Goal: Task Accomplishment & Management: Use online tool/utility

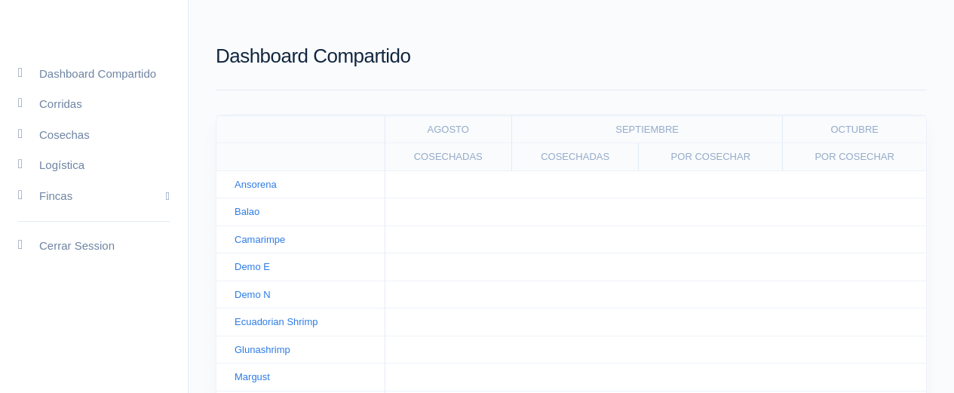
click at [344, 54] on h1 "Dashboard Compartido" at bounding box center [571, 56] width 711 height 22
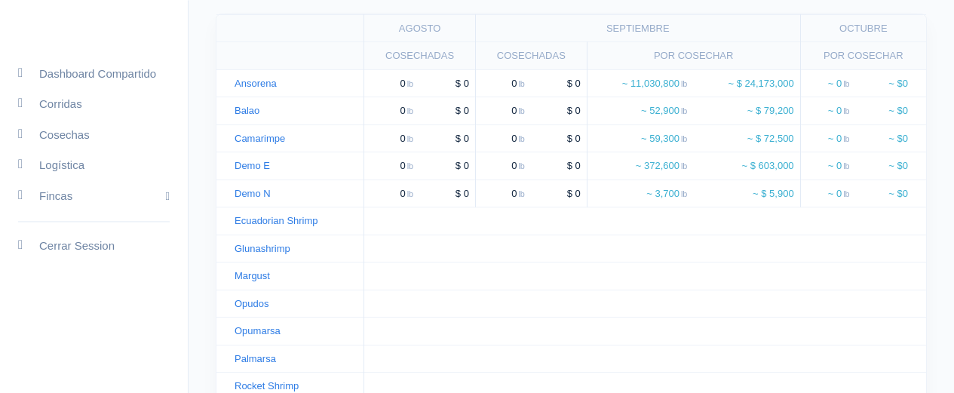
scroll to position [121, 0]
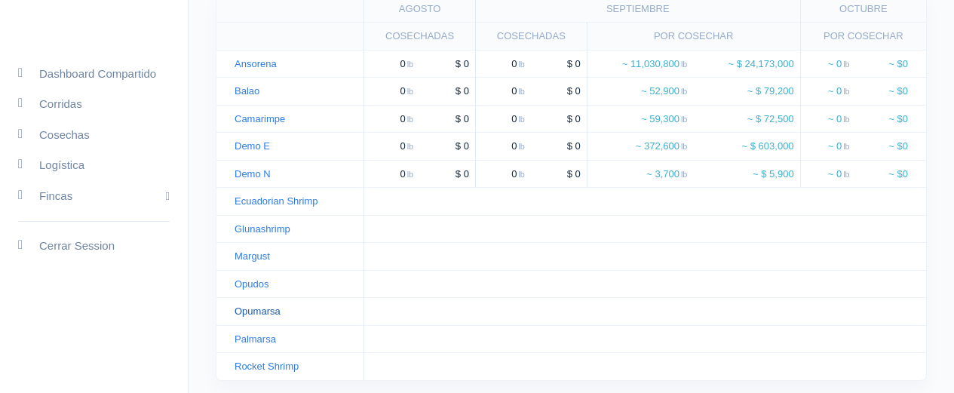
click at [267, 312] on link "Opumarsa" at bounding box center [258, 310] width 46 height 11
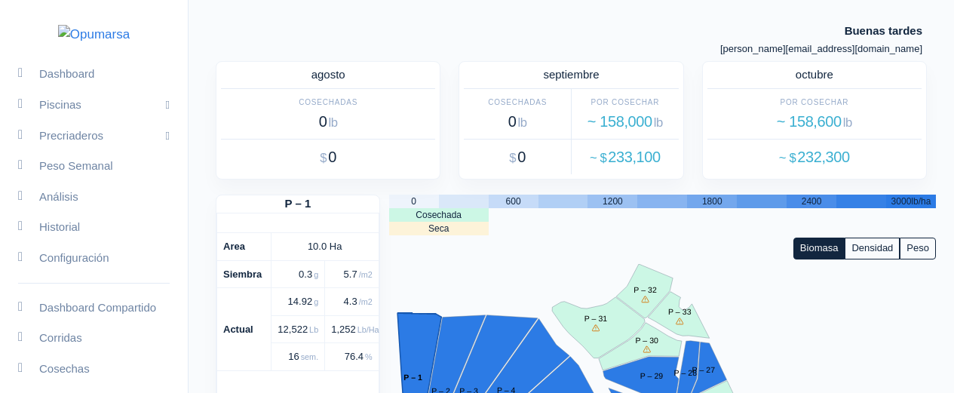
scroll to position [447, 0]
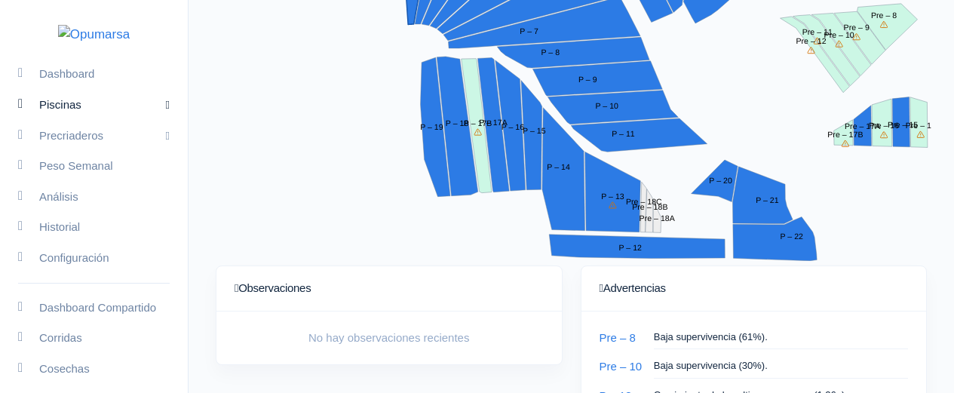
click at [114, 121] on link "Piscinas" at bounding box center [94, 105] width 188 height 31
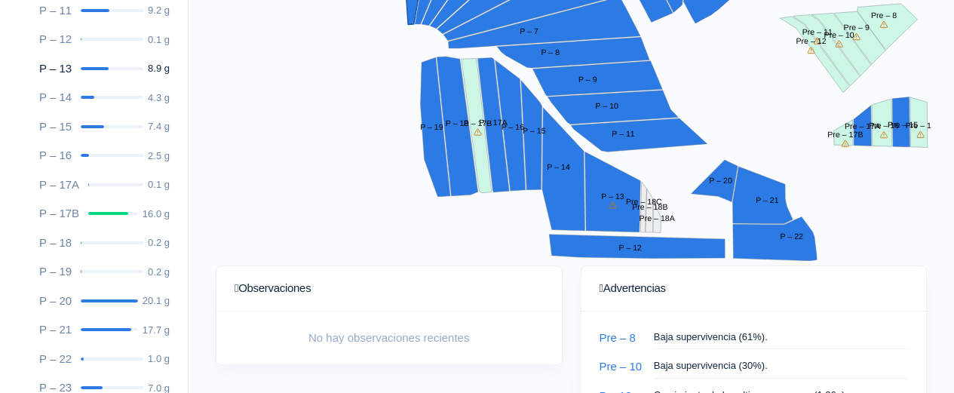
scroll to position [422, 0]
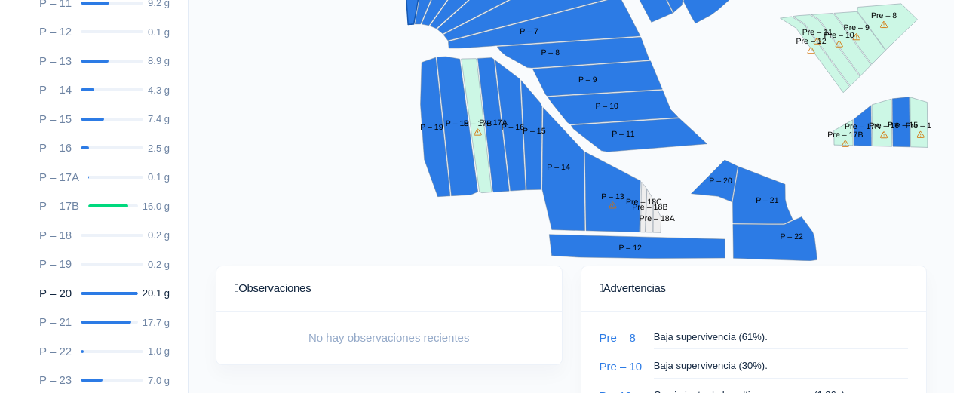
click at [95, 309] on link "P – 20 20.1 g" at bounding box center [94, 293] width 188 height 29
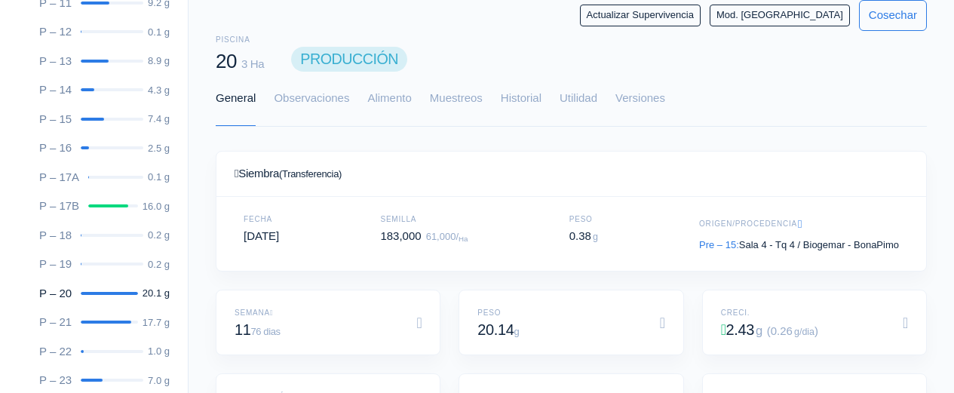
scroll to position [226, 674]
click at [393, 104] on link "Alimento" at bounding box center [389, 99] width 44 height 54
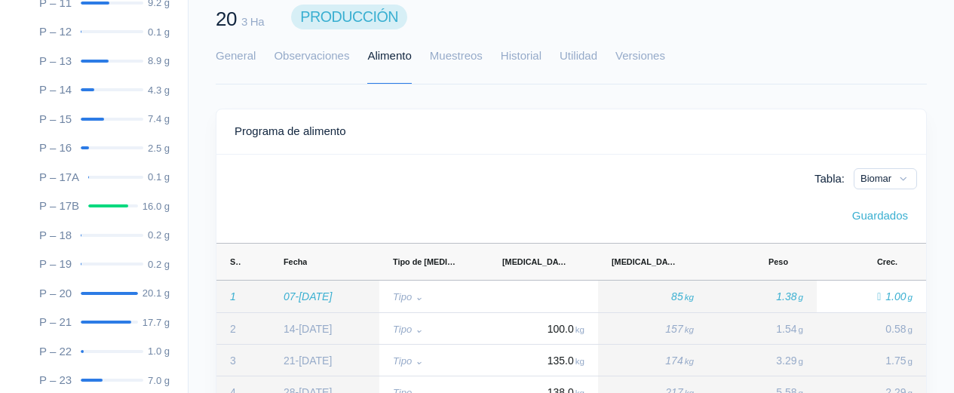
scroll to position [109, 0]
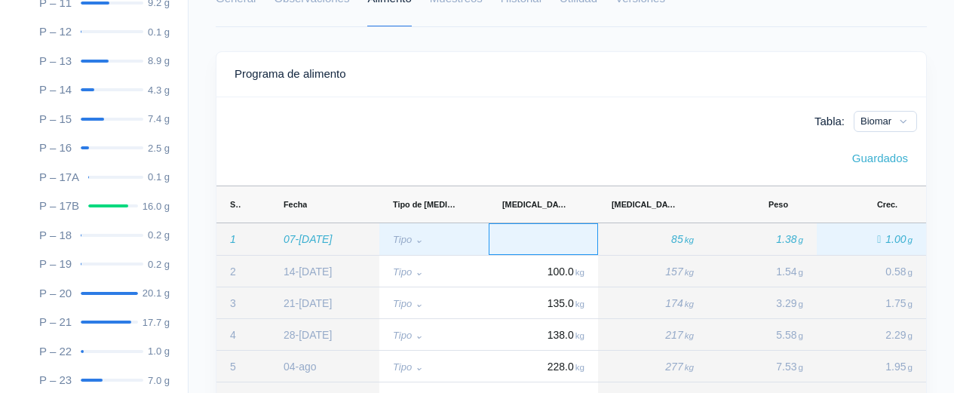
click at [540, 232] on div "Press SPACE to select this row." at bounding box center [543, 239] width 109 height 32
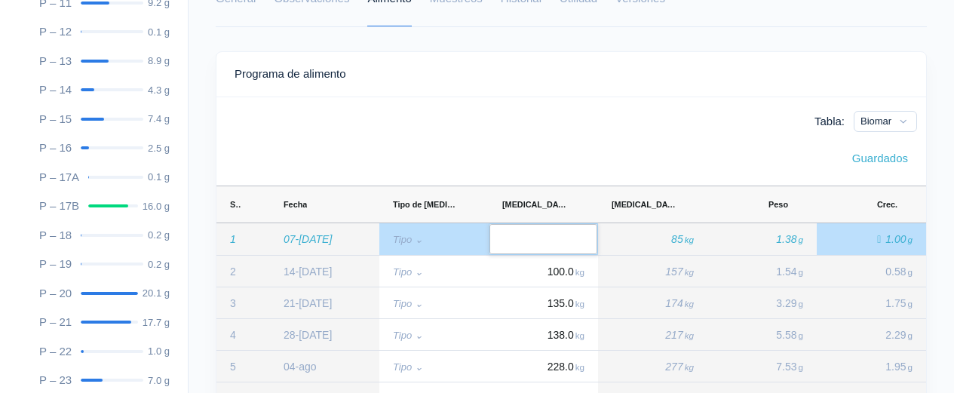
type input "0"
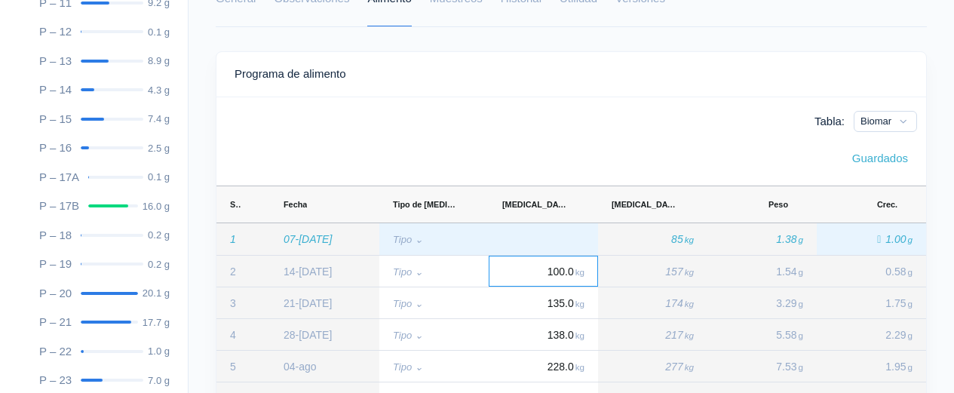
click at [579, 241] on div "Press SPACE to select this row." at bounding box center [543, 239] width 109 height 32
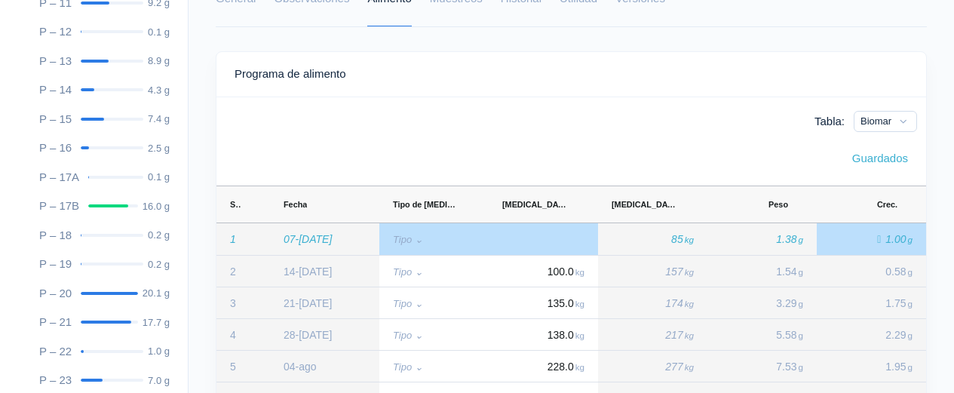
click at [573, 236] on div "Press SPACE to deselect this row." at bounding box center [543, 239] width 109 height 32
type input "0"
click at [550, 158] on div "Guardados" at bounding box center [572, 158] width 674 height 17
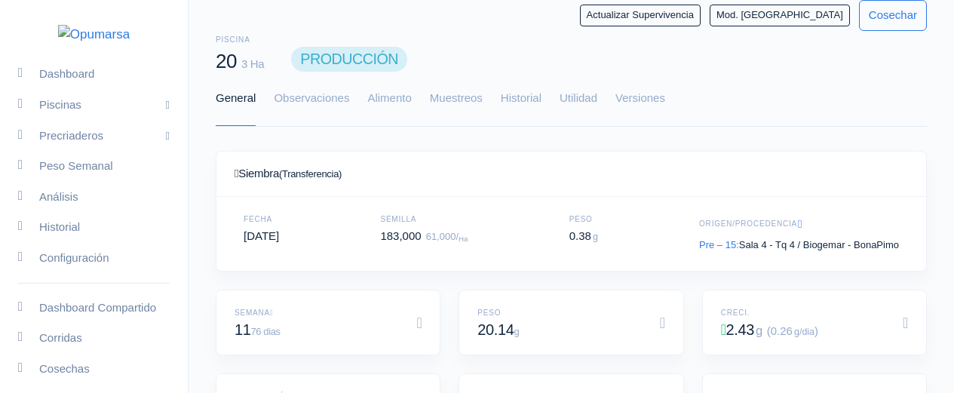
scroll to position [226, 674]
click at [376, 101] on link "Alimento" at bounding box center [389, 99] width 44 height 54
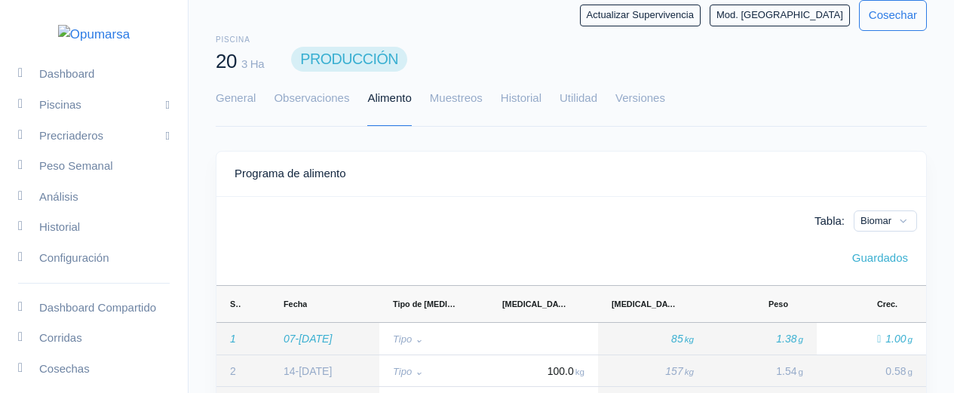
scroll to position [130, 0]
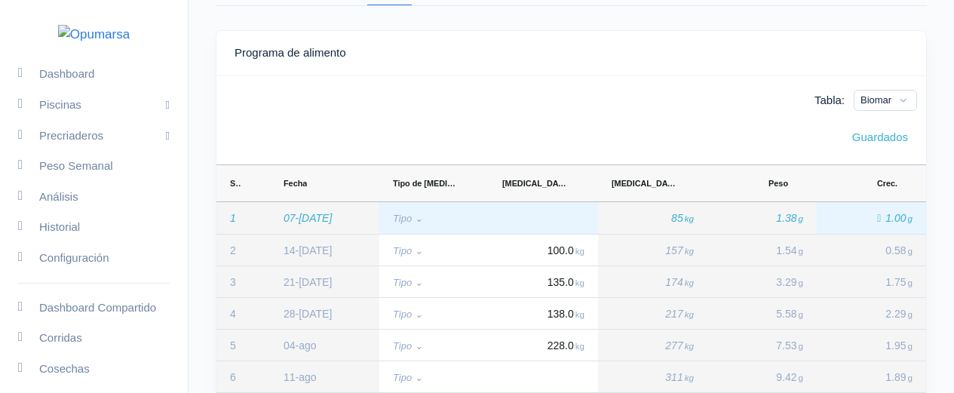
click at [532, 210] on div "Press SPACE to select this row." at bounding box center [543, 218] width 109 height 32
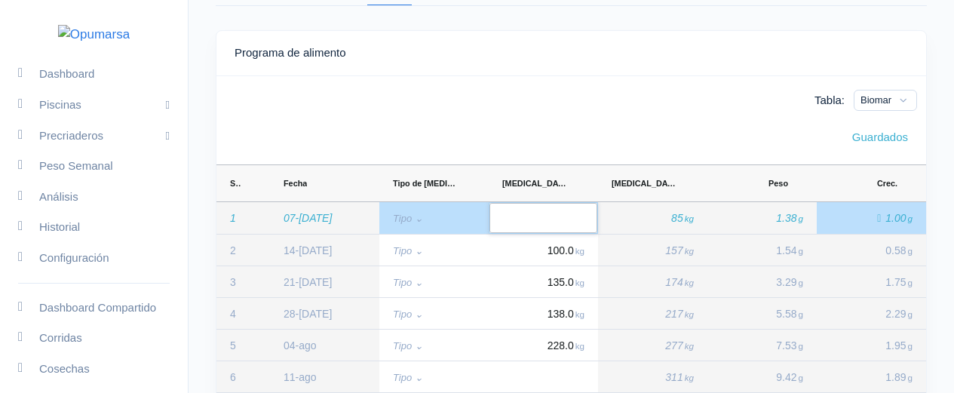
type input "0"
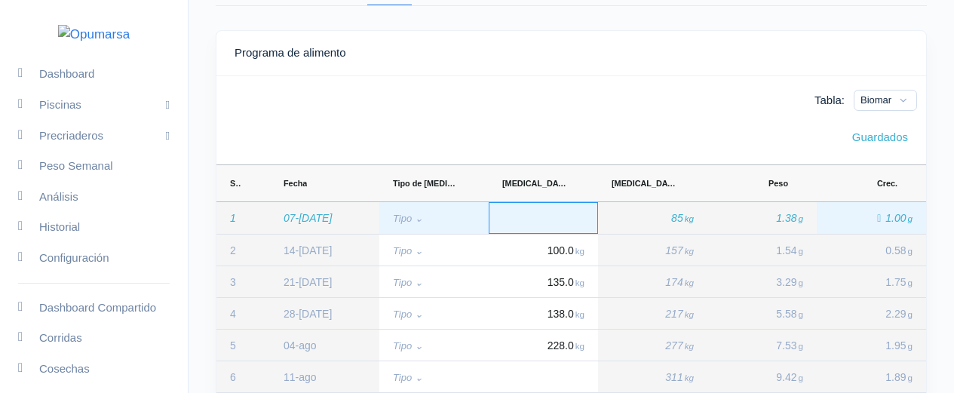
click at [545, 227] on div "Press SPACE to select this row." at bounding box center [543, 218] width 109 height 32
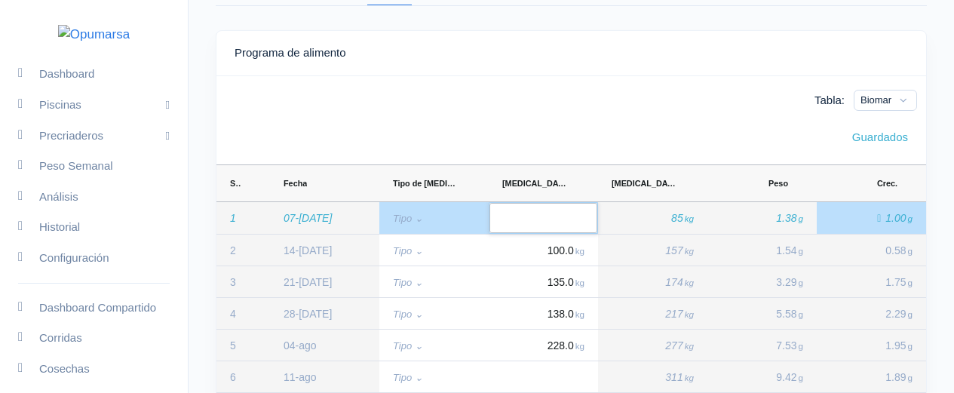
type input "0"
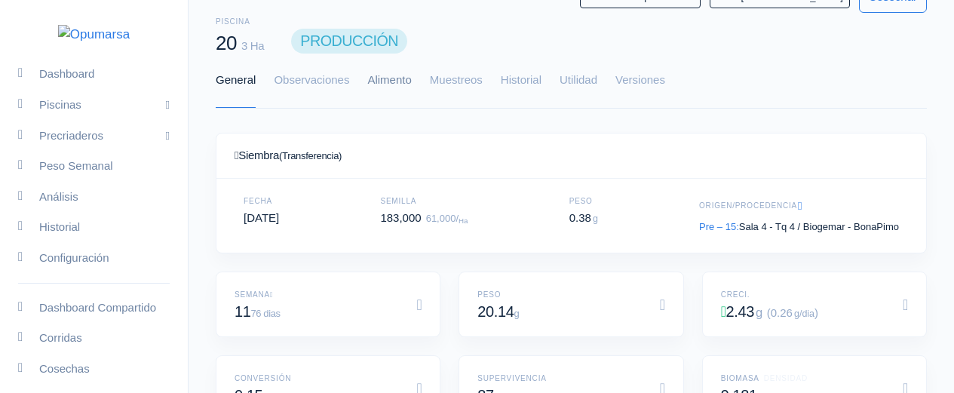
scroll to position [226, 674]
click at [383, 78] on link "Alimento" at bounding box center [389, 81] width 44 height 54
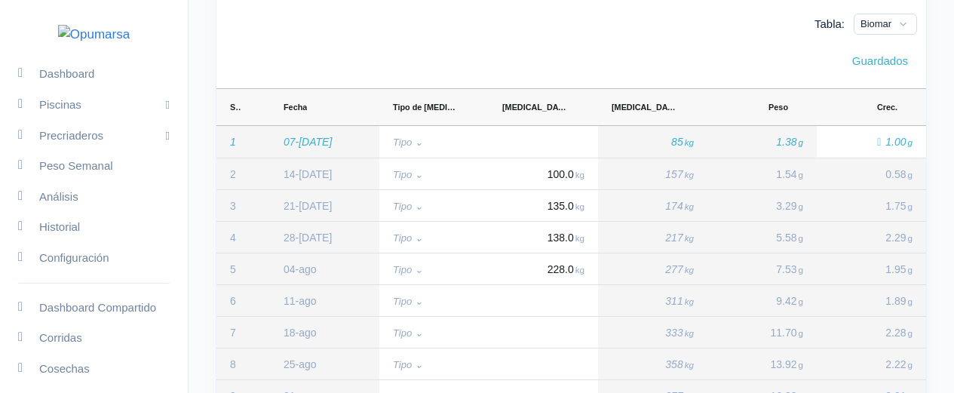
scroll to position [214, 0]
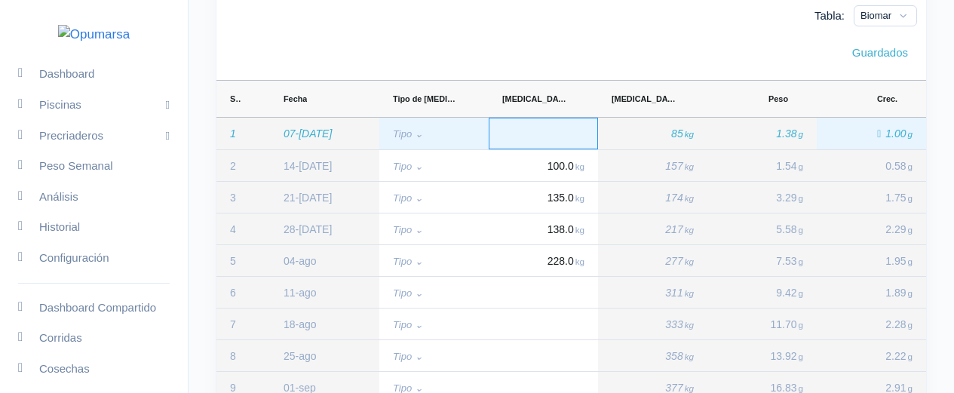
click at [561, 142] on div "Press SPACE to select this row." at bounding box center [543, 134] width 109 height 32
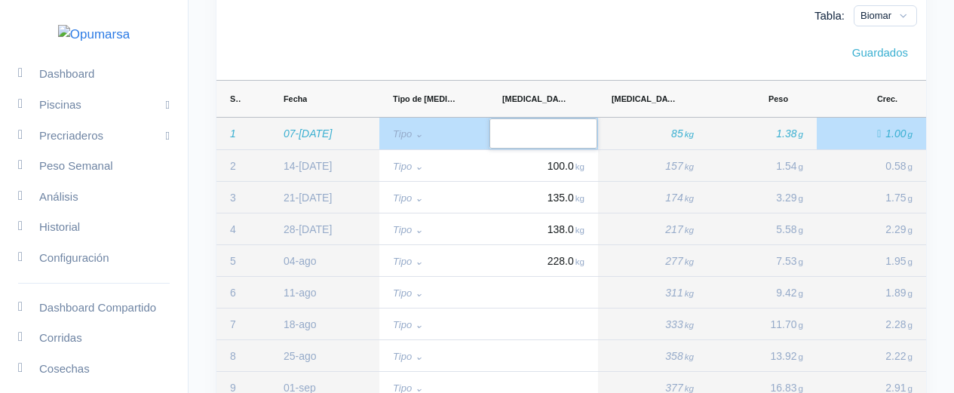
type input "0"
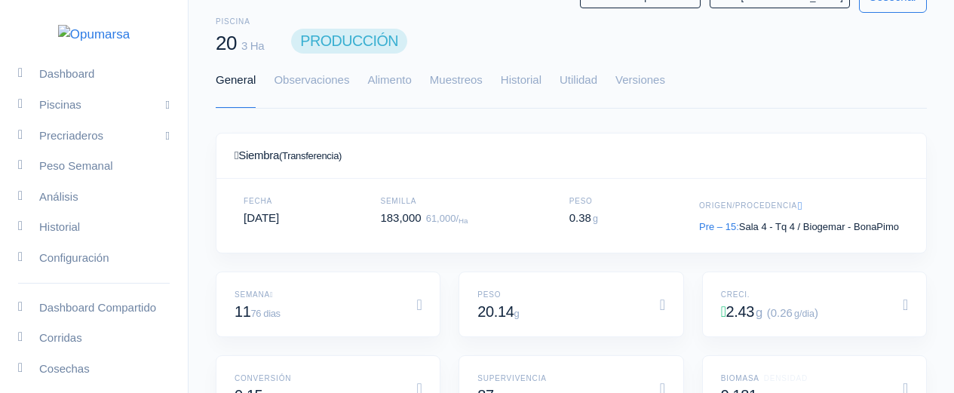
scroll to position [226, 674]
click at [404, 78] on link "Alimento" at bounding box center [389, 81] width 44 height 54
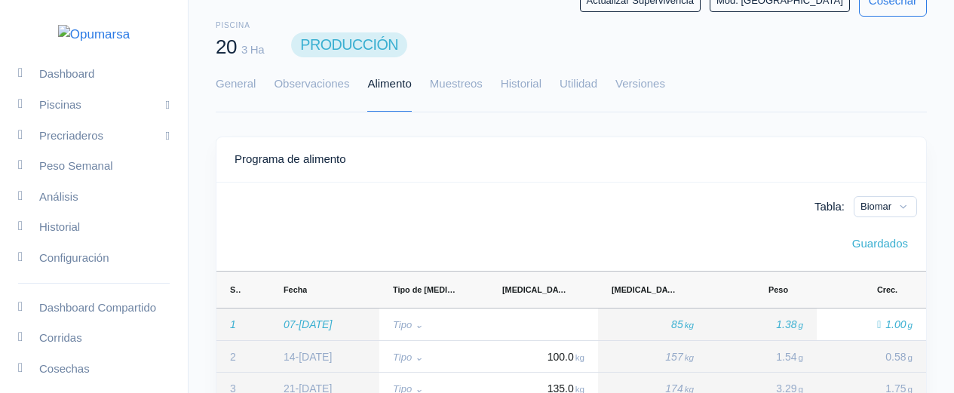
scroll to position [33, 0]
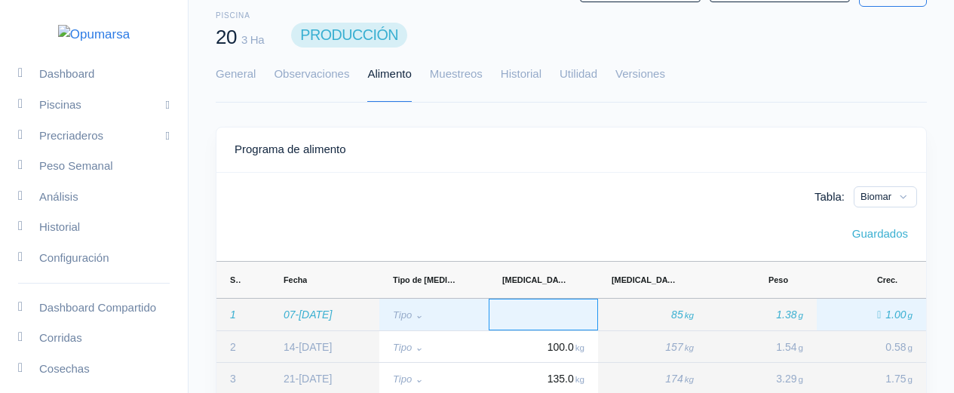
click at [588, 319] on div "Press SPACE to select this row." at bounding box center [543, 315] width 109 height 32
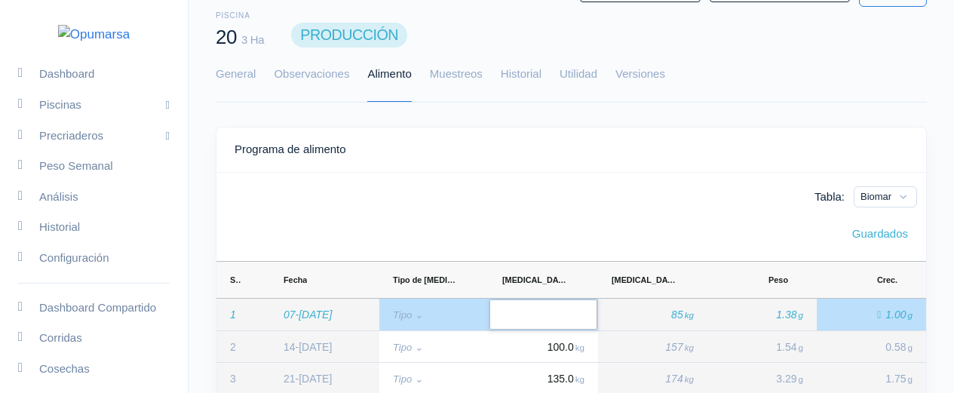
type input "0"
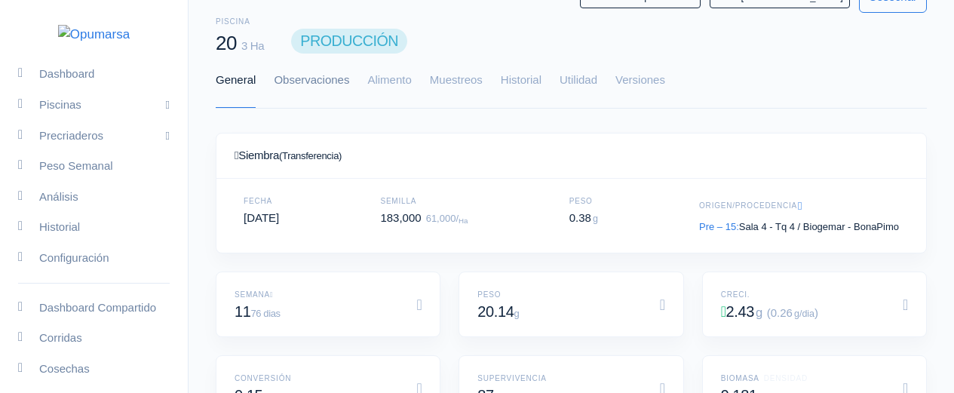
scroll to position [226, 674]
click at [398, 91] on link "Alimento" at bounding box center [389, 81] width 44 height 54
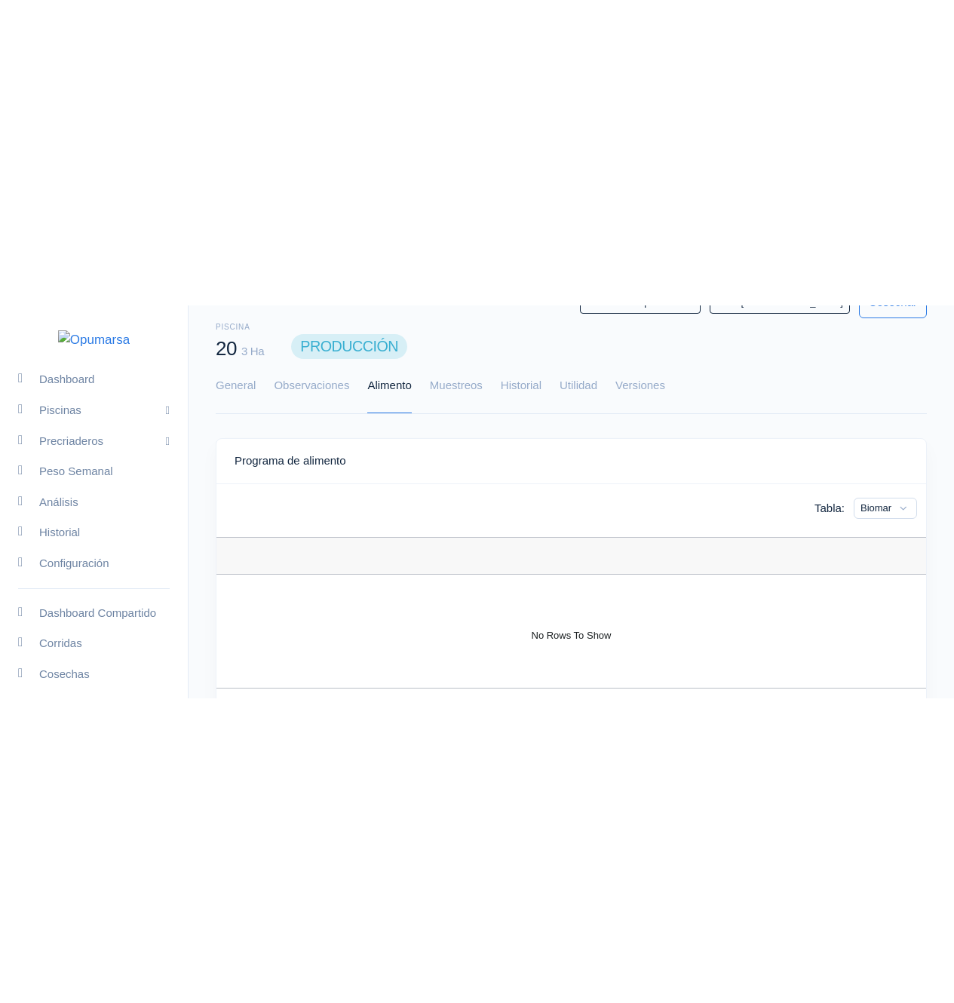
scroll to position [9, 0]
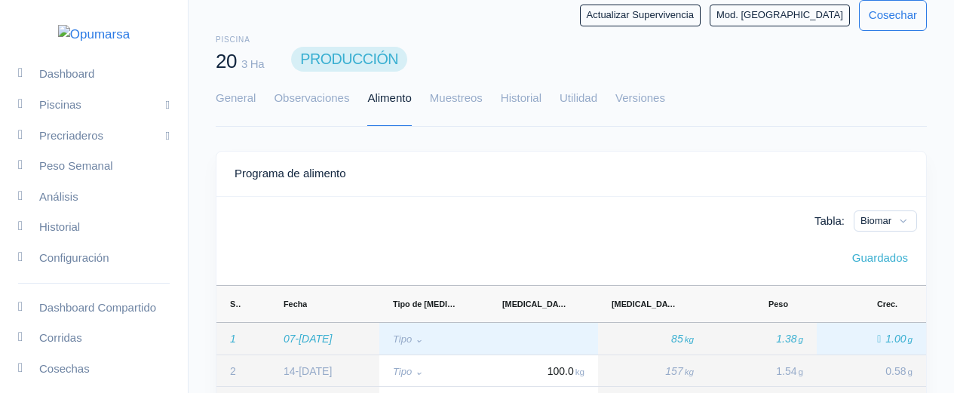
click at [527, 333] on div "Press SPACE to select this row." at bounding box center [543, 339] width 109 height 32
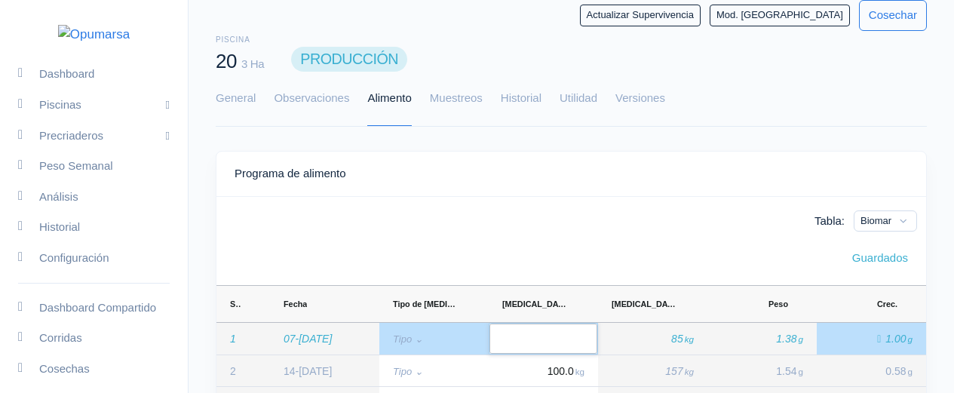
type input "0"
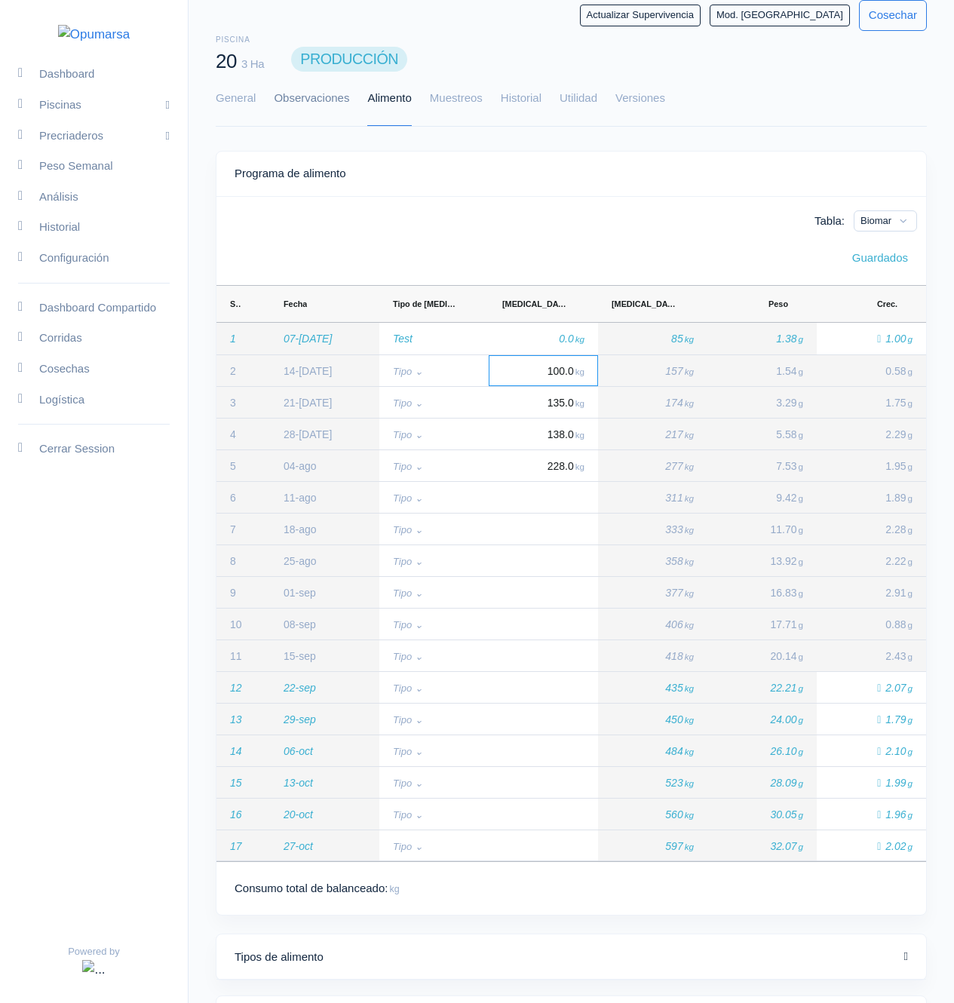
click at [305, 99] on link "Observaciones" at bounding box center [311, 99] width 75 height 54
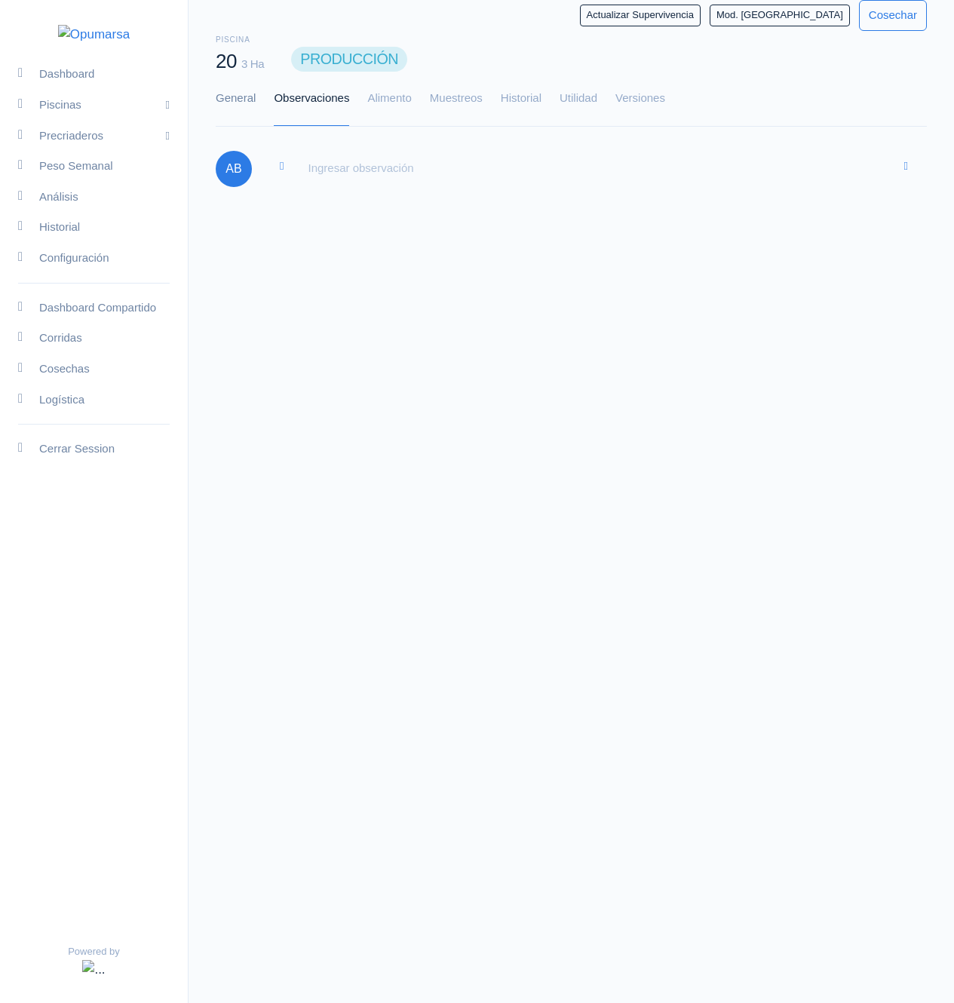
click at [244, 96] on link "General" at bounding box center [236, 99] width 40 height 54
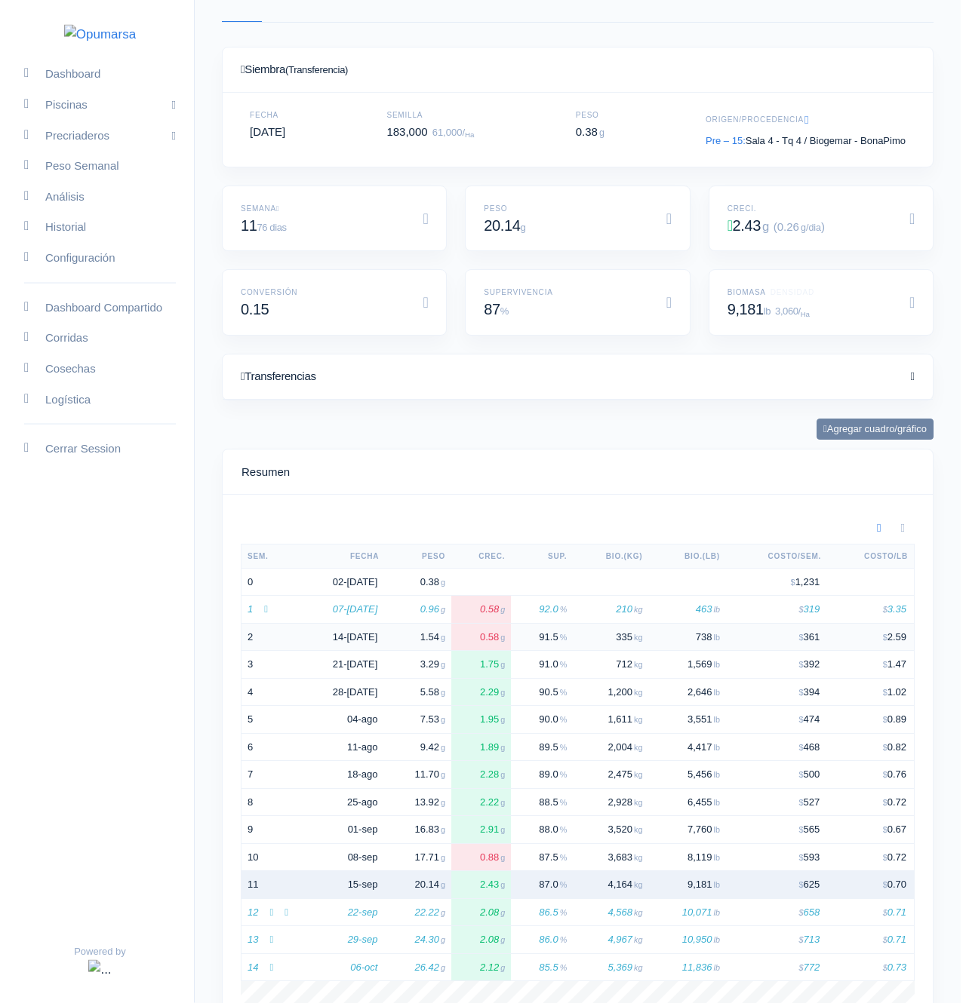
scroll to position [178, 0]
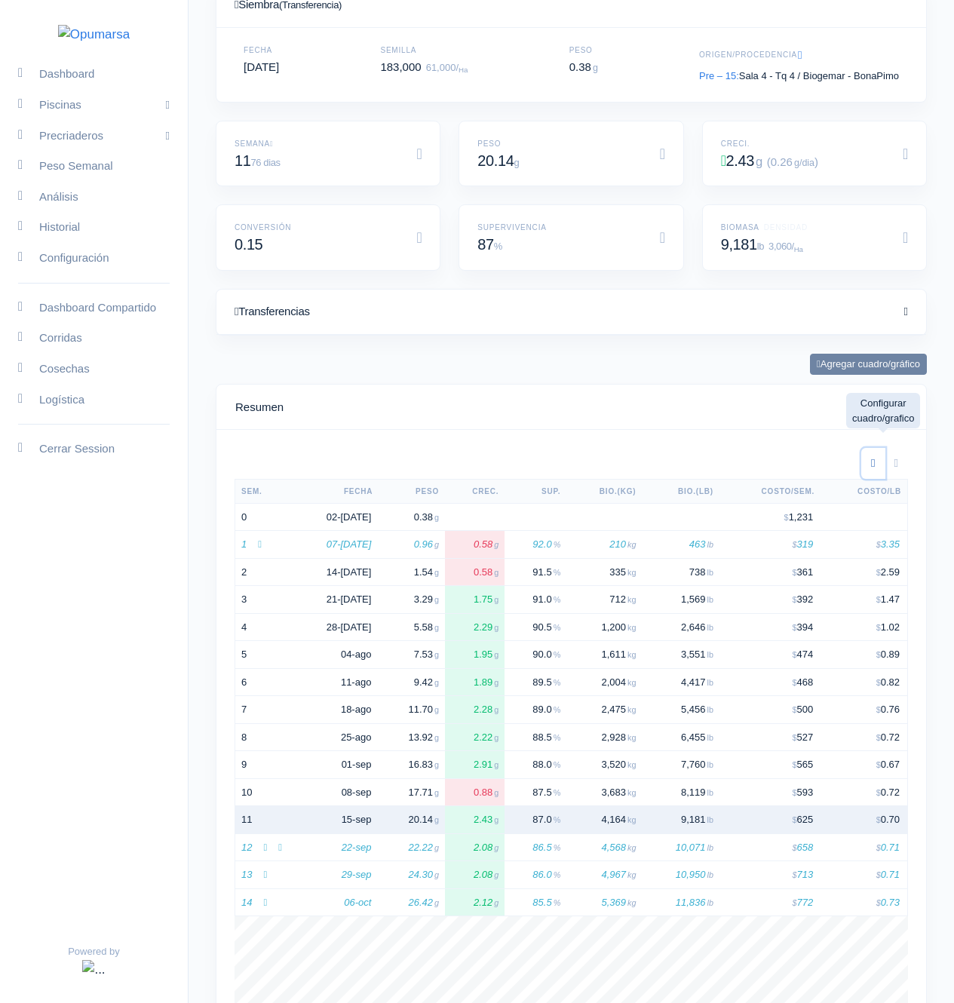
click at [870, 392] on button "button" at bounding box center [872, 463] width 23 height 31
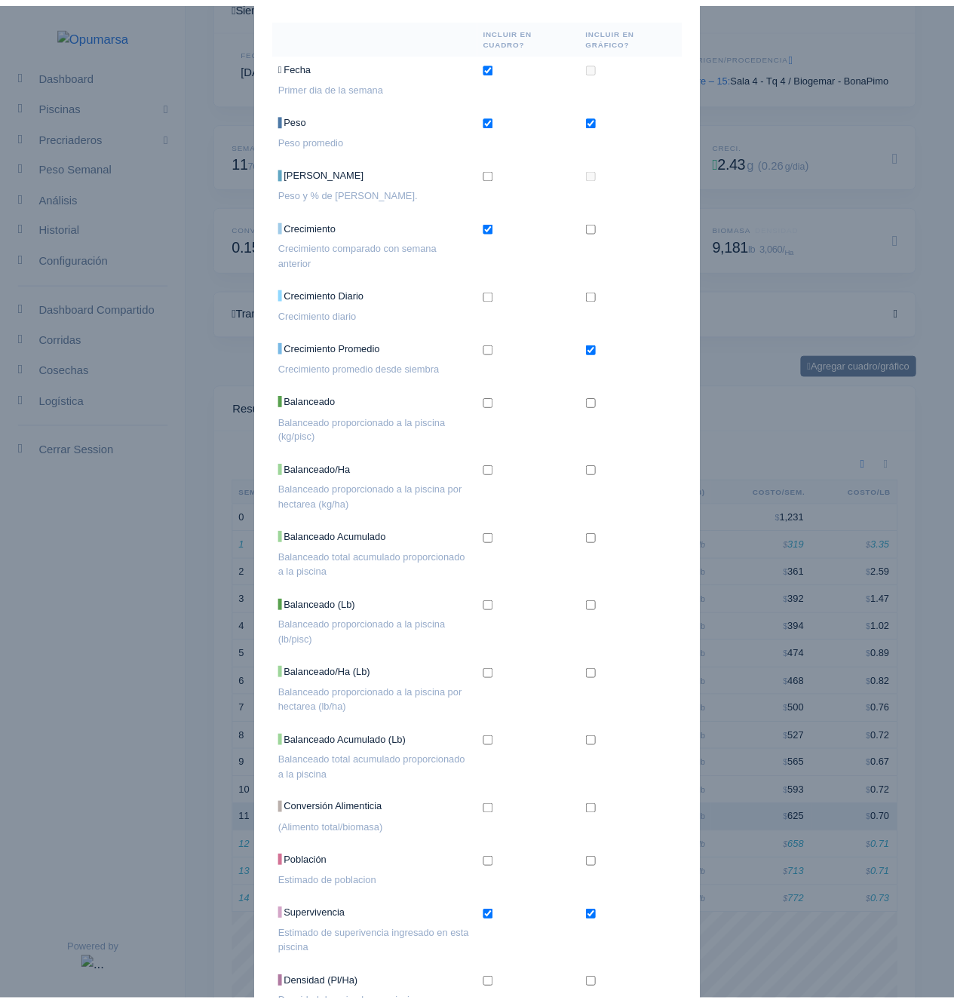
scroll to position [256, 0]
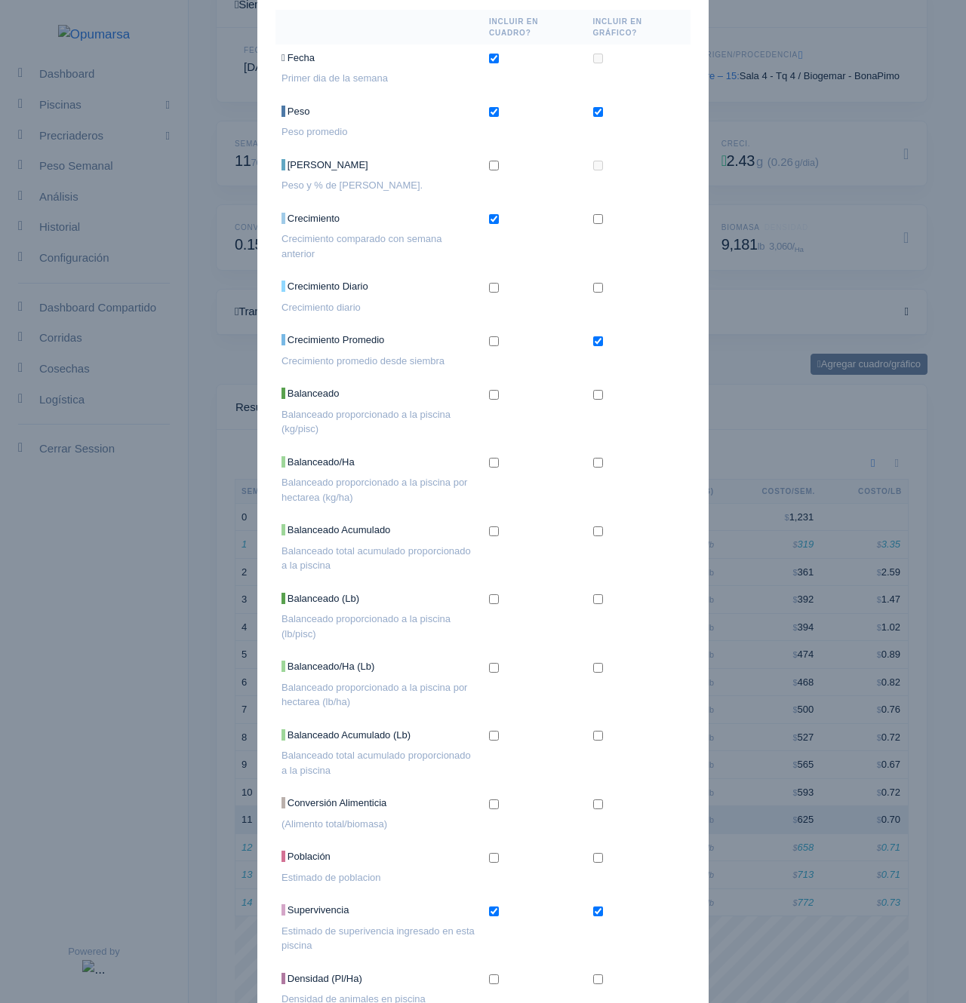
click at [489, 392] on input "checkbox" at bounding box center [494, 395] width 10 height 10
checkbox input "true"
click at [489, 392] on input "checkbox" at bounding box center [494, 532] width 10 height 10
checkbox input "true"
click at [728, 392] on ngb-modal-window "Configuración de resumen × Cuadro Gráfico Campos Selecione los campos que desea…" at bounding box center [483, 501] width 966 height 1003
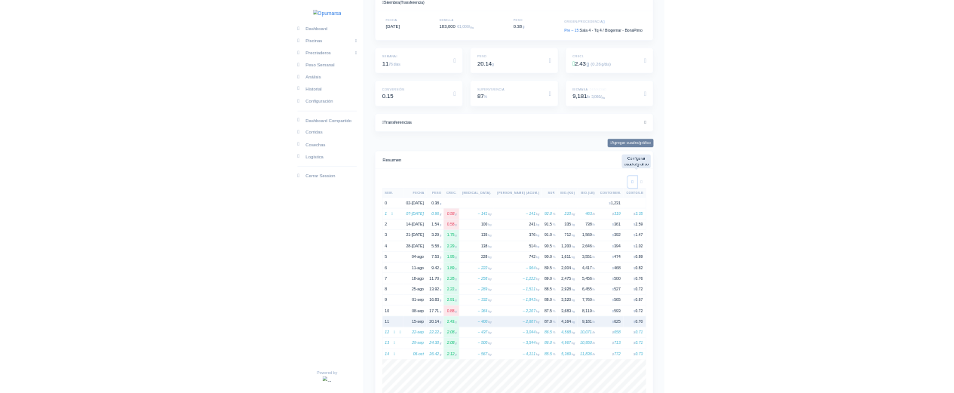
scroll to position [0, 0]
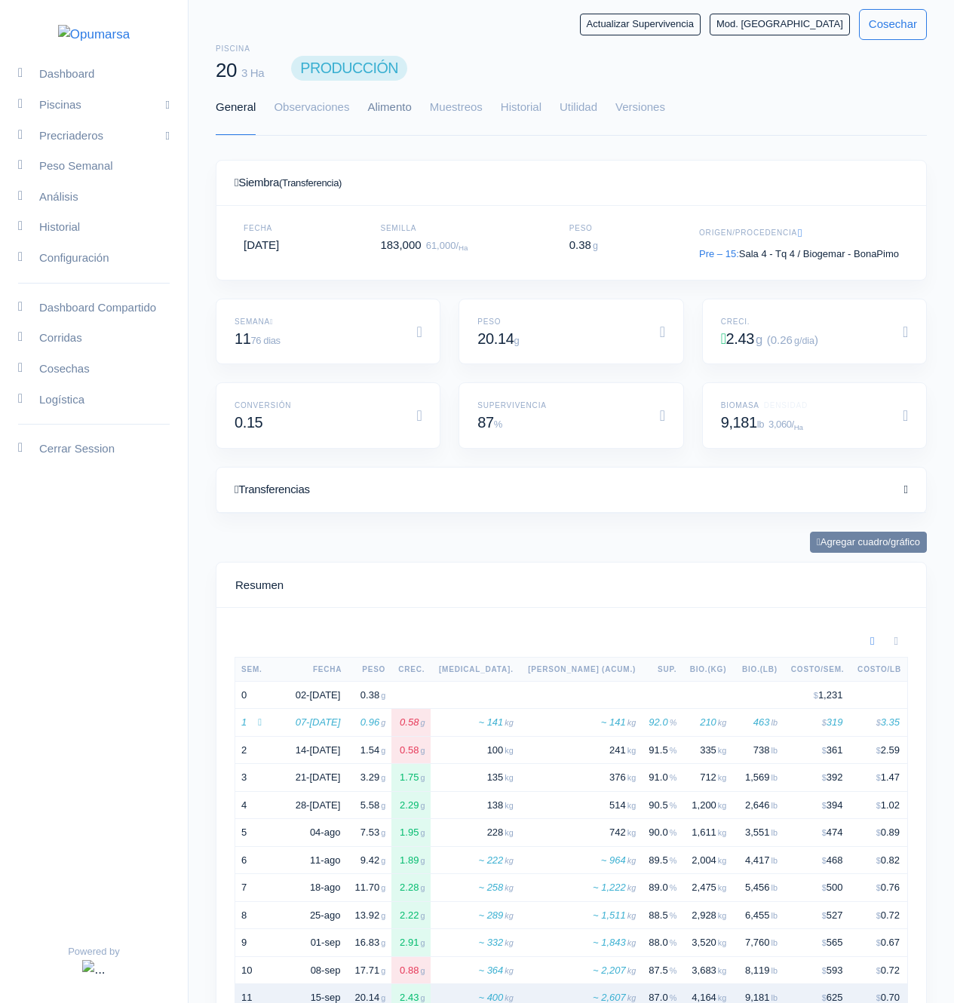
click at [391, 120] on link "Alimento" at bounding box center [389, 108] width 44 height 54
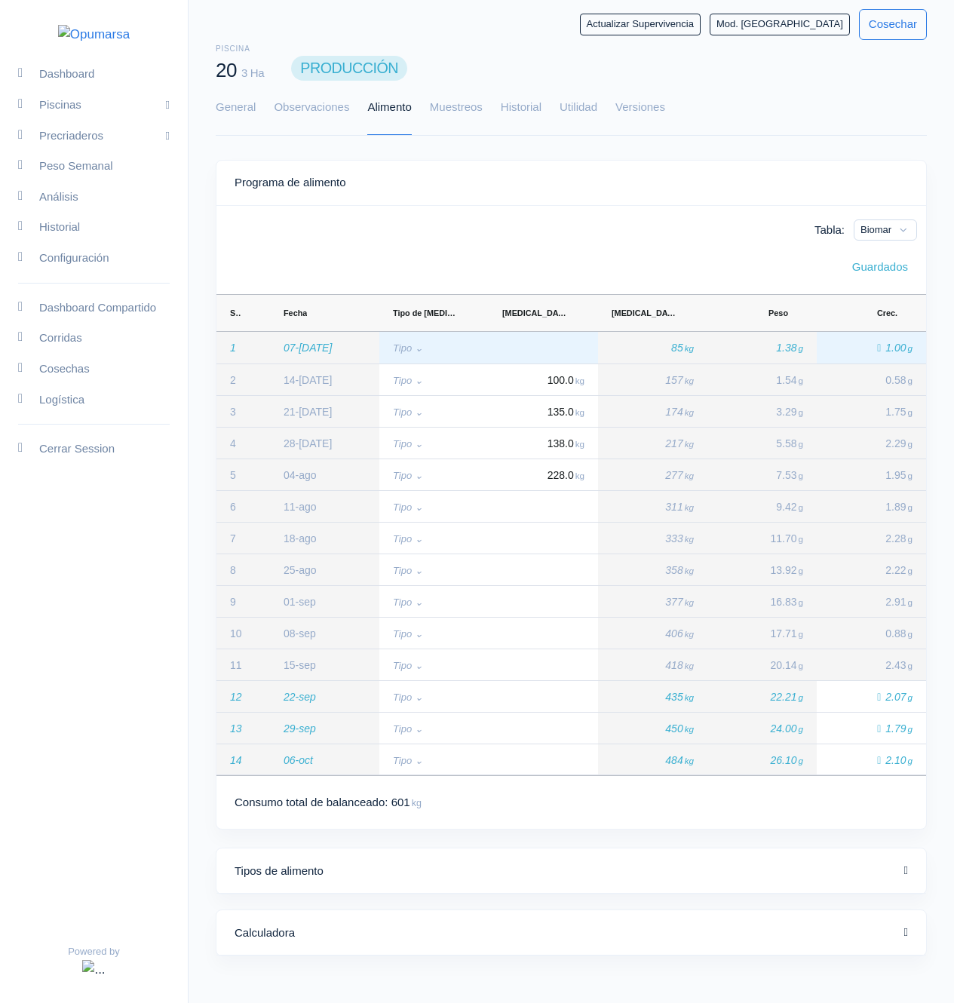
click at [560, 358] on div "Press SPACE to select this row." at bounding box center [543, 348] width 109 height 32
type input "0"
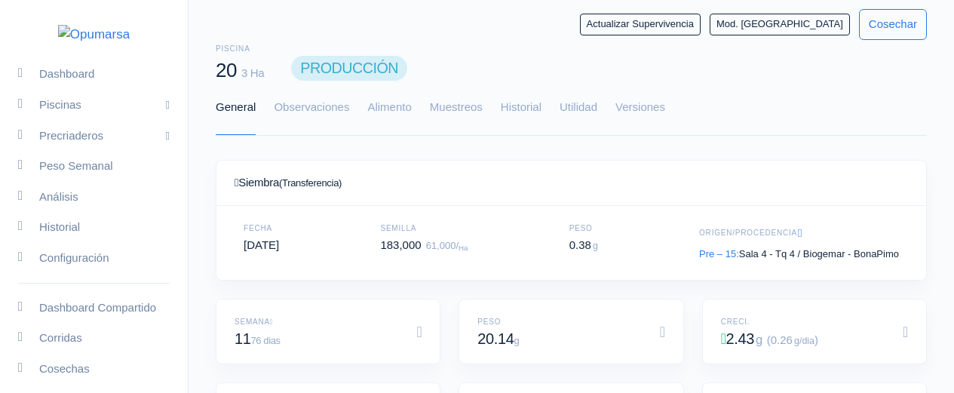
scroll to position [226, 674]
click at [375, 112] on link "Alimento" at bounding box center [389, 108] width 44 height 54
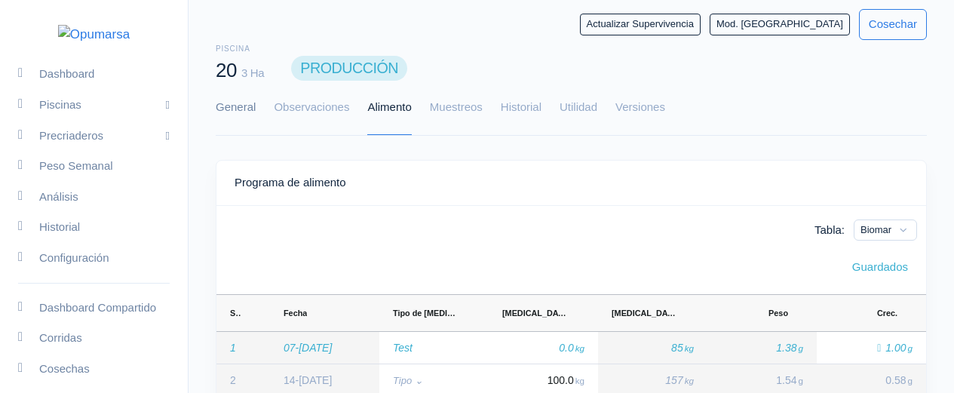
click at [250, 105] on link "General" at bounding box center [236, 108] width 40 height 54
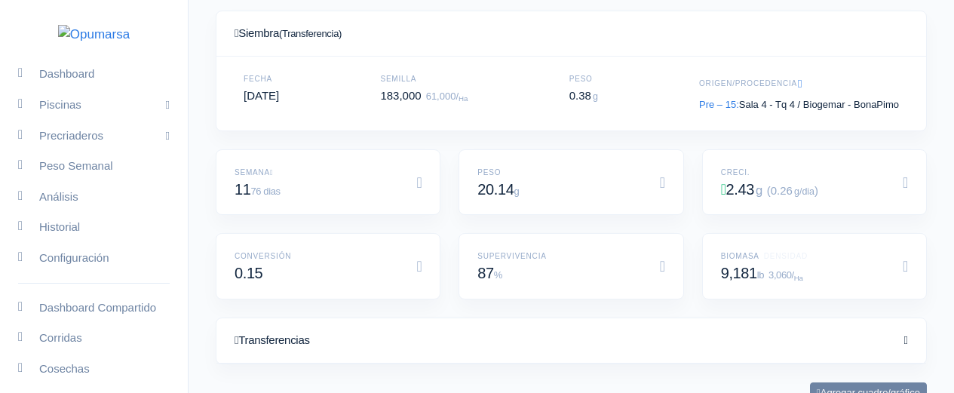
scroll to position [0, 0]
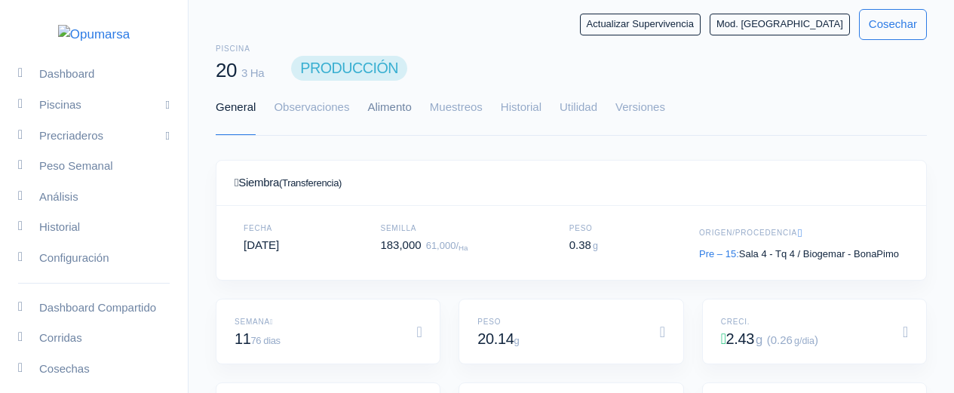
click at [395, 105] on link "Alimento" at bounding box center [389, 108] width 44 height 54
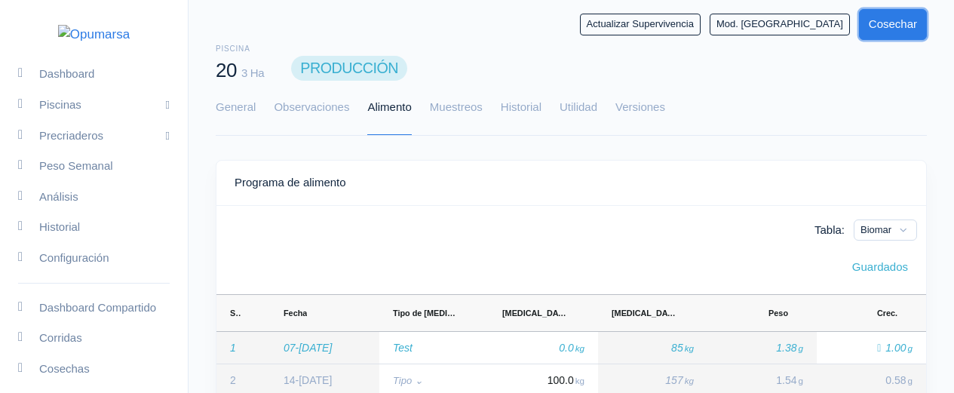
click at [904, 32] on button "Cosechar" at bounding box center [893, 24] width 68 height 31
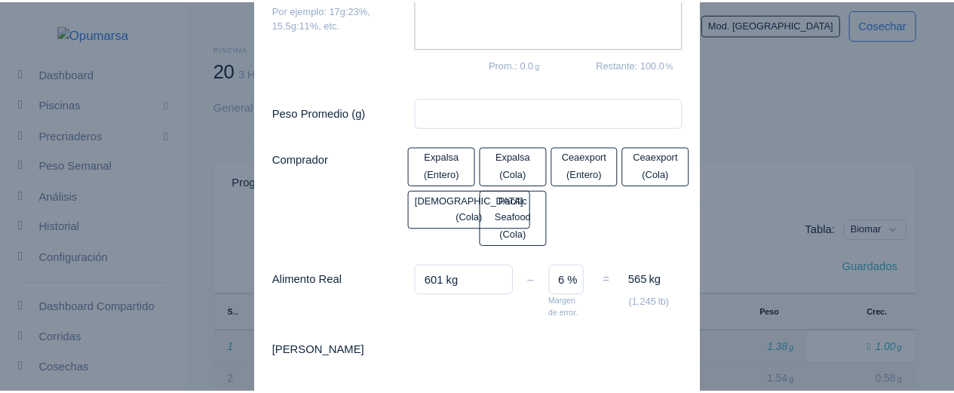
scroll to position [362, 0]
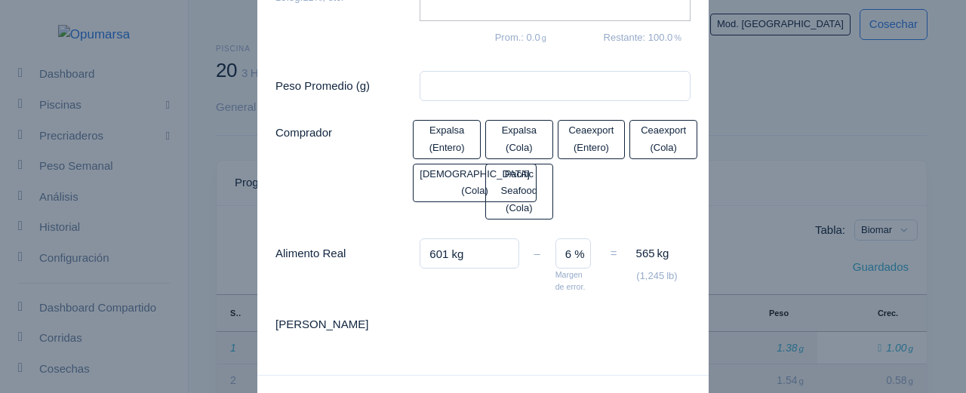
click at [772, 177] on ngb-modal-window "Cosechar Piscina 20 × Tipo de cosecha Parcial (Raleo) Final (Piscina queda vací…" at bounding box center [483, 196] width 966 height 393
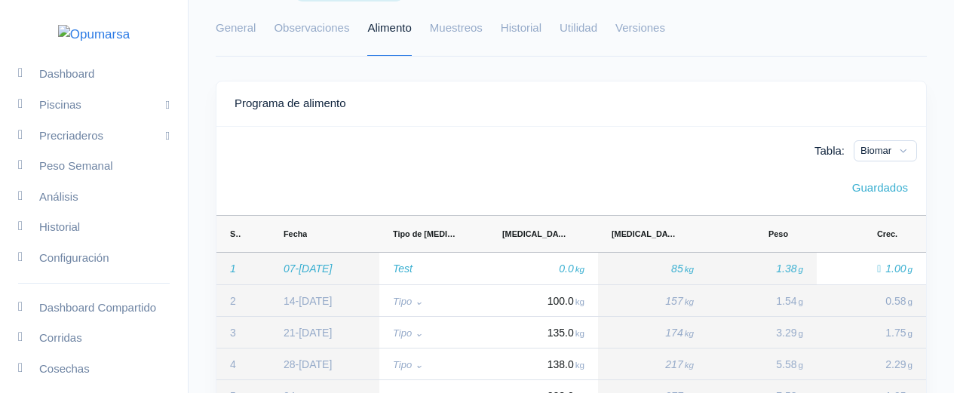
scroll to position [169, 0]
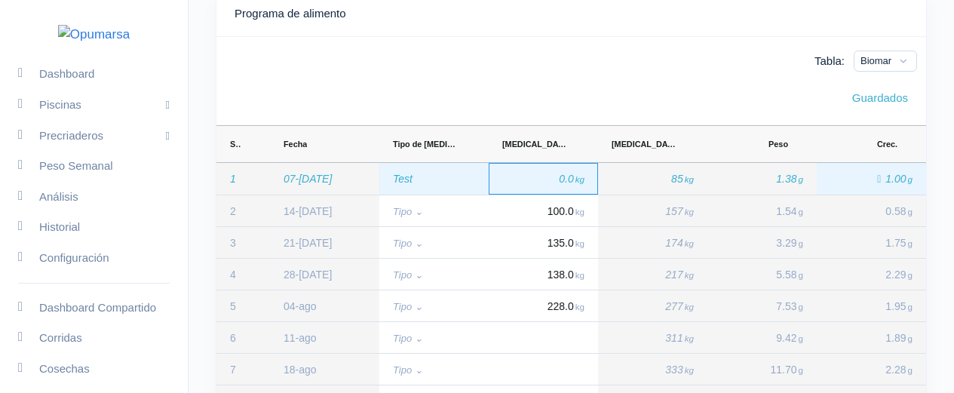
click at [585, 175] on div "0.0 kg" at bounding box center [543, 179] width 109 height 32
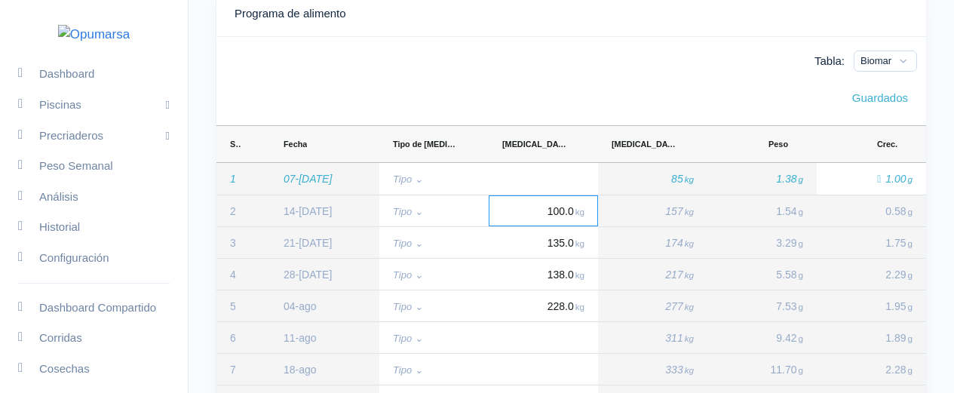
scroll to position [0, 0]
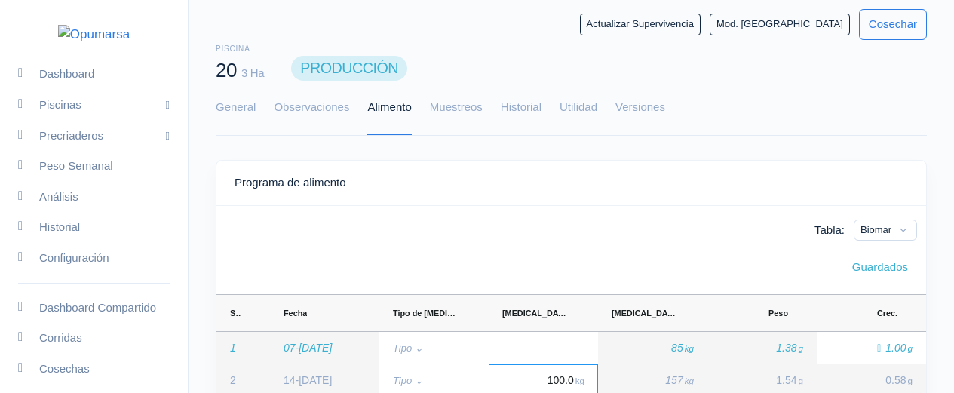
click at [246, 104] on link "General" at bounding box center [236, 108] width 40 height 54
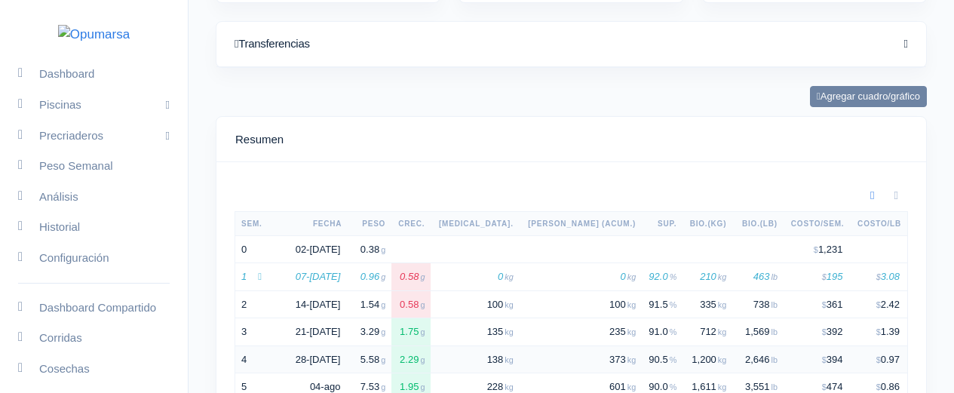
scroll to position [616, 0]
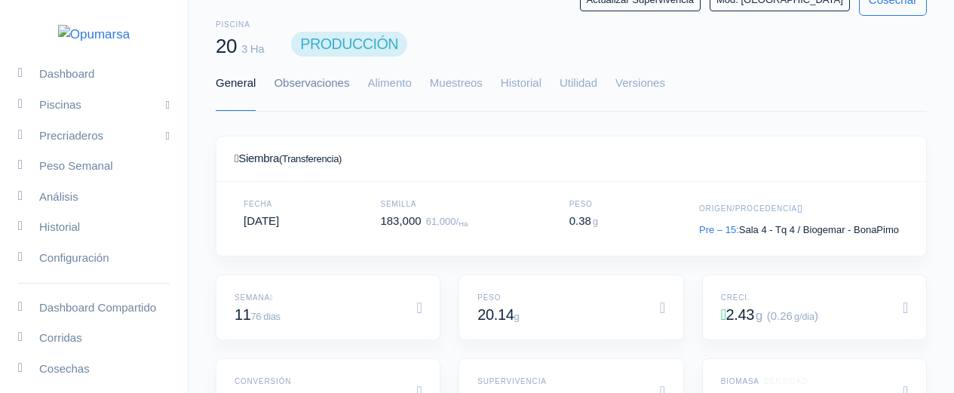
click at [320, 84] on link "Observaciones" at bounding box center [311, 84] width 75 height 54
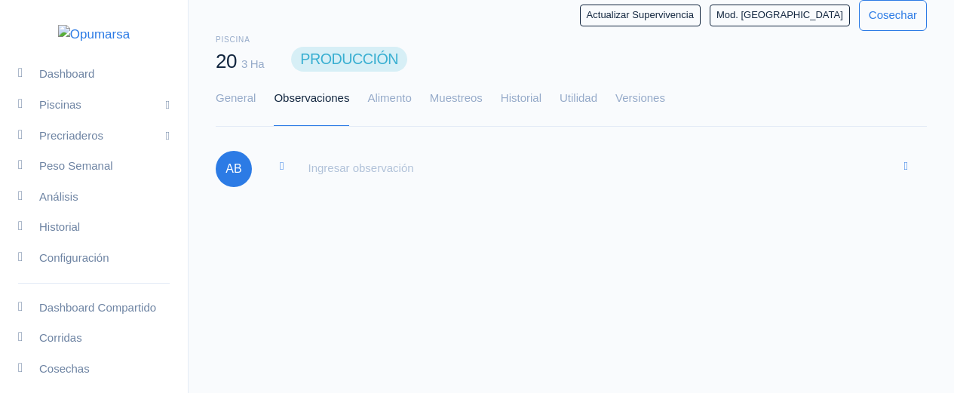
scroll to position [9, 0]
click at [244, 91] on link "General" at bounding box center [236, 99] width 40 height 54
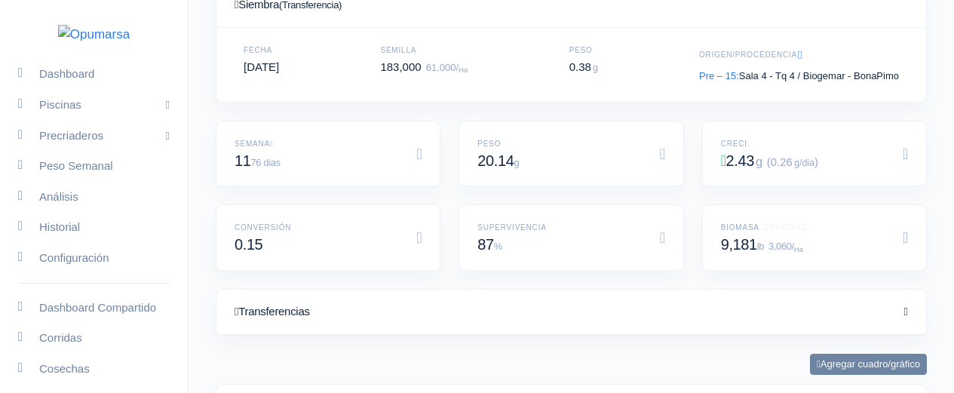
scroll to position [0, 0]
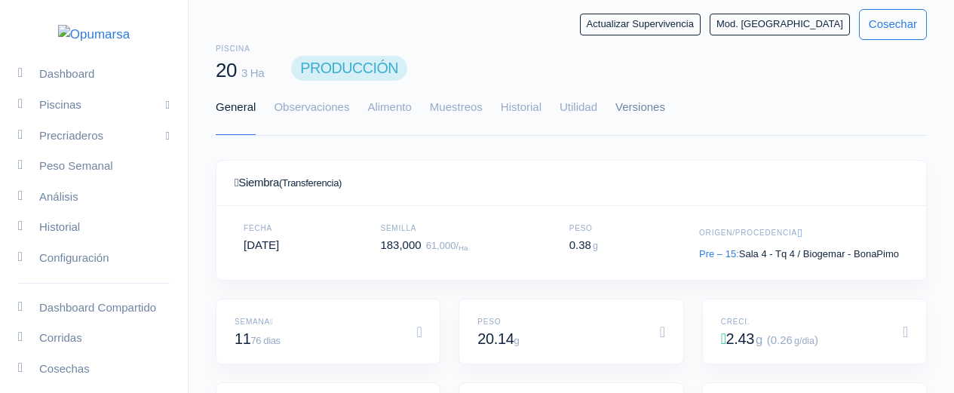
click at [641, 112] on link "Versiones" at bounding box center [641, 108] width 50 height 54
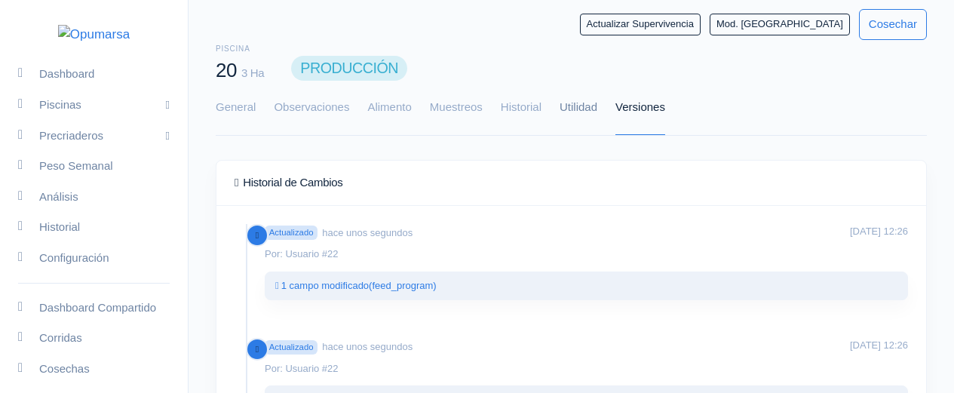
click at [592, 112] on link "Utilidad" at bounding box center [579, 108] width 38 height 54
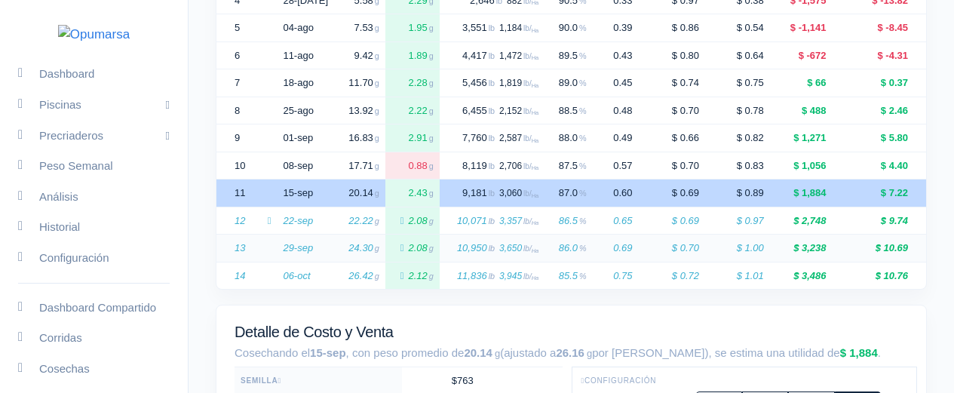
scroll to position [784, 0]
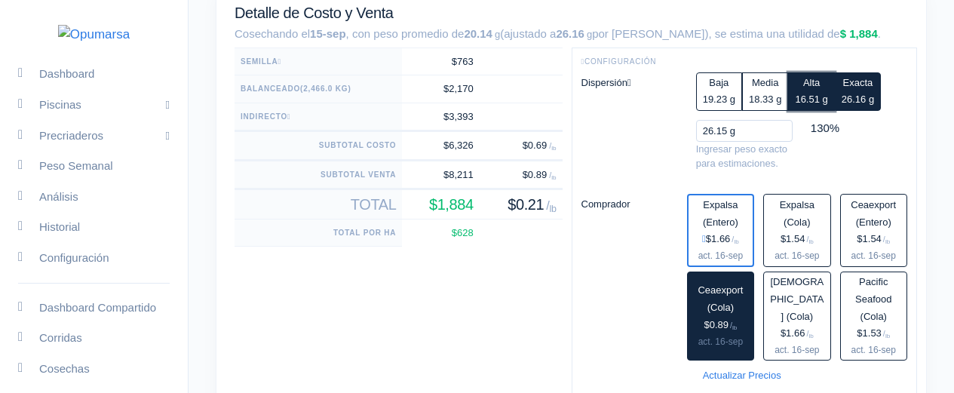
click at [827, 92] on div "Alta" at bounding box center [811, 83] width 32 height 17
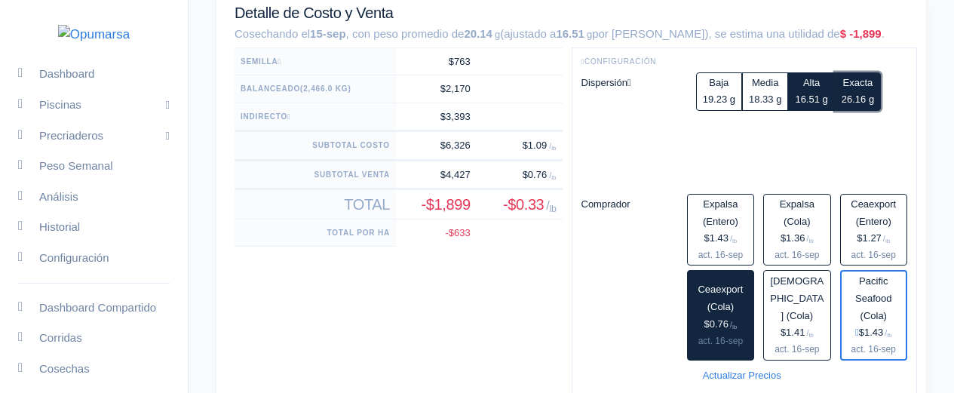
click at [858, 110] on button "Exacta 26.16 g" at bounding box center [858, 91] width 46 height 39
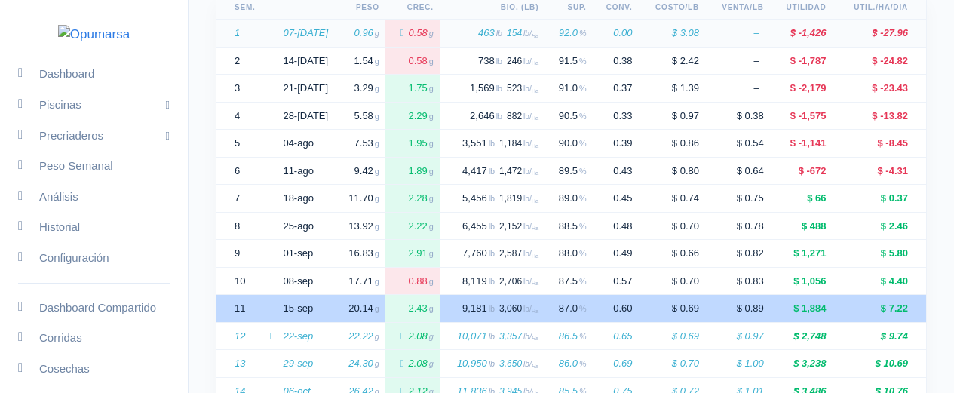
scroll to position [0, 0]
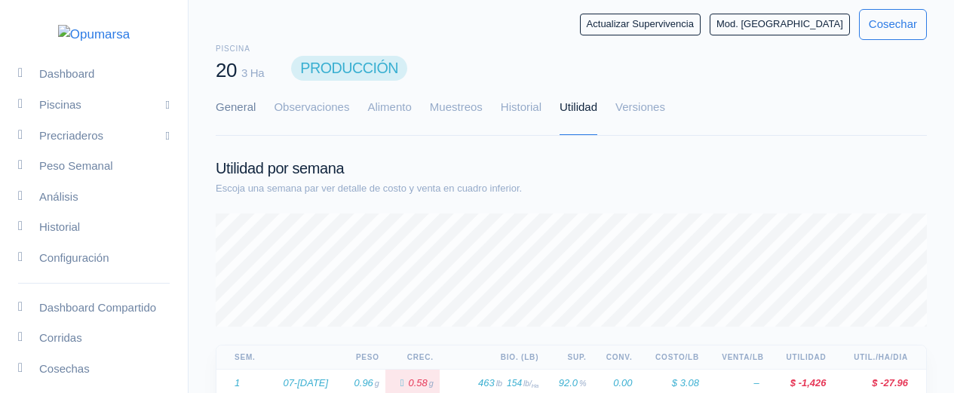
click at [250, 102] on link "General" at bounding box center [236, 108] width 40 height 54
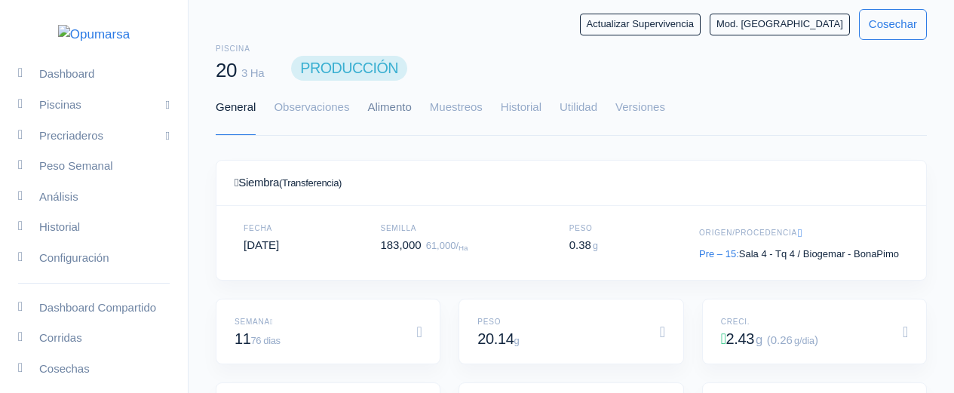
click at [383, 113] on link "Alimento" at bounding box center [389, 108] width 44 height 54
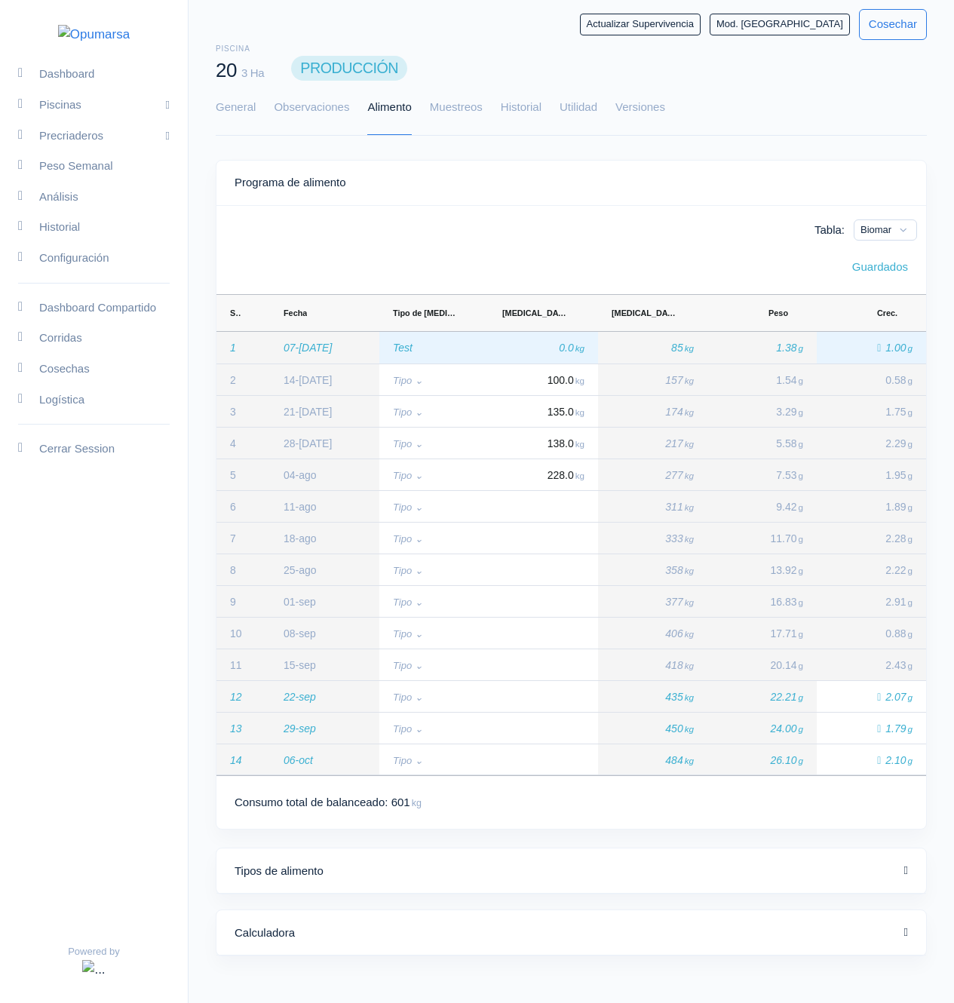
click at [435, 348] on div "Test" at bounding box center [433, 348] width 109 height 32
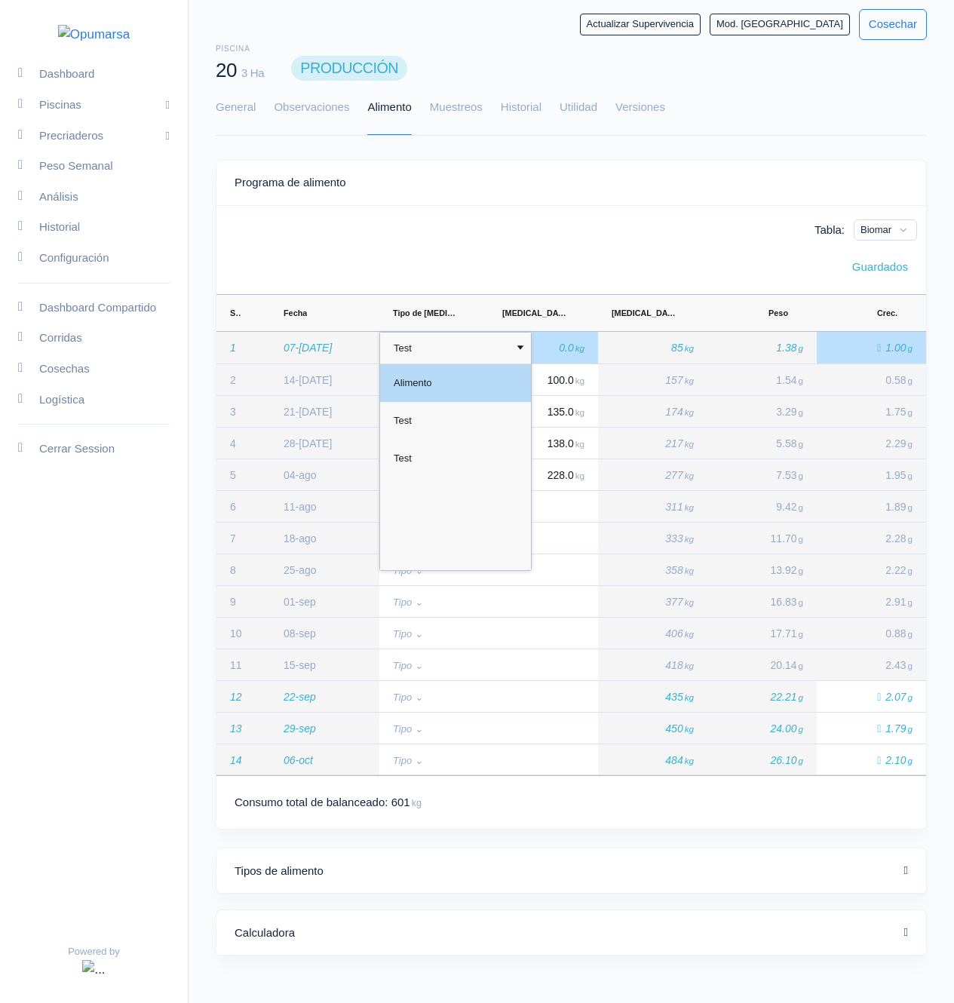
click at [438, 385] on div "Alimento" at bounding box center [455, 383] width 151 height 38
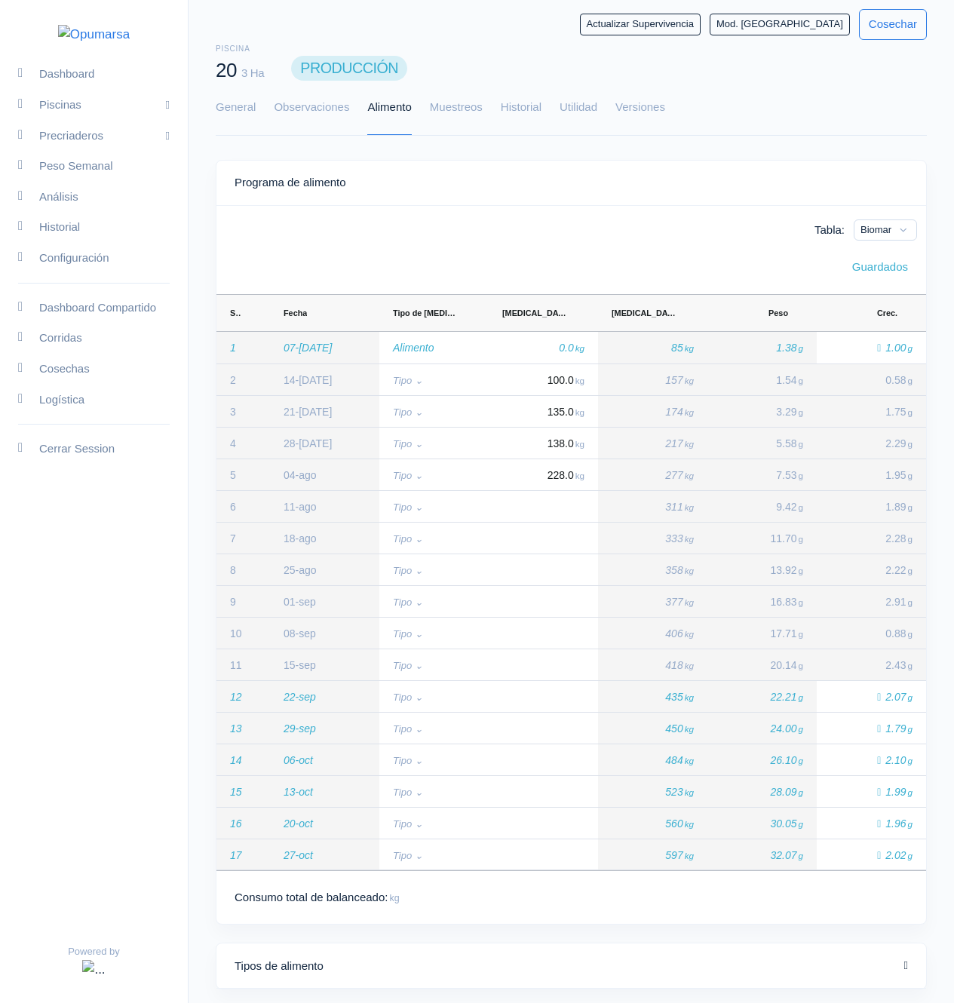
click at [490, 246] on div "Tabla: Biomar Guardados Drag here to set row groups Drag here to set column lab…" at bounding box center [571, 561] width 710 height 692
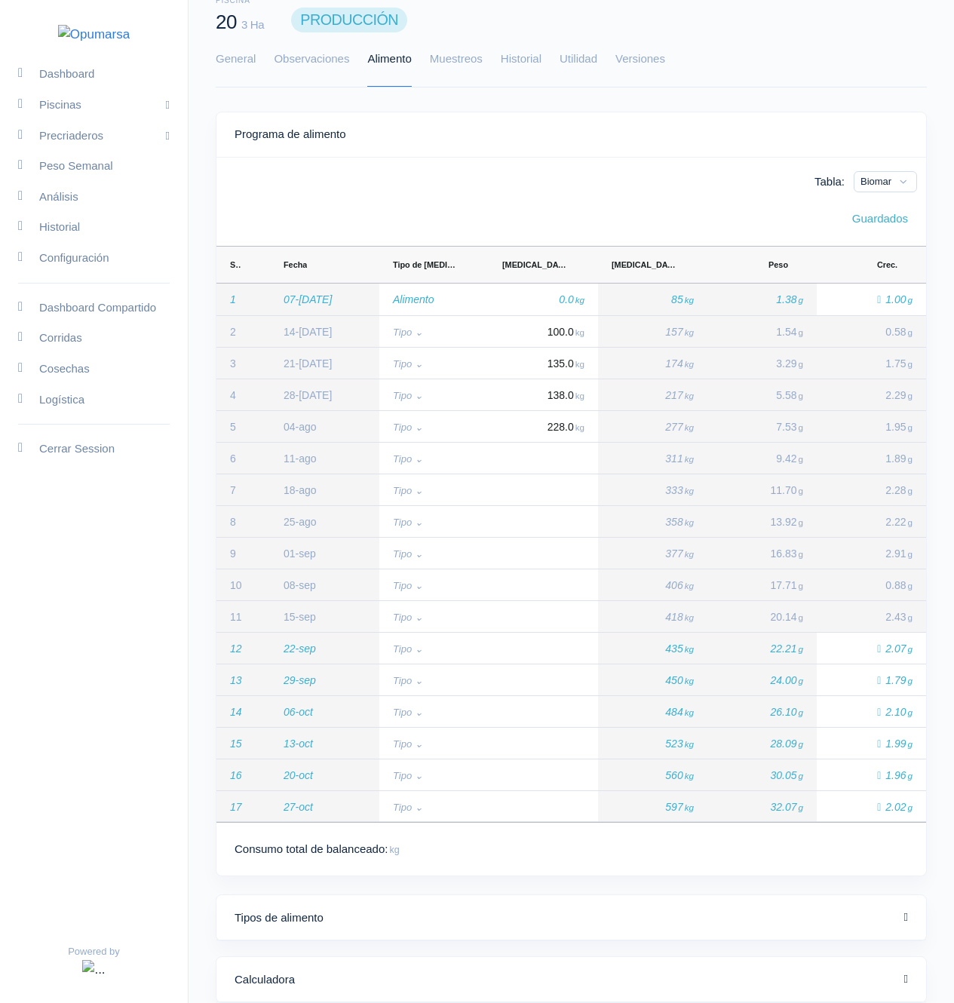
click at [394, 392] on div "Tipos de alimento" at bounding box center [570, 918] width 670 height 17
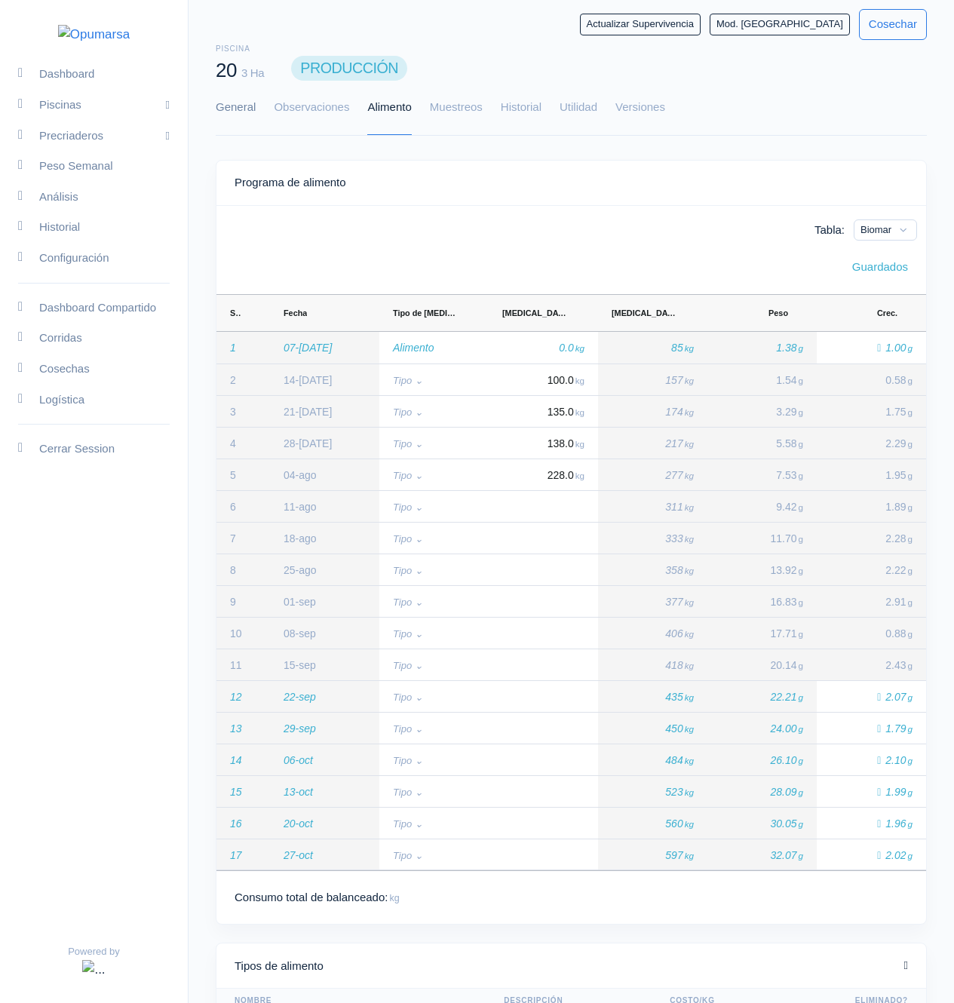
click at [240, 102] on link "General" at bounding box center [236, 108] width 40 height 54
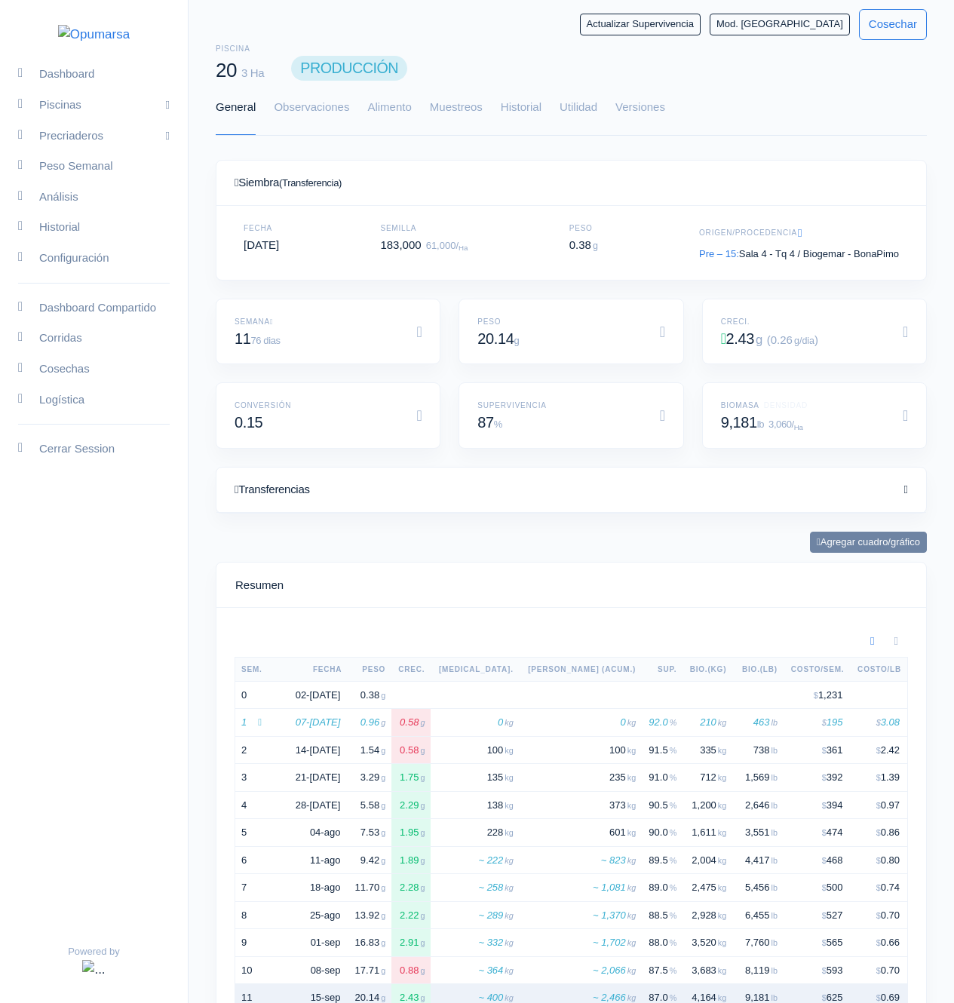
scroll to position [226, 674]
click at [137, 121] on link "Piscinas" at bounding box center [94, 105] width 188 height 31
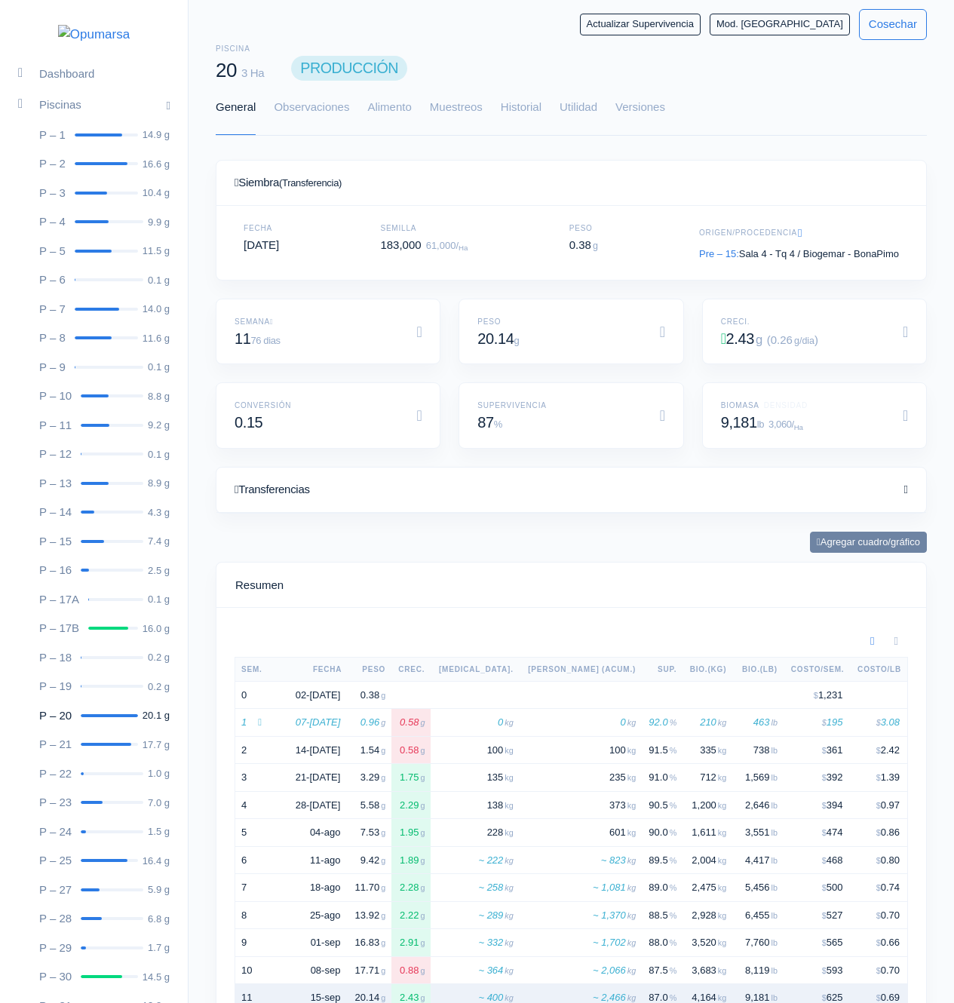
click at [108, 392] on link "P – 20 20.1 g" at bounding box center [94, 716] width 188 height 29
click at [132, 392] on link "P – 13 8.9 g" at bounding box center [94, 483] width 188 height 29
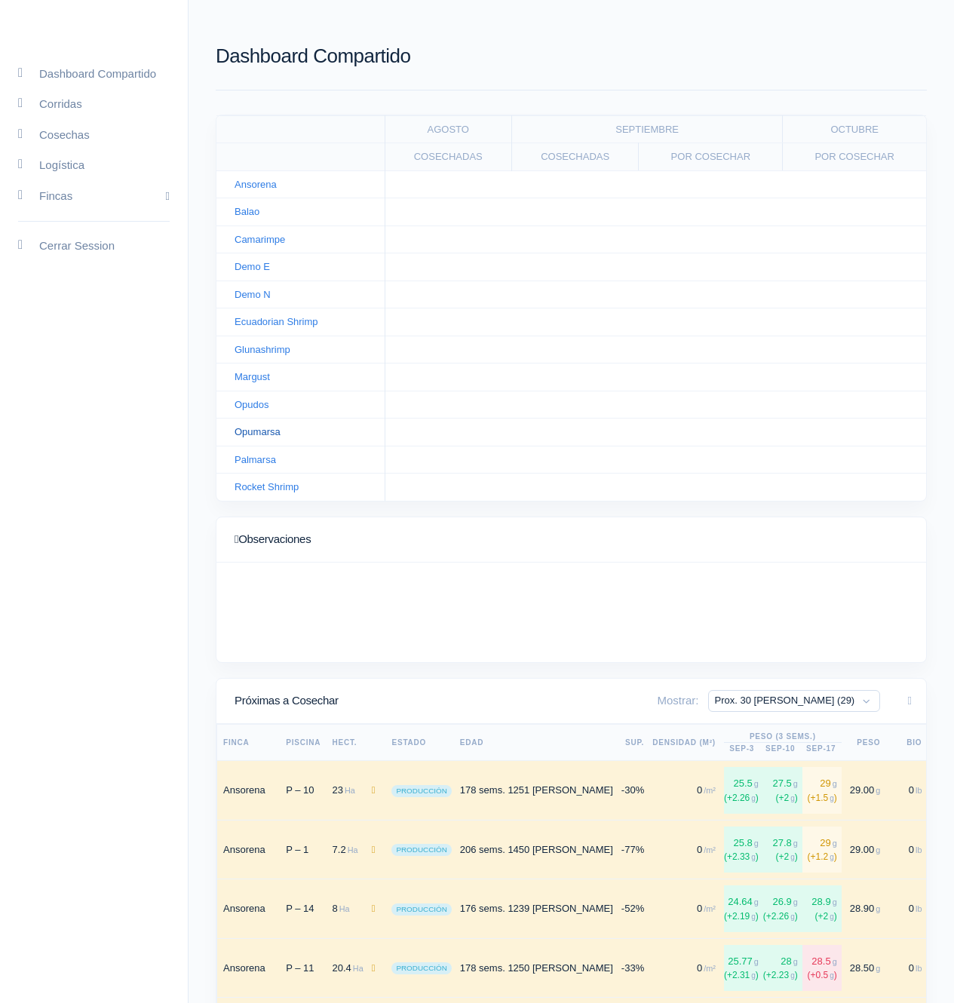
click at [257, 431] on link "Opumarsa" at bounding box center [258, 431] width 46 height 11
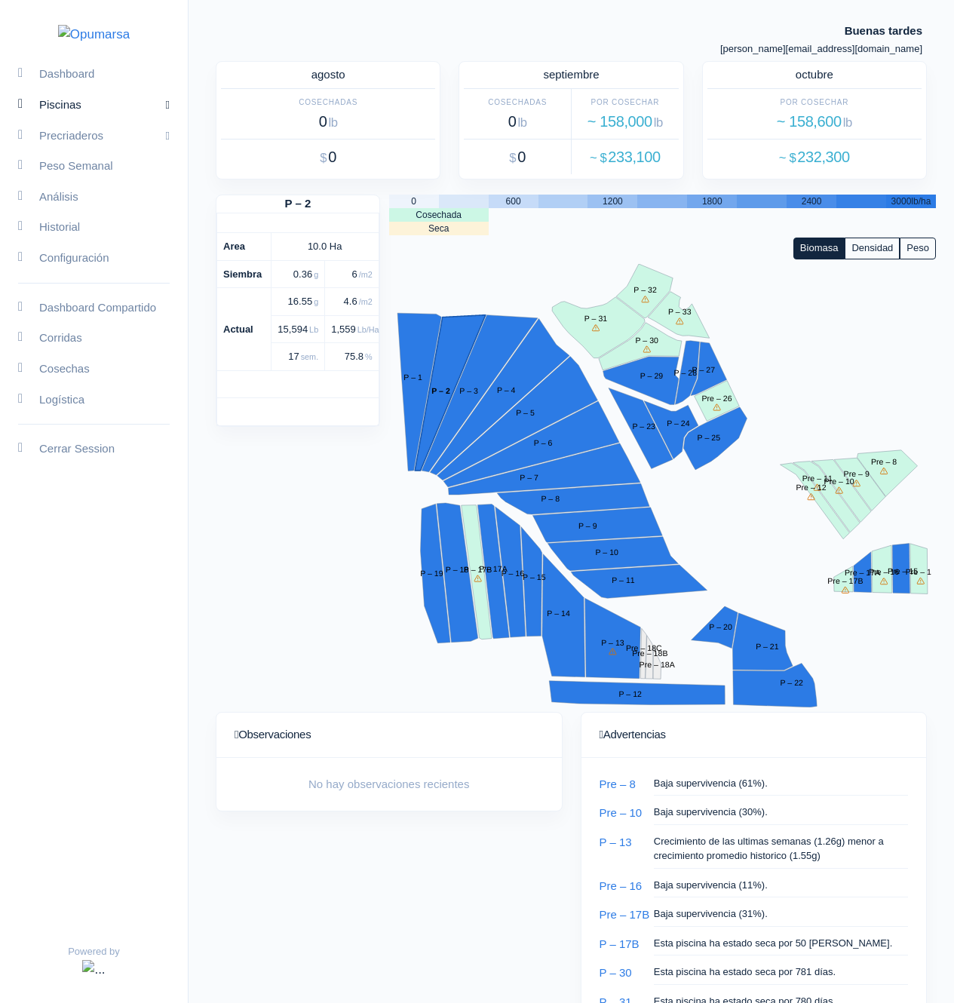
click at [92, 121] on link "Piscinas" at bounding box center [94, 105] width 188 height 31
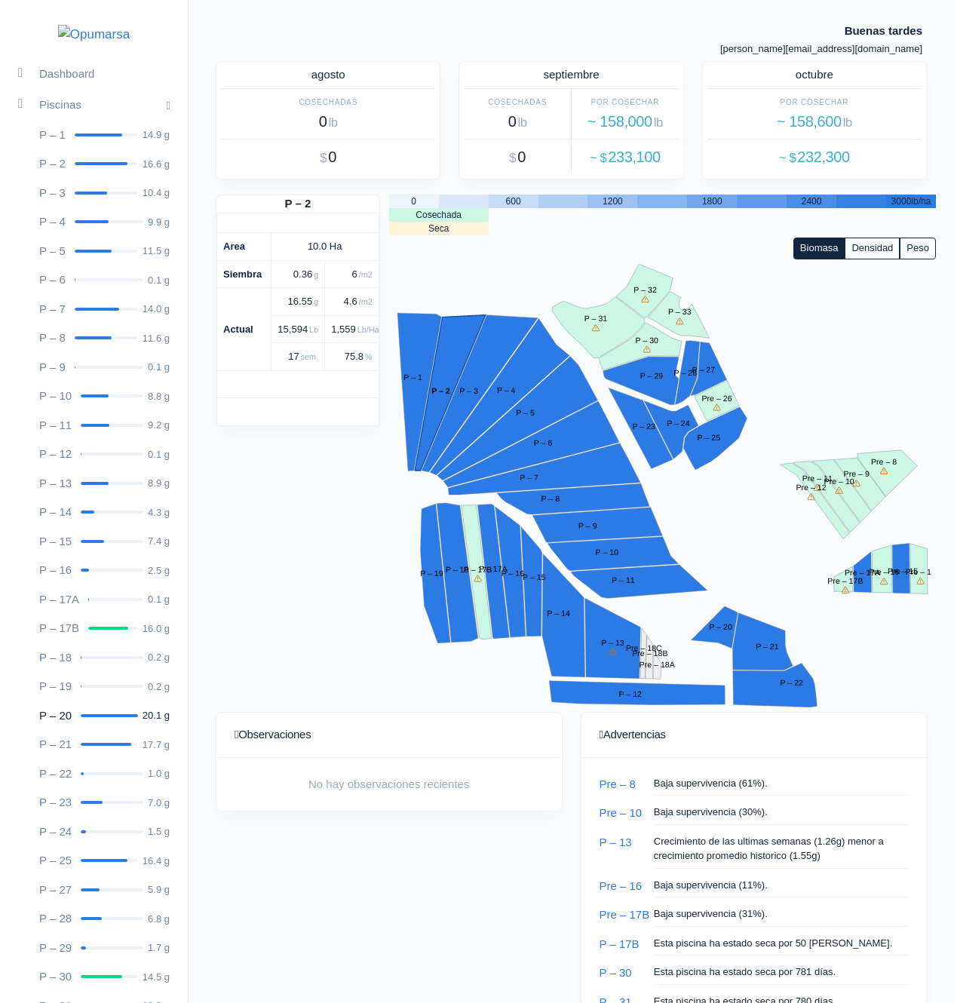
click at [109, 731] on link "P – 20 20.1 g" at bounding box center [94, 716] width 188 height 29
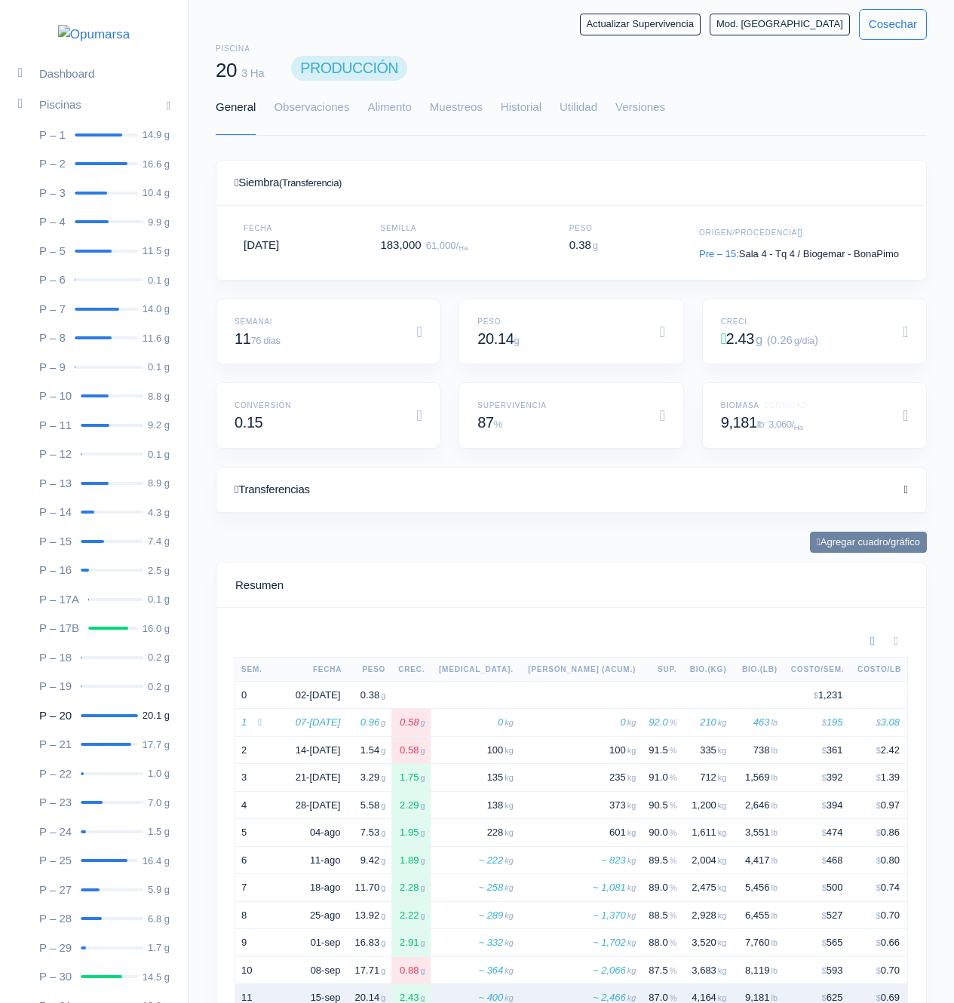
scroll to position [226, 674]
click at [401, 110] on link "Alimento" at bounding box center [389, 108] width 44 height 54
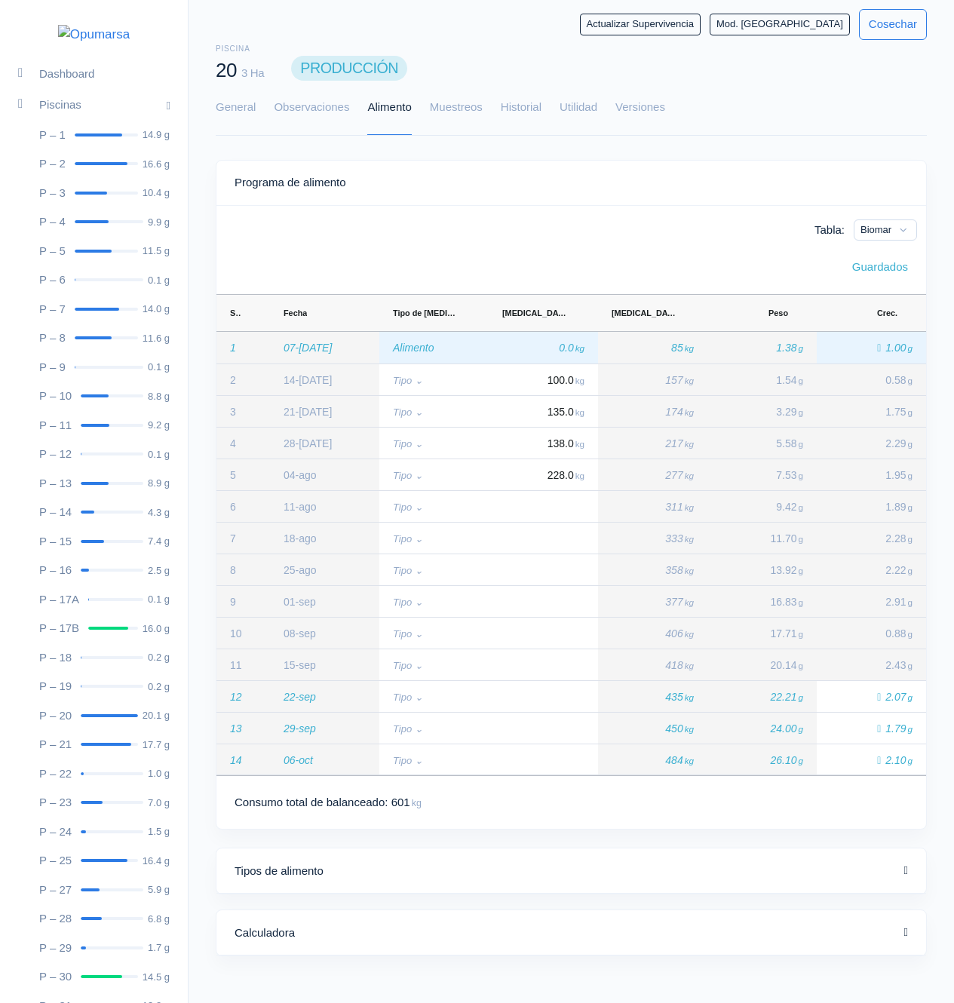
click at [578, 344] on span "kg" at bounding box center [580, 348] width 9 height 10
type input "1"
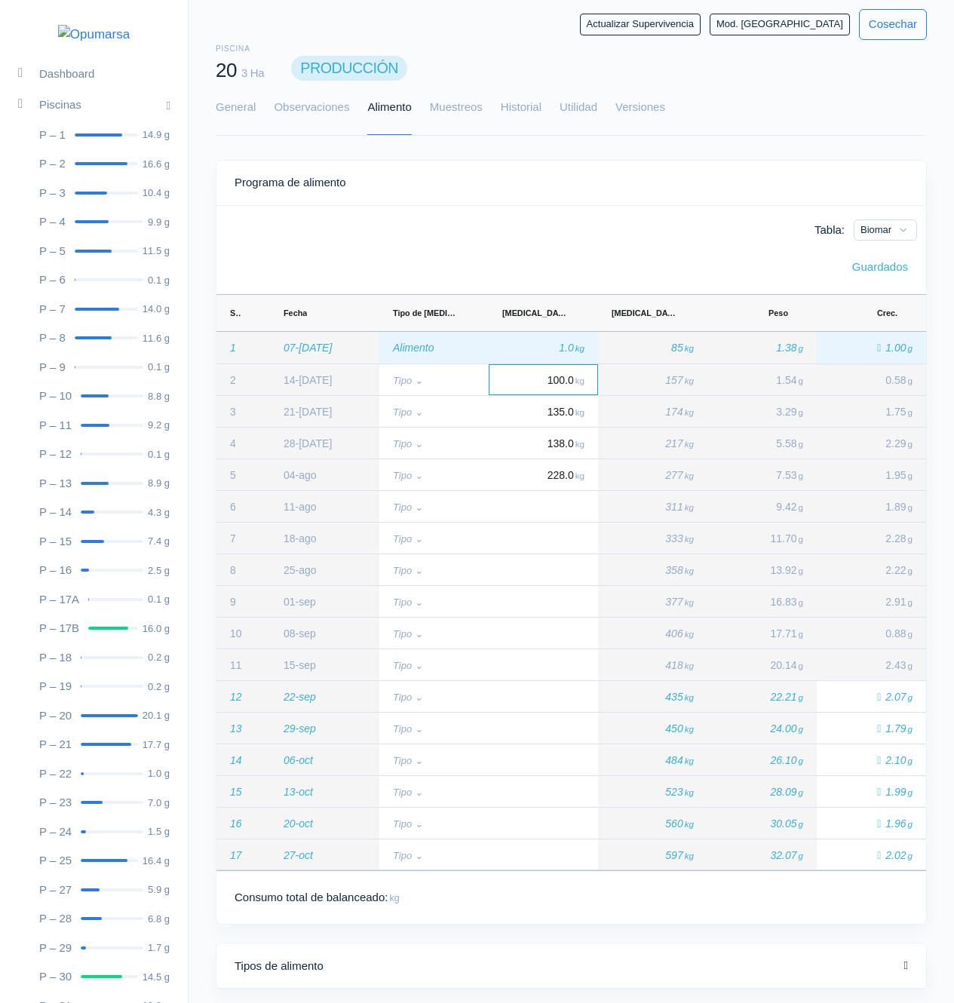
click at [534, 342] on div "1.0 kg" at bounding box center [543, 348] width 109 height 32
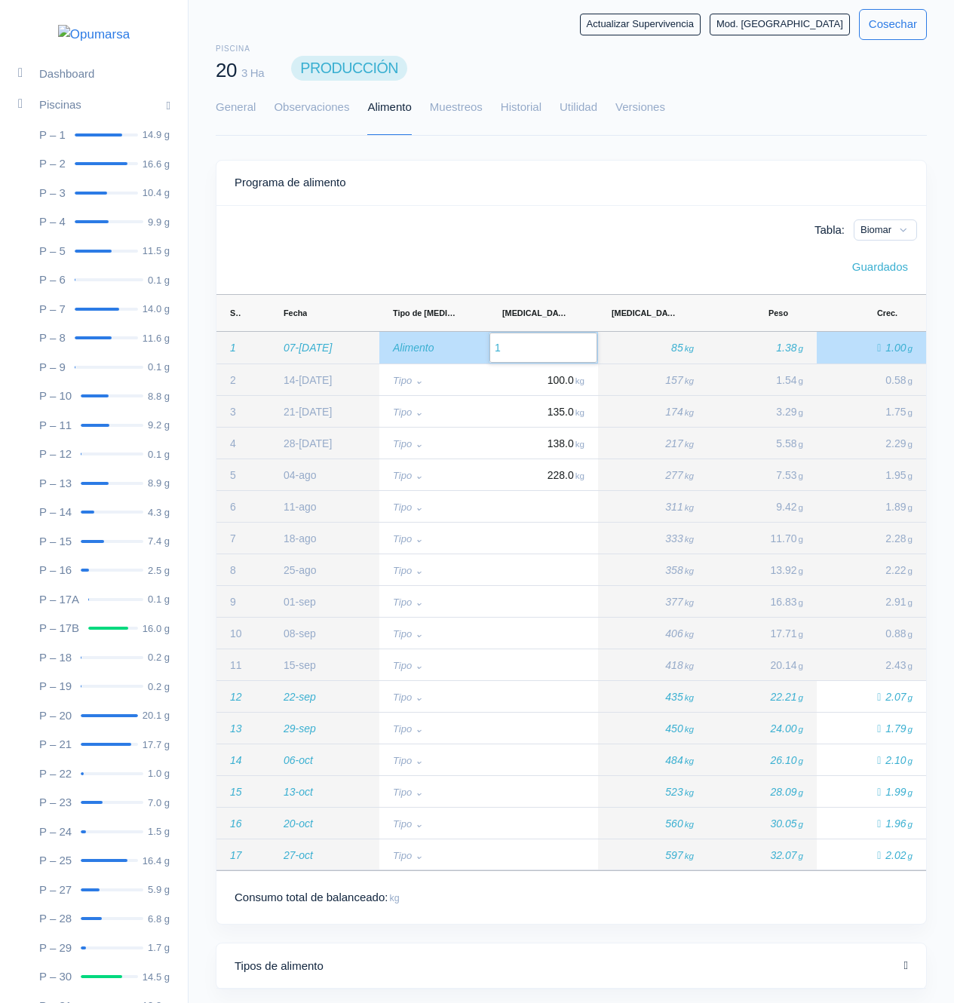
type input "0"
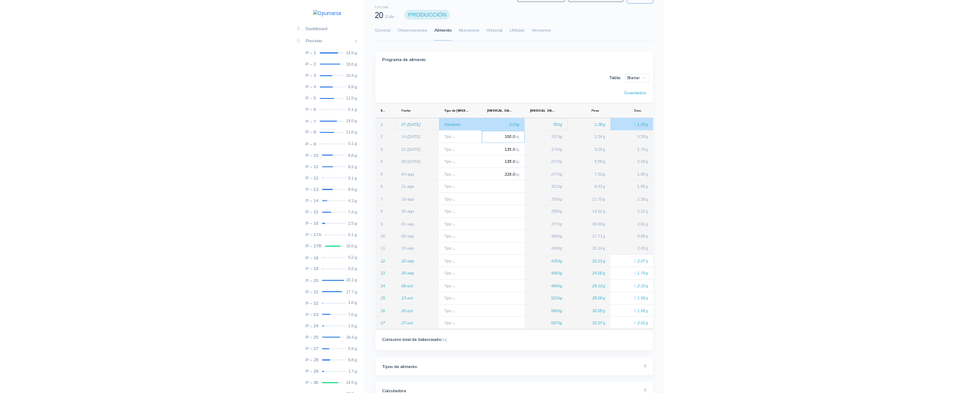
scroll to position [63, 0]
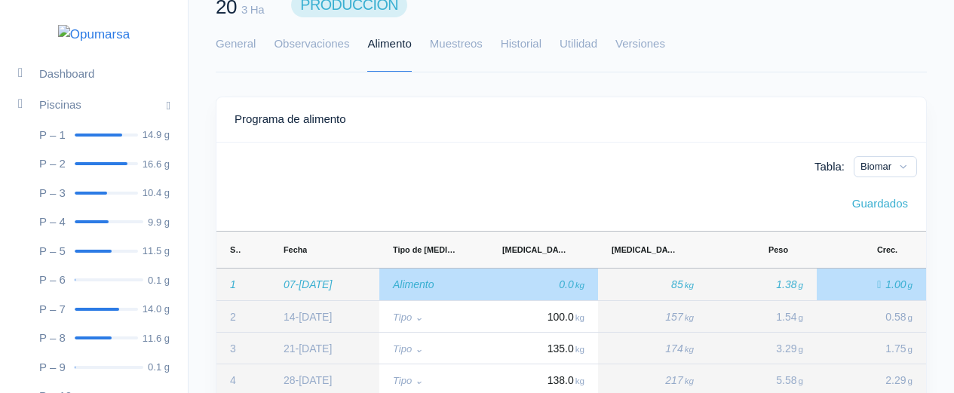
click at [256, 47] on ul "General Observaciones Alimento Muestreos Historial Utilidad Versiones" at bounding box center [571, 44] width 711 height 54
click at [249, 44] on link "General" at bounding box center [236, 44] width 40 height 54
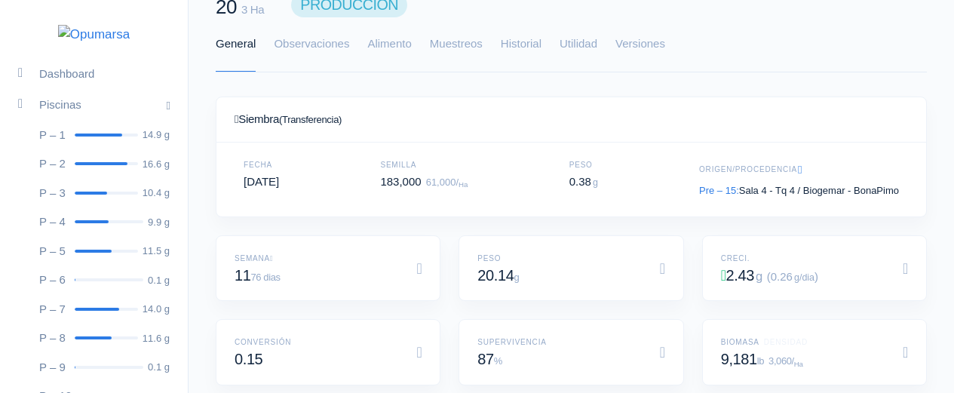
scroll to position [226, 674]
click at [339, 53] on link "Observaciones" at bounding box center [311, 44] width 75 height 54
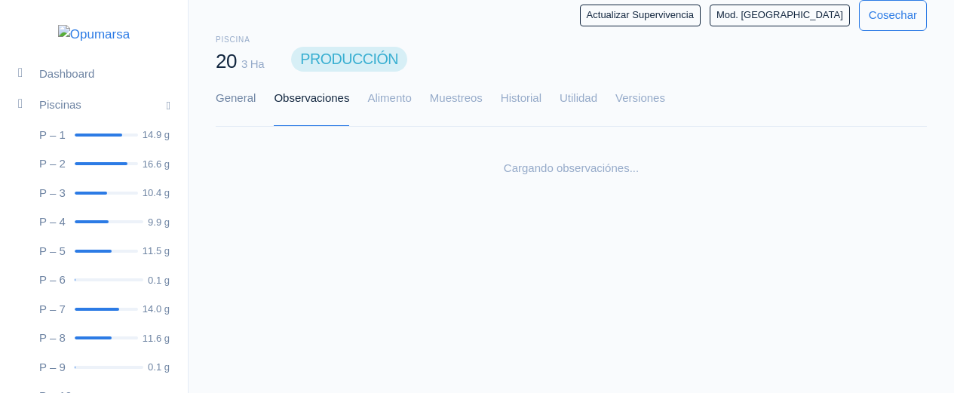
click at [237, 95] on link "General" at bounding box center [236, 99] width 40 height 54
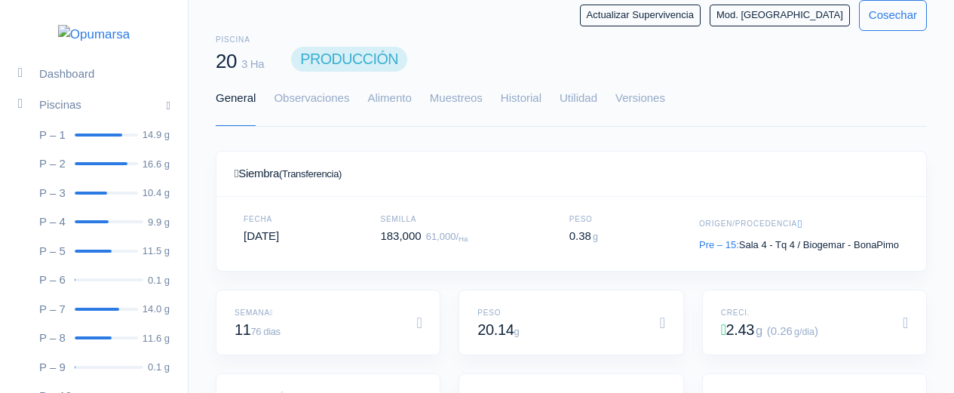
scroll to position [226, 674]
click at [276, 108] on link "Observaciones" at bounding box center [311, 99] width 75 height 54
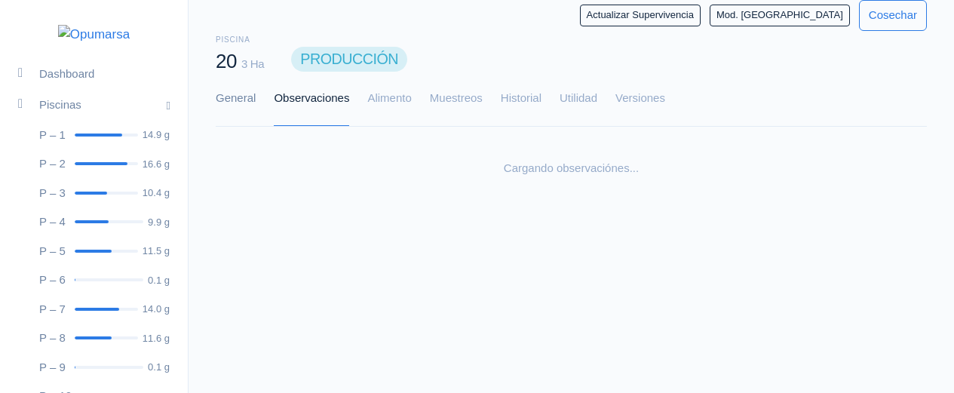
click at [228, 102] on link "General" at bounding box center [236, 99] width 40 height 54
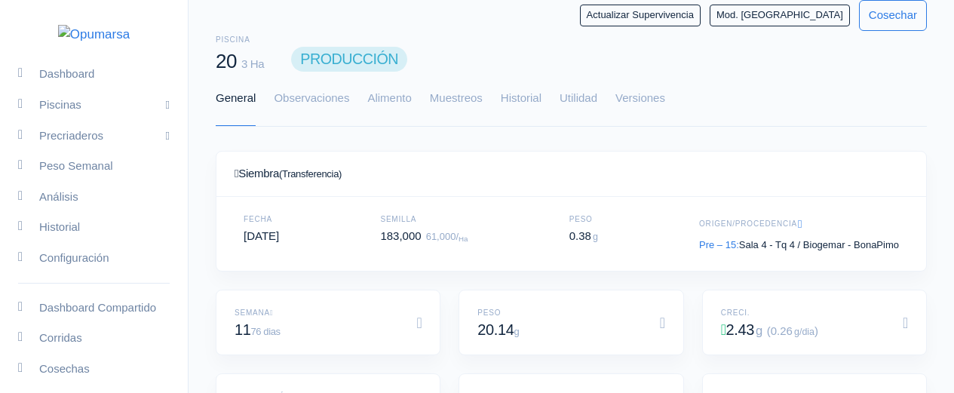
scroll to position [226, 674]
click at [389, 103] on link "Alimento" at bounding box center [389, 99] width 44 height 54
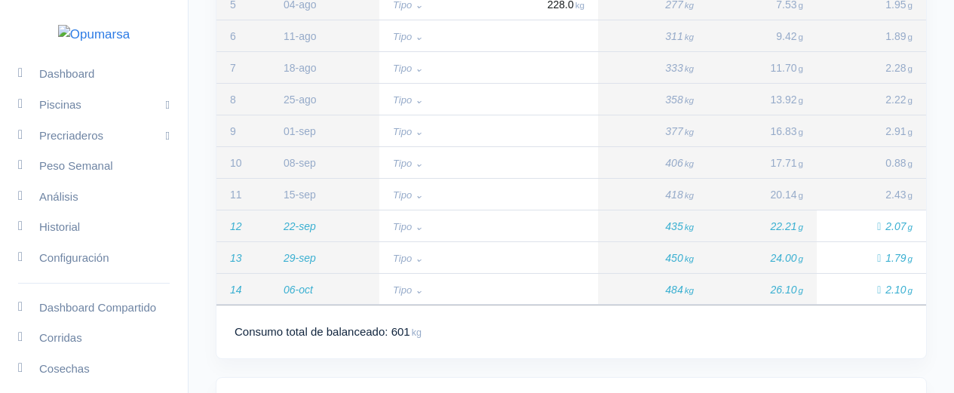
scroll to position [338, 0]
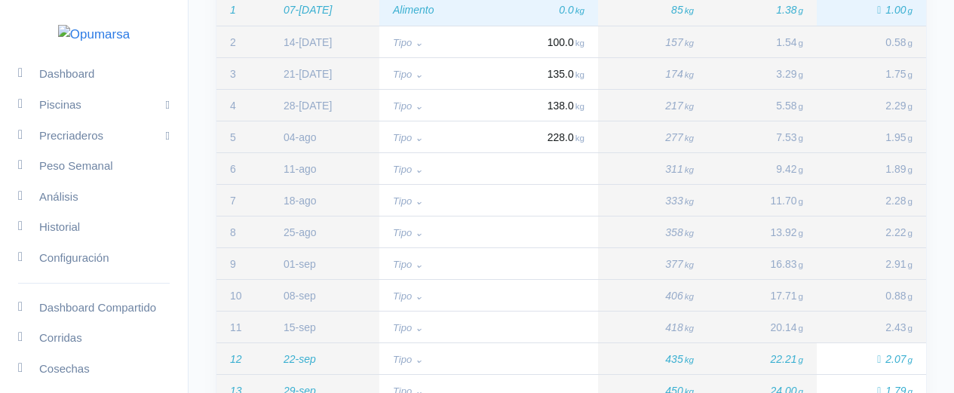
click at [553, 19] on div "0.0 kg" at bounding box center [543, 10] width 109 height 32
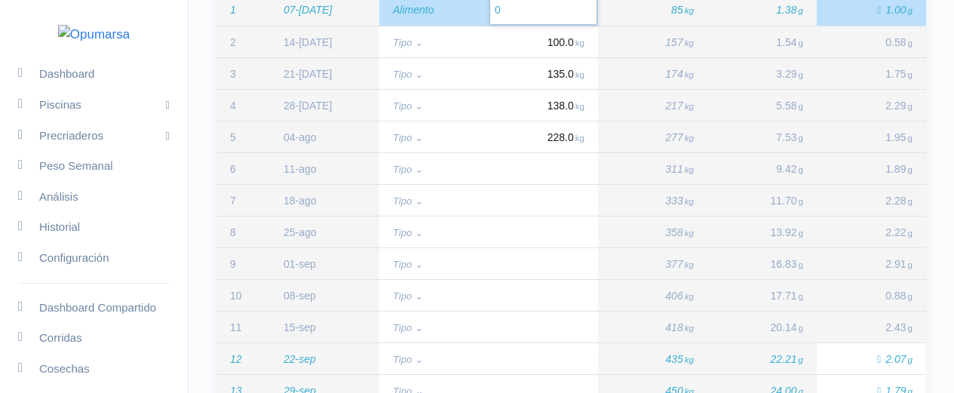
type input "1"
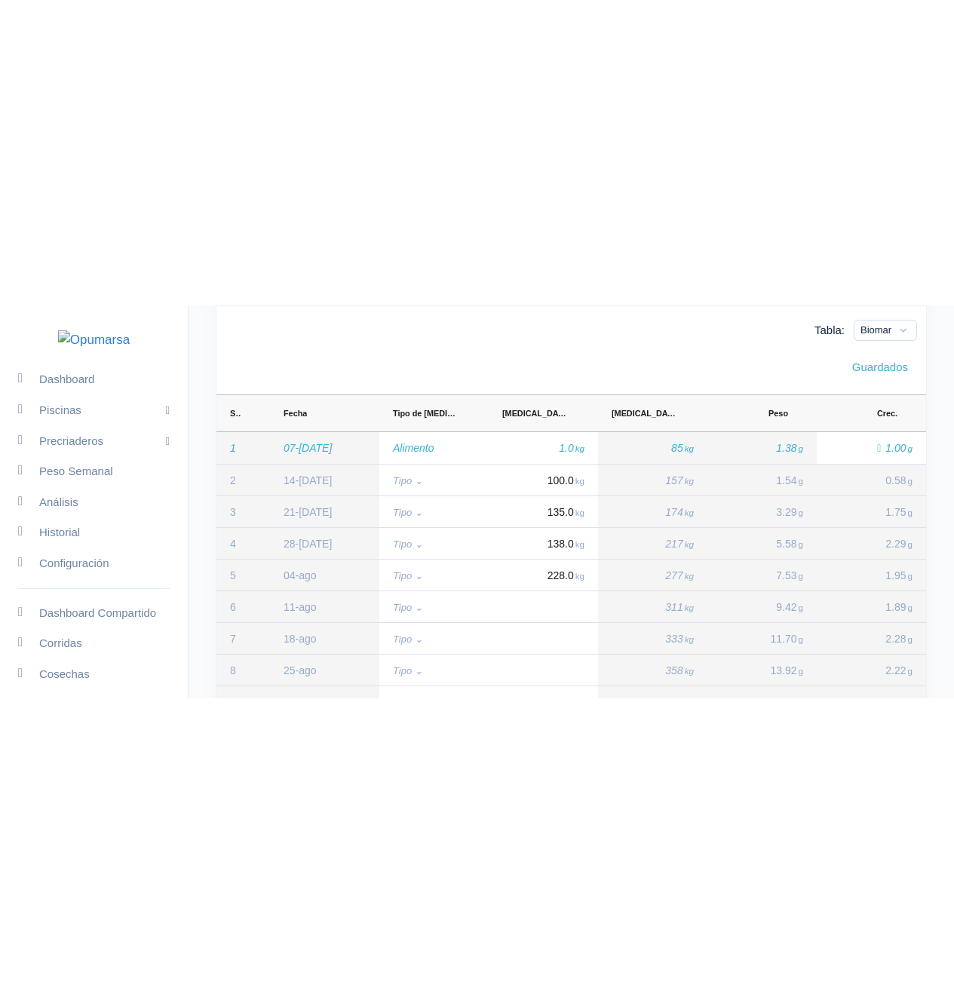
scroll to position [48, 0]
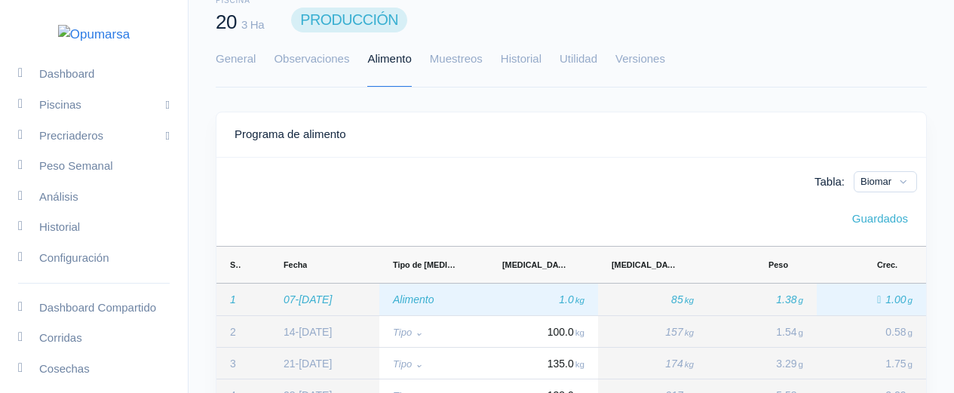
click at [554, 298] on div "1.0 kg" at bounding box center [543, 300] width 109 height 32
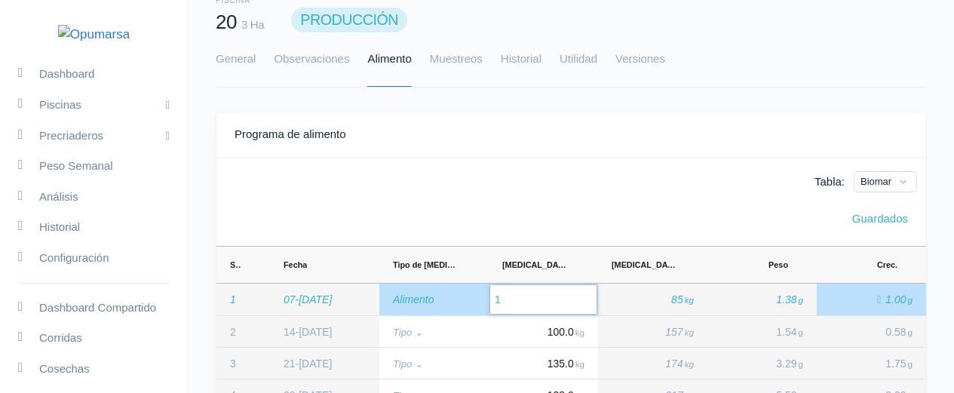
type input "0"
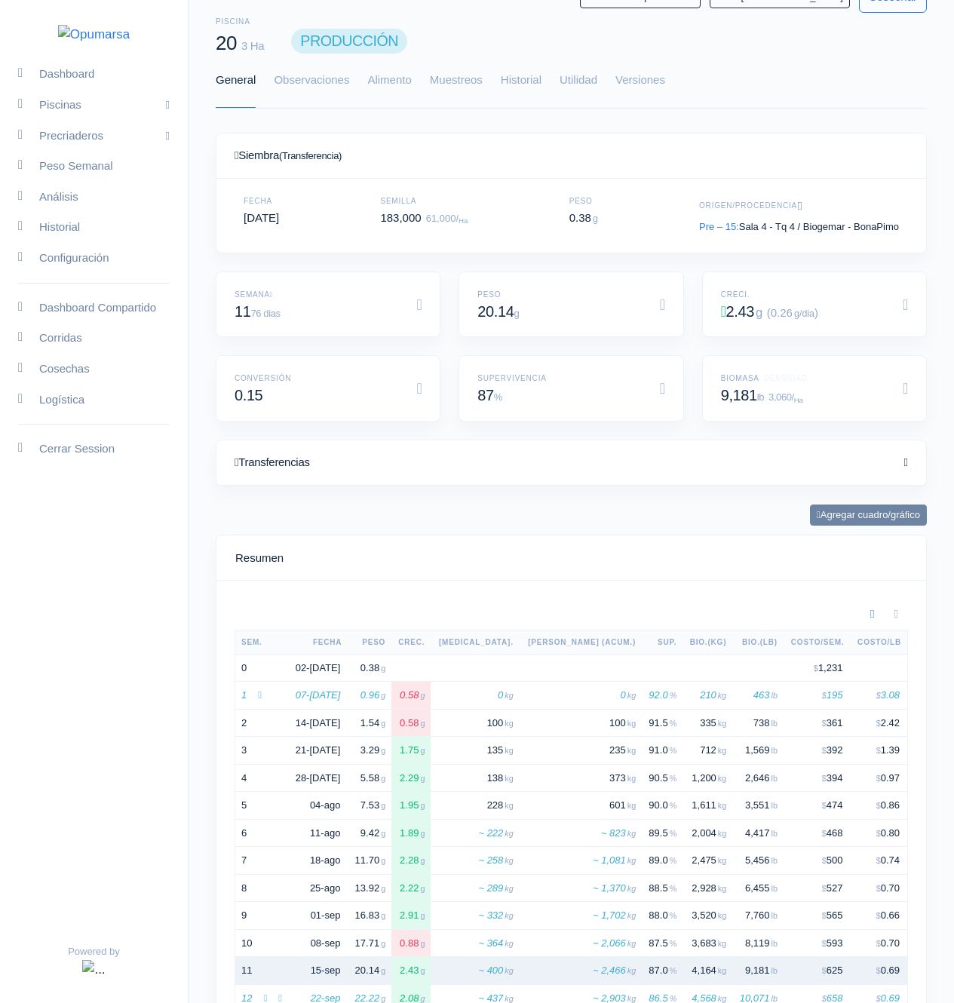
scroll to position [226, 674]
click at [397, 71] on link "Alimento" at bounding box center [389, 81] width 44 height 54
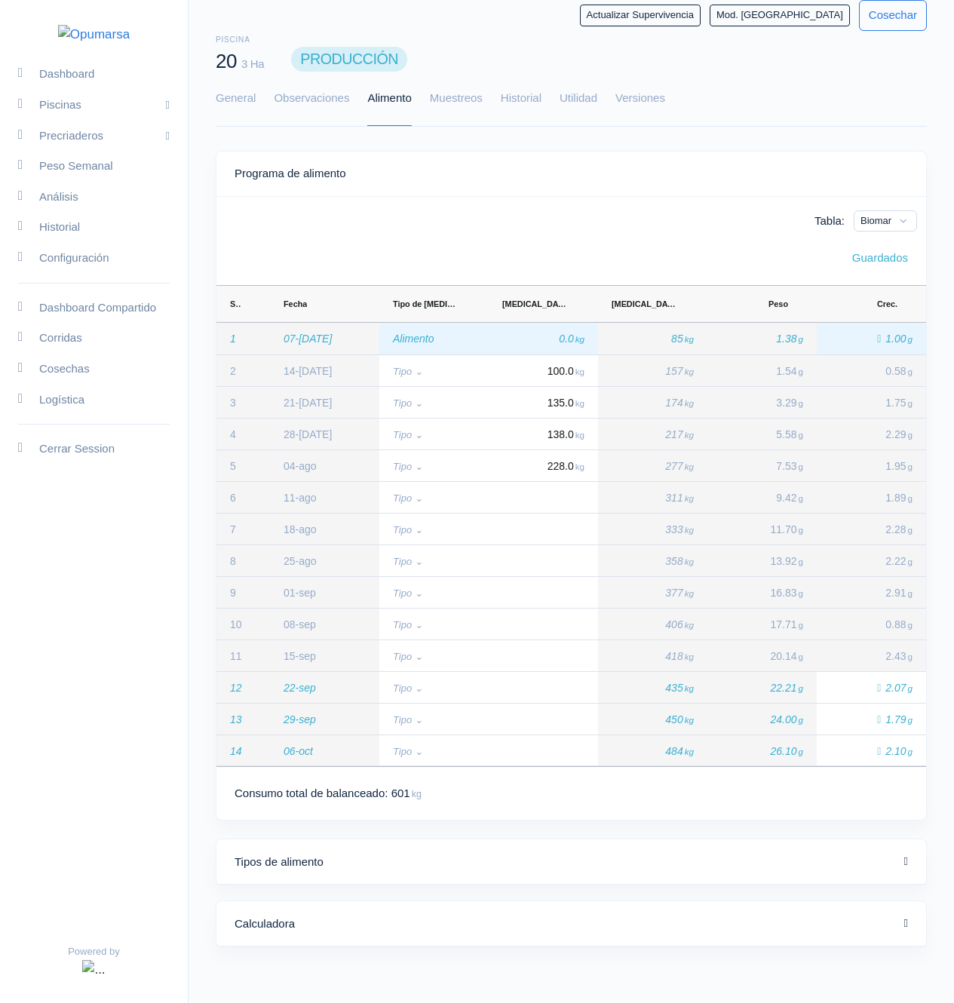
click at [571, 351] on div "0.0 kg" at bounding box center [543, 339] width 109 height 32
type input "1"
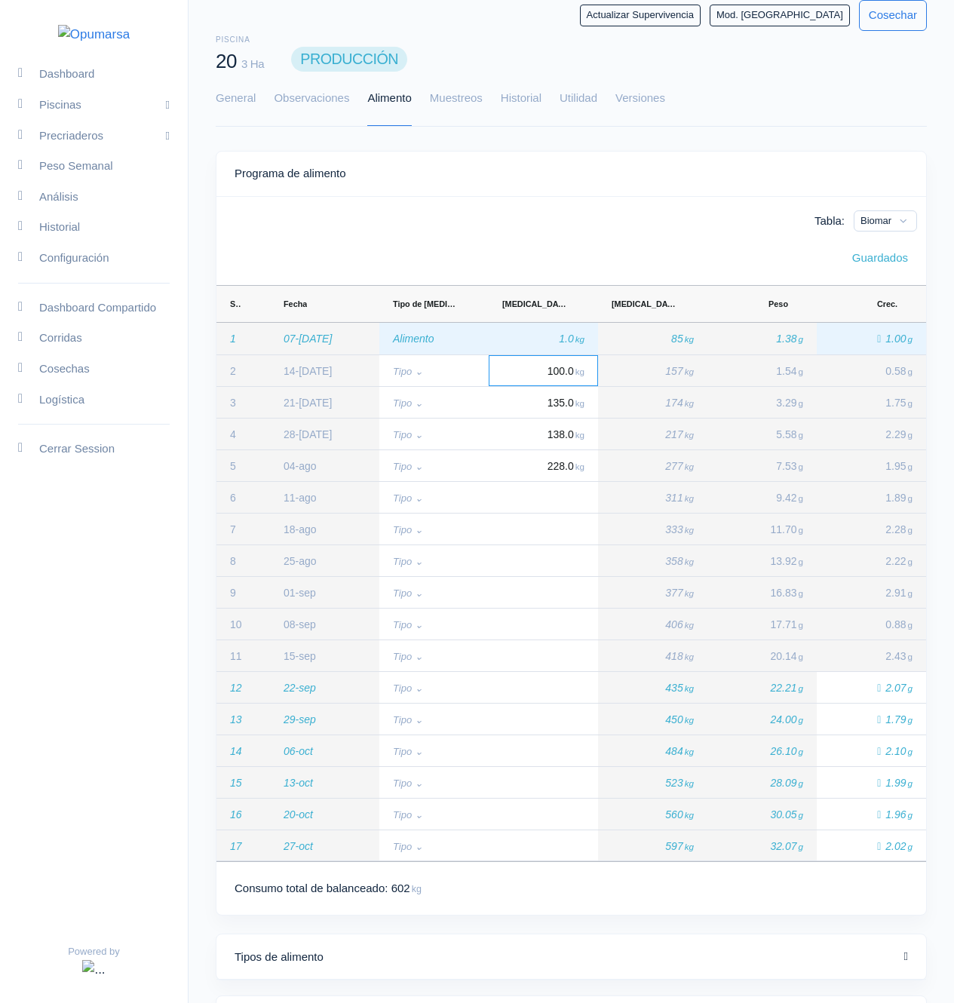
click at [546, 333] on div "1.0 kg" at bounding box center [543, 339] width 109 height 32
type input "0"
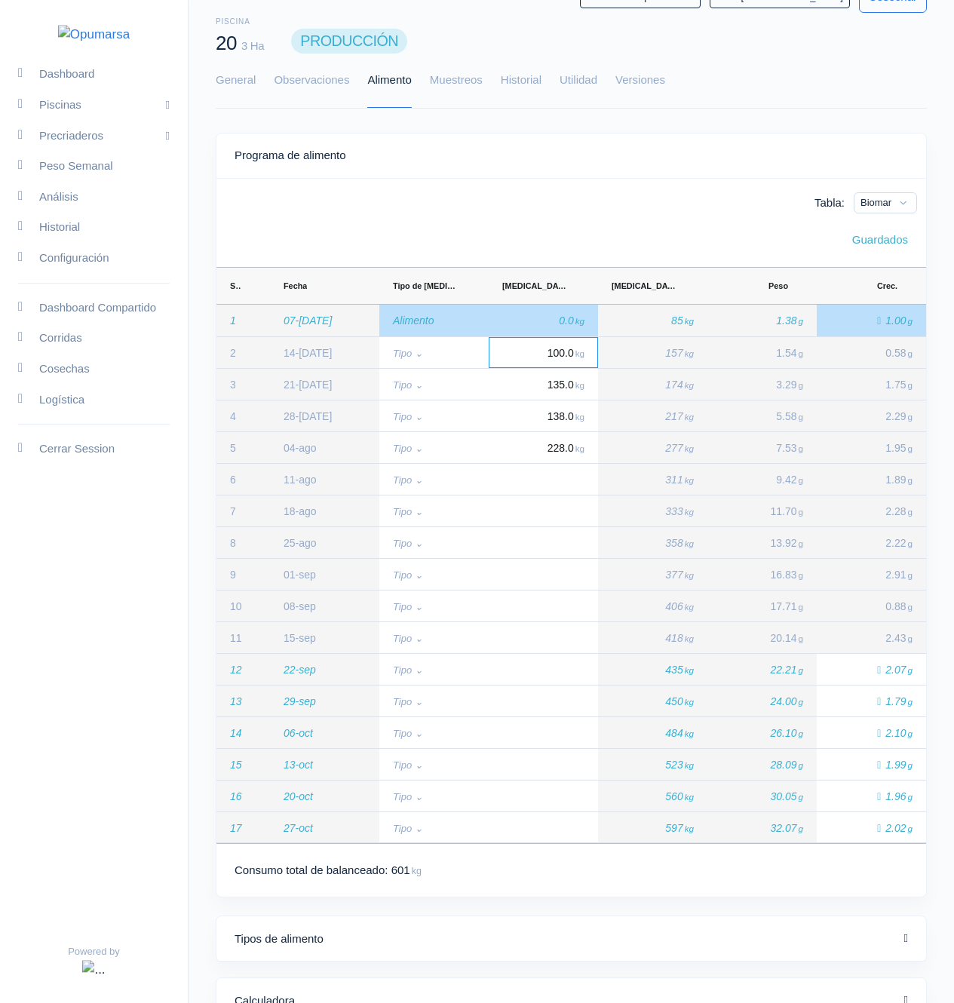
scroll to position [0, 0]
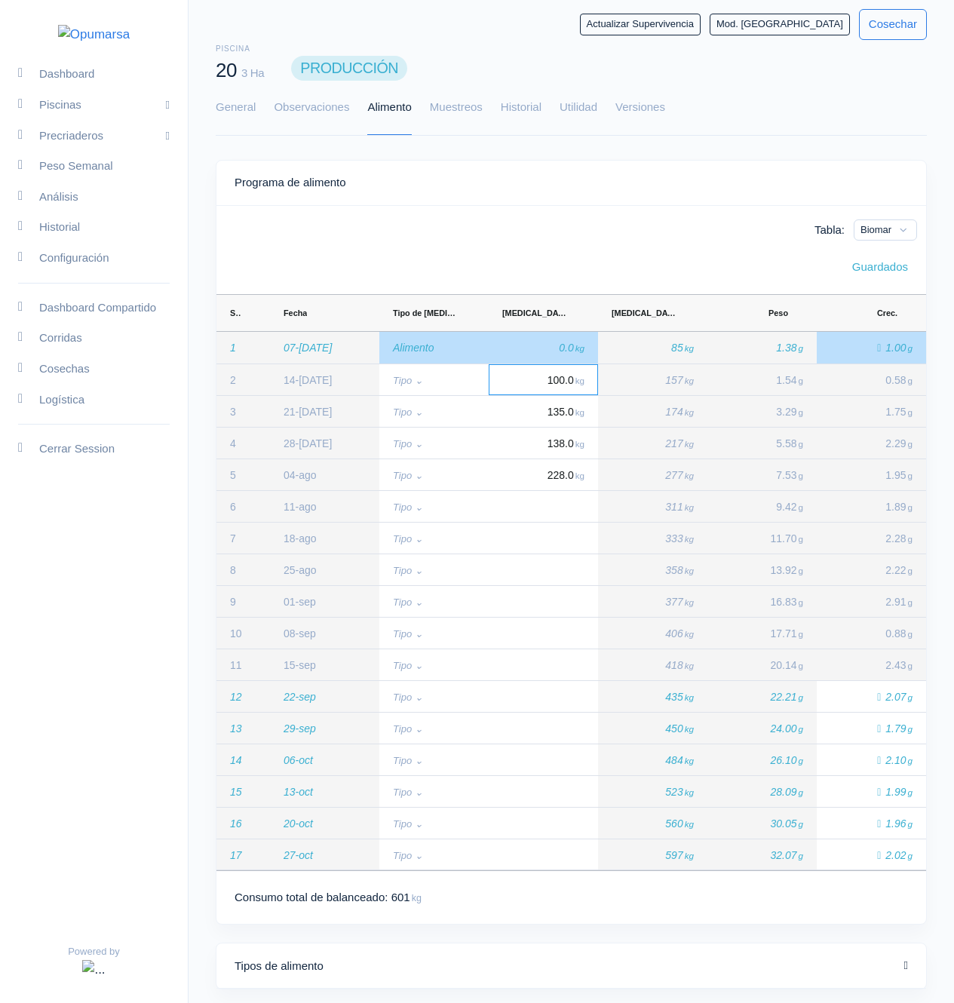
click at [247, 112] on link "General" at bounding box center [236, 108] width 40 height 54
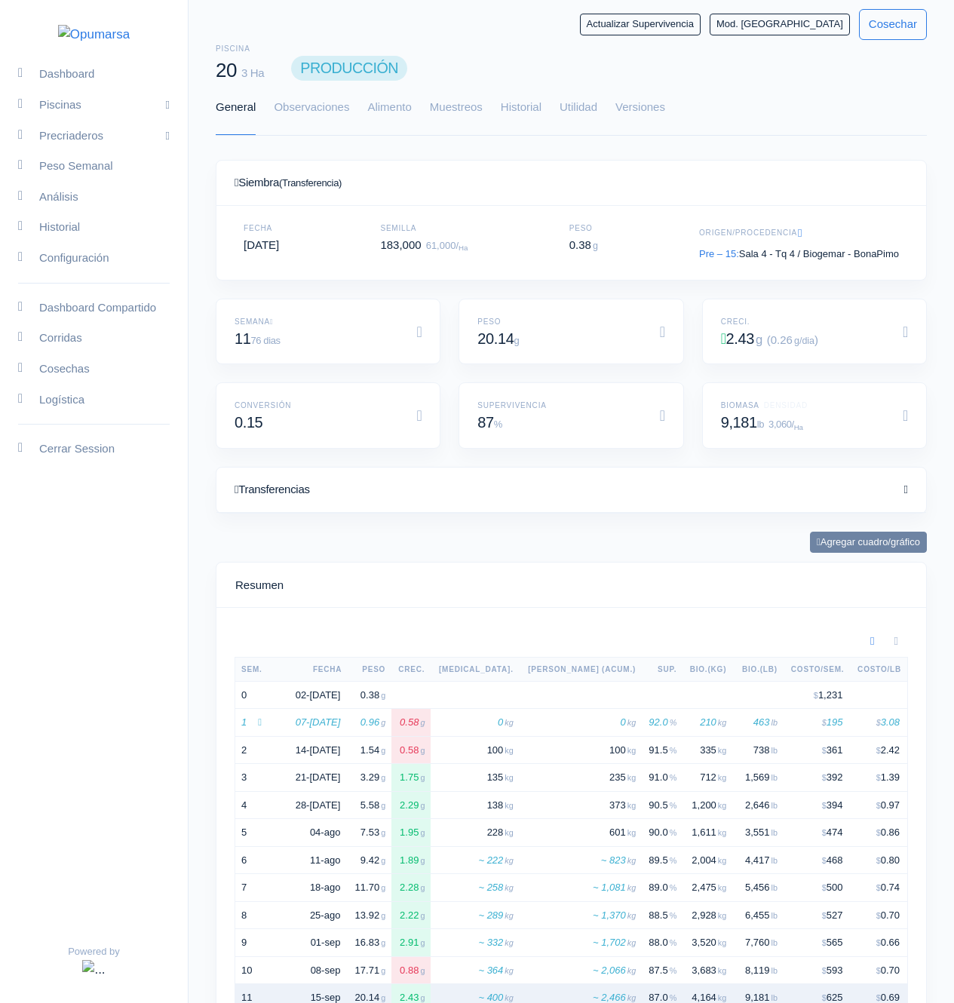
scroll to position [226, 674]
click at [385, 106] on link "Alimento" at bounding box center [389, 108] width 44 height 54
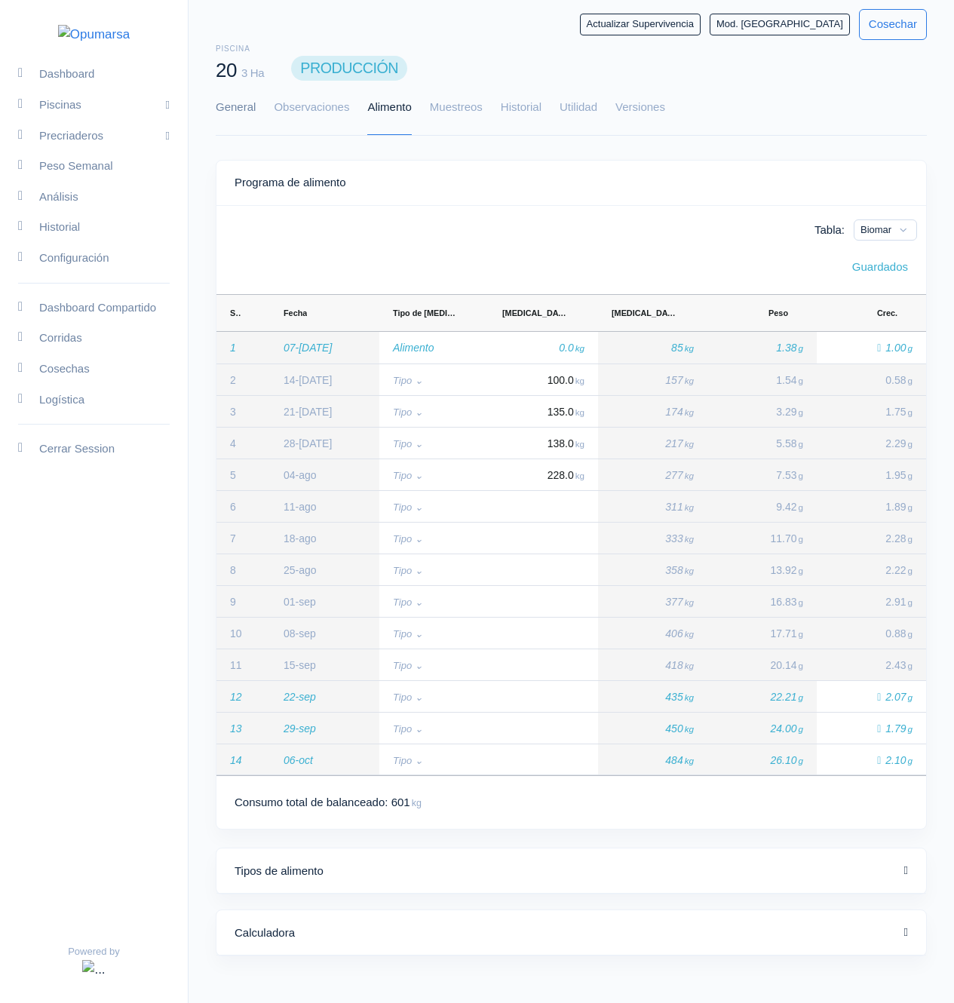
click at [237, 121] on link "General" at bounding box center [236, 108] width 40 height 54
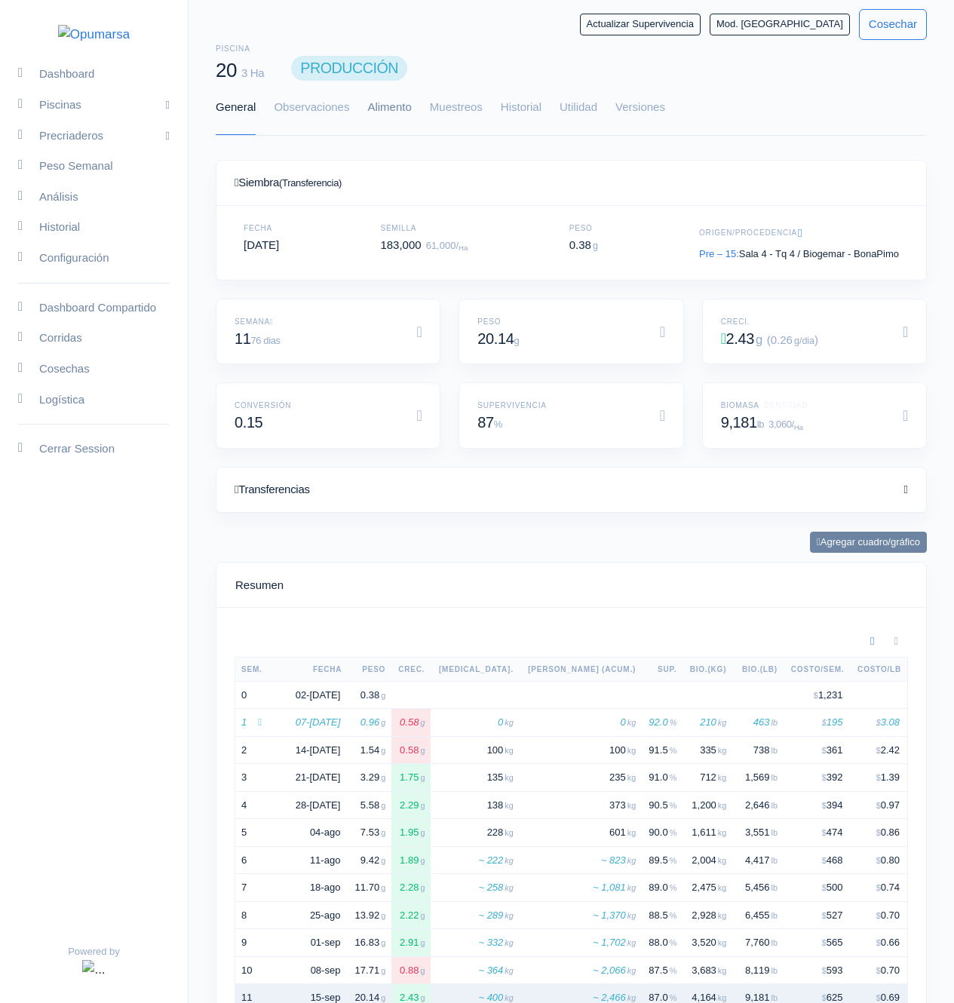
click at [373, 105] on link "Alimento" at bounding box center [389, 108] width 44 height 54
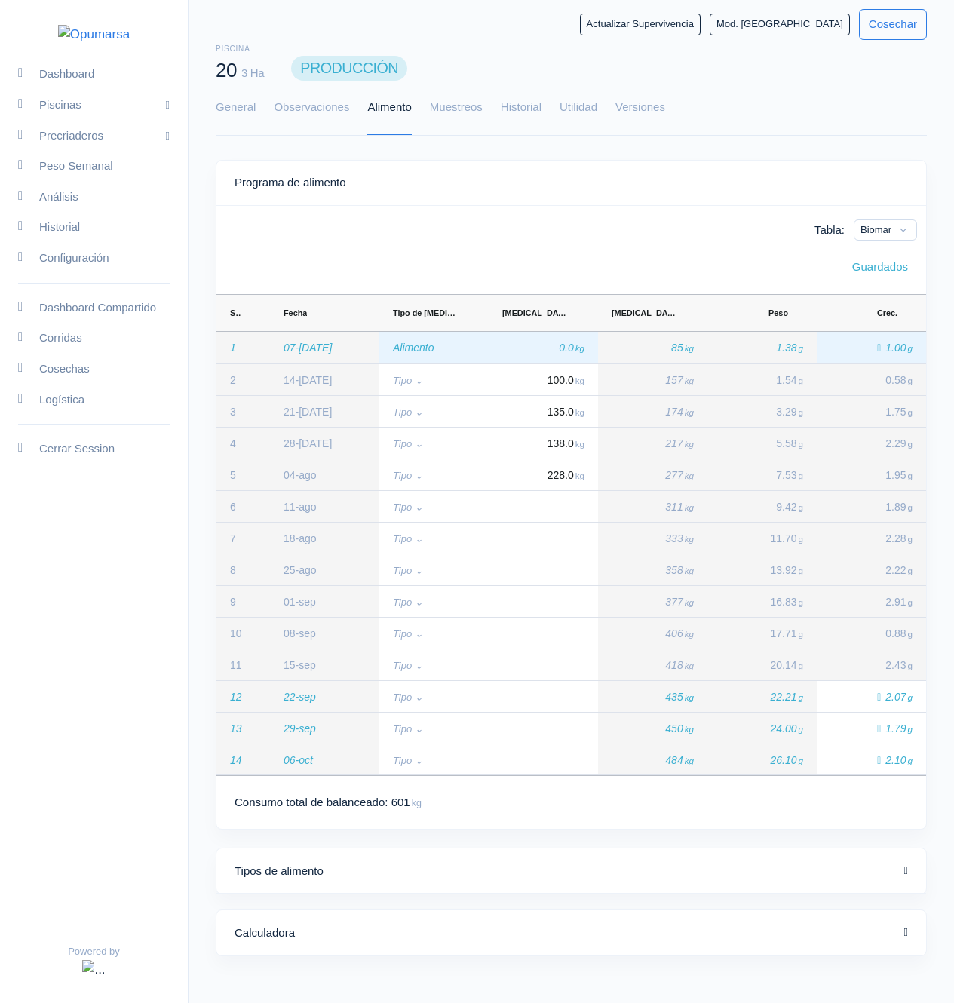
click at [585, 343] on div "0.0 kg" at bounding box center [543, 348] width 109 height 32
type input "1"
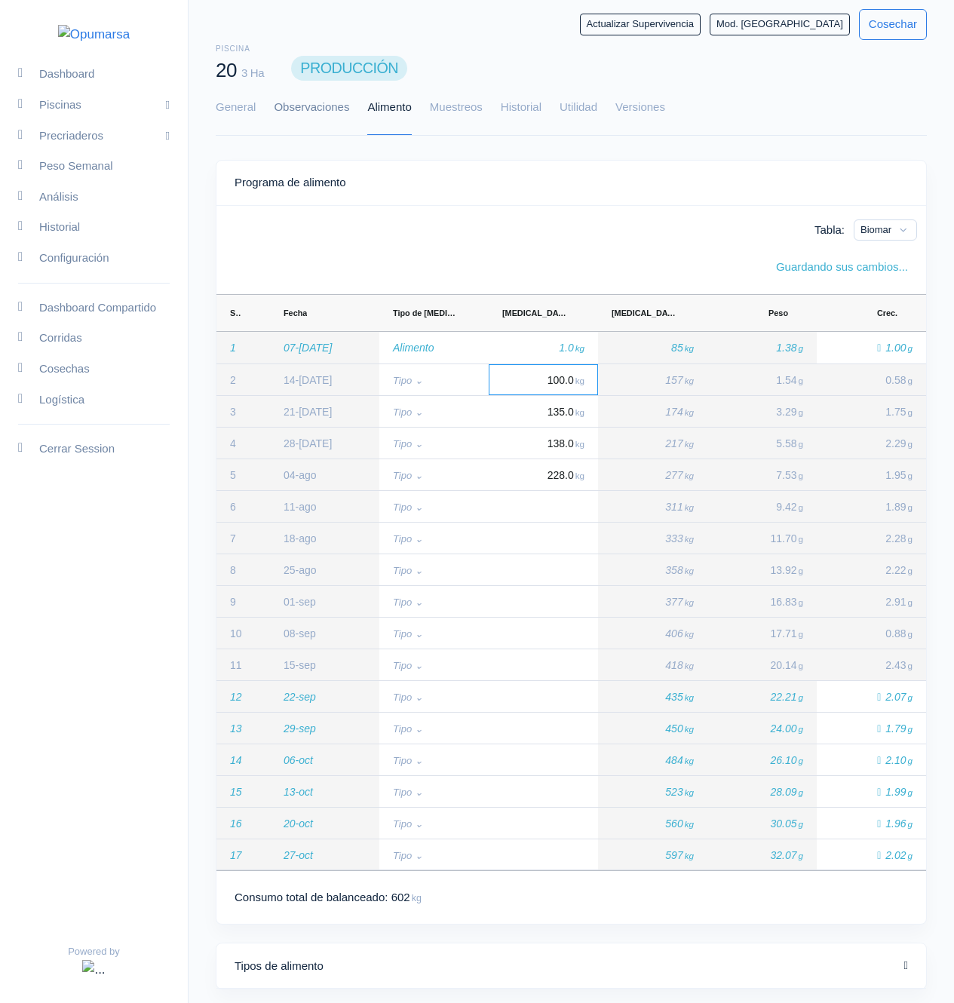
click at [309, 106] on link "Observaciones" at bounding box center [311, 108] width 75 height 54
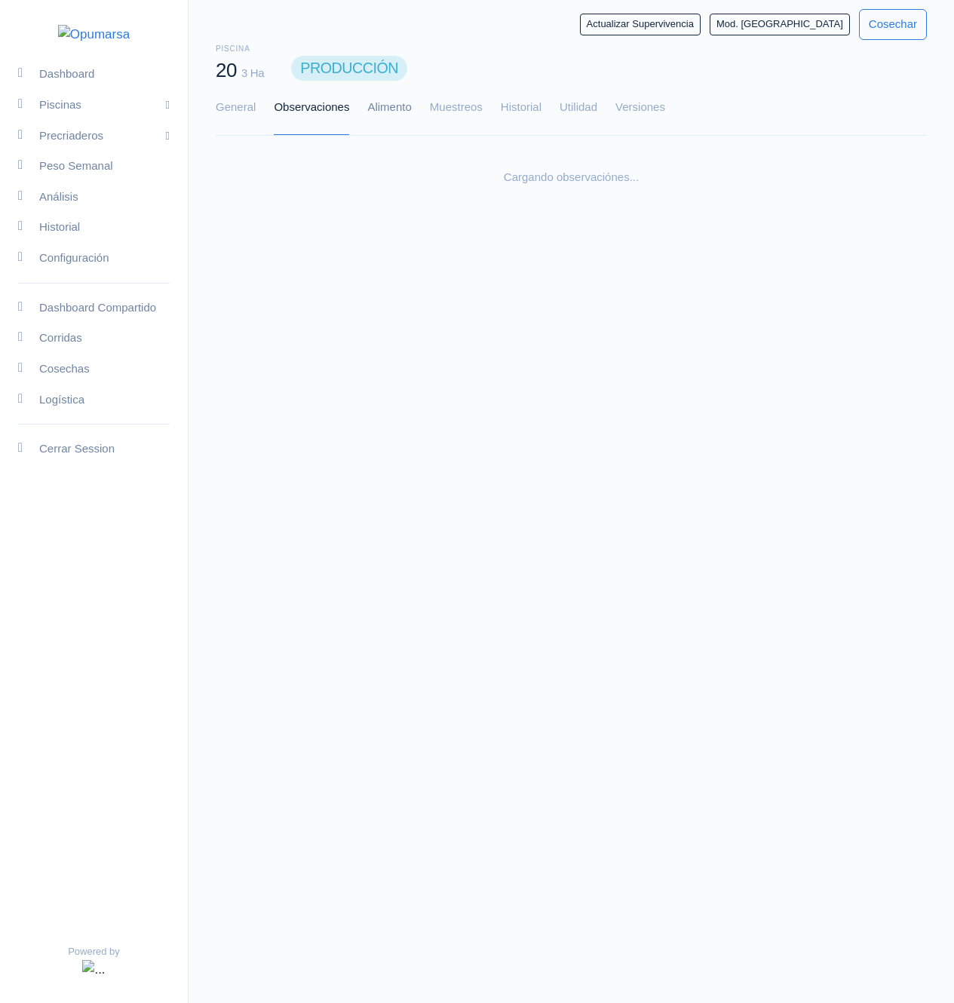
click at [408, 102] on link "Alimento" at bounding box center [389, 108] width 44 height 54
click at [450, 105] on link "Muestreos" at bounding box center [456, 108] width 53 height 54
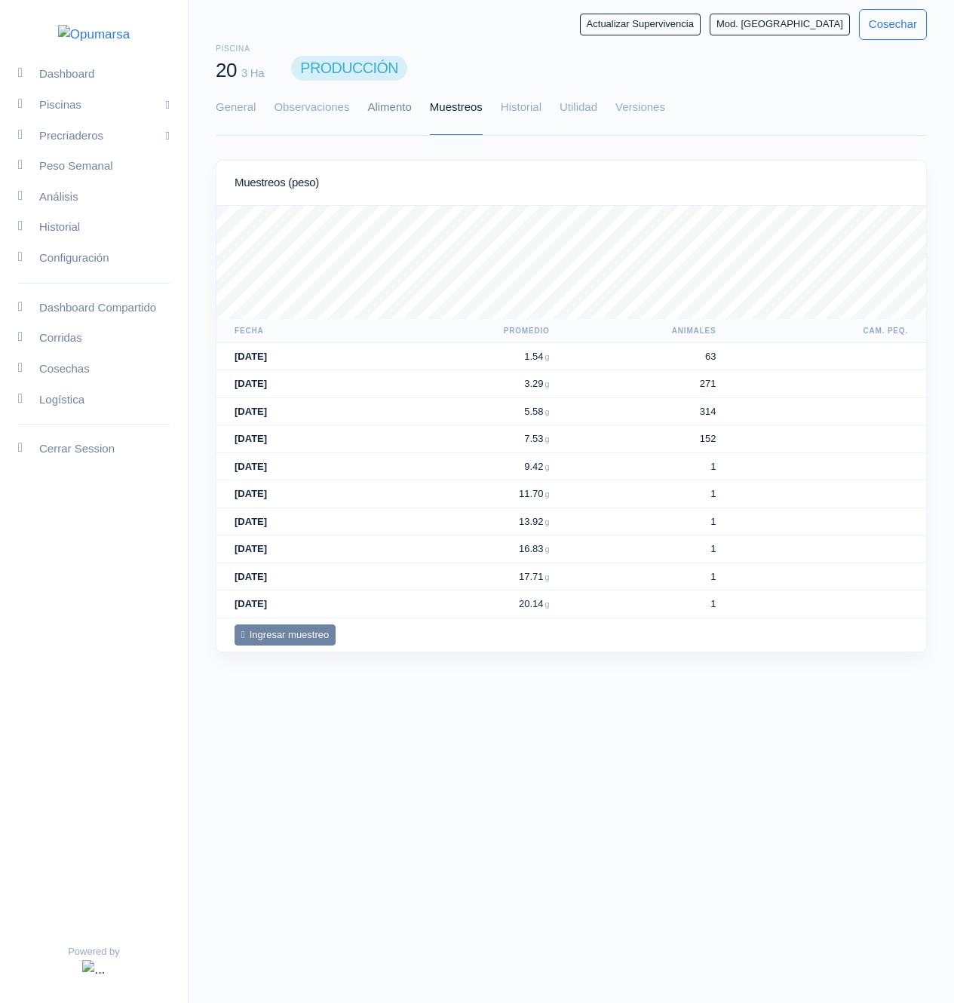
scroll to position [113, 710]
click at [401, 109] on link "Alimento" at bounding box center [389, 108] width 44 height 54
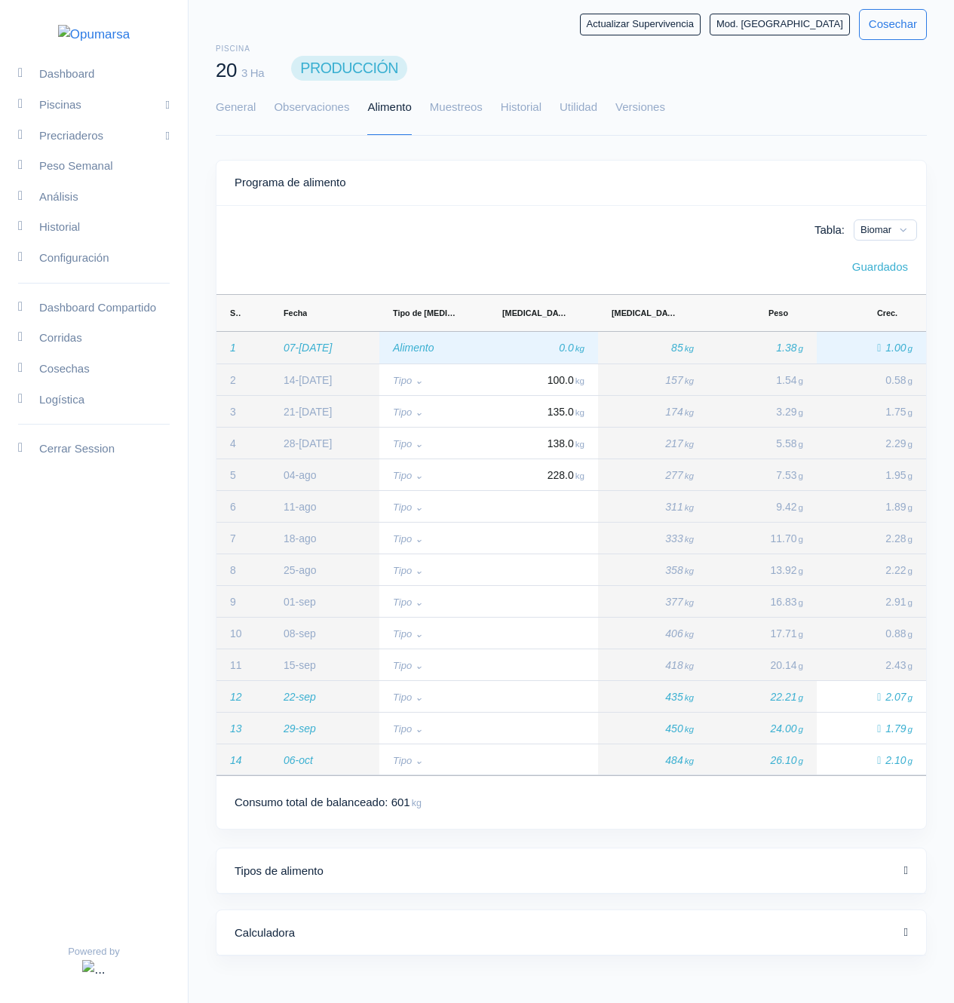
click at [573, 352] on span "0.0 kg" at bounding box center [570, 348] width 27 height 12
type input "1"
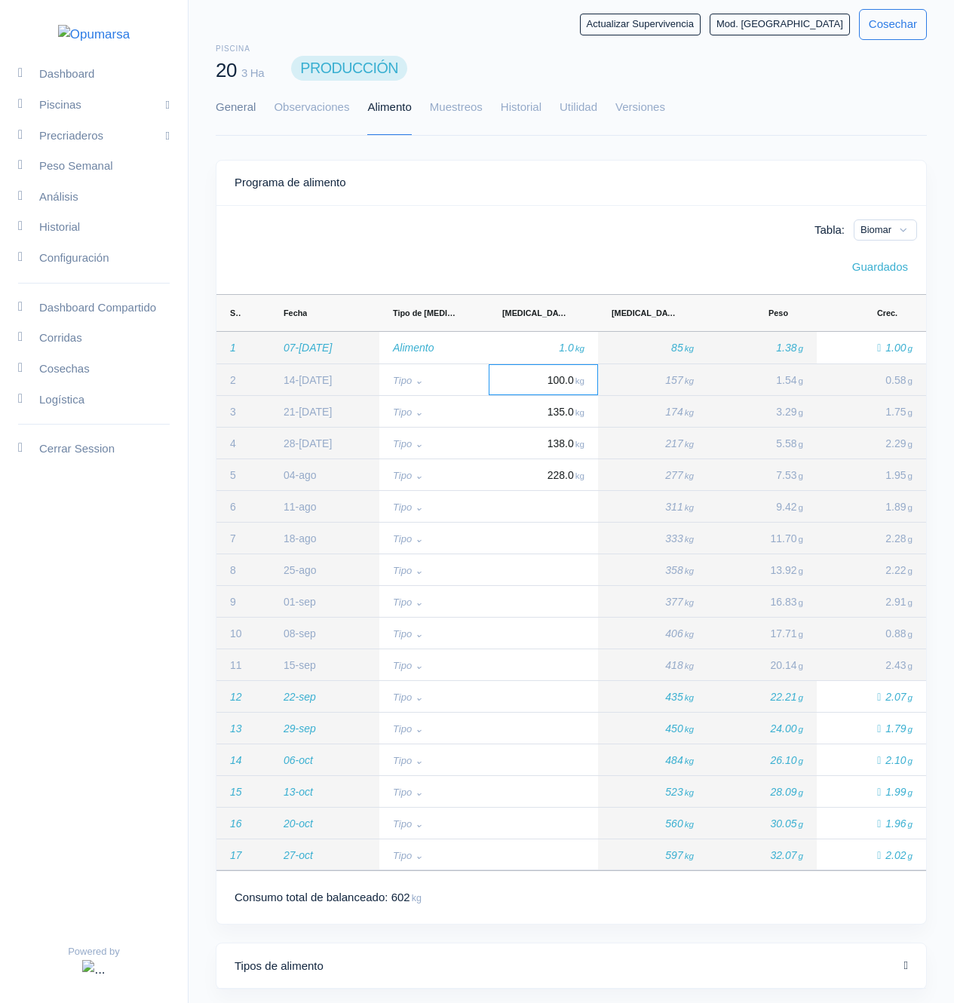
click at [229, 100] on link "General" at bounding box center [236, 108] width 40 height 54
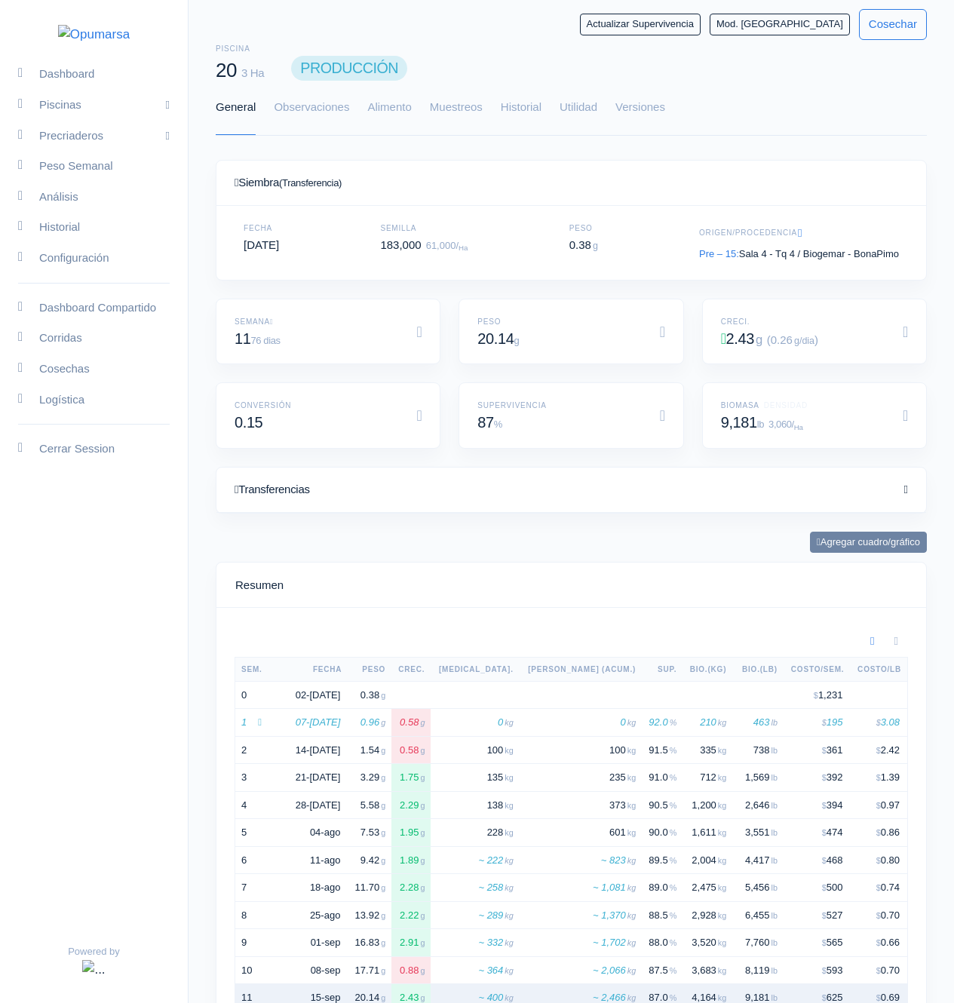
scroll to position [226, 674]
click at [336, 107] on link "Observaciones" at bounding box center [311, 108] width 75 height 54
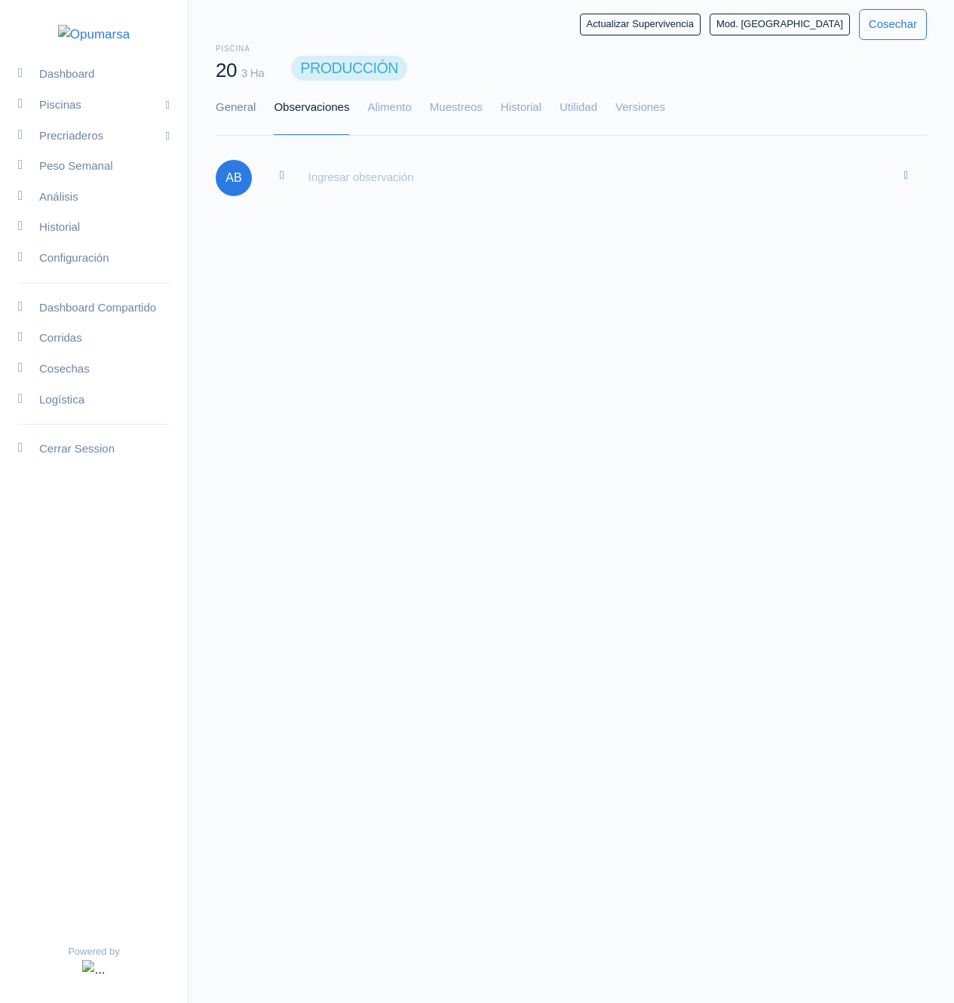
click at [249, 107] on link "General" at bounding box center [236, 108] width 40 height 54
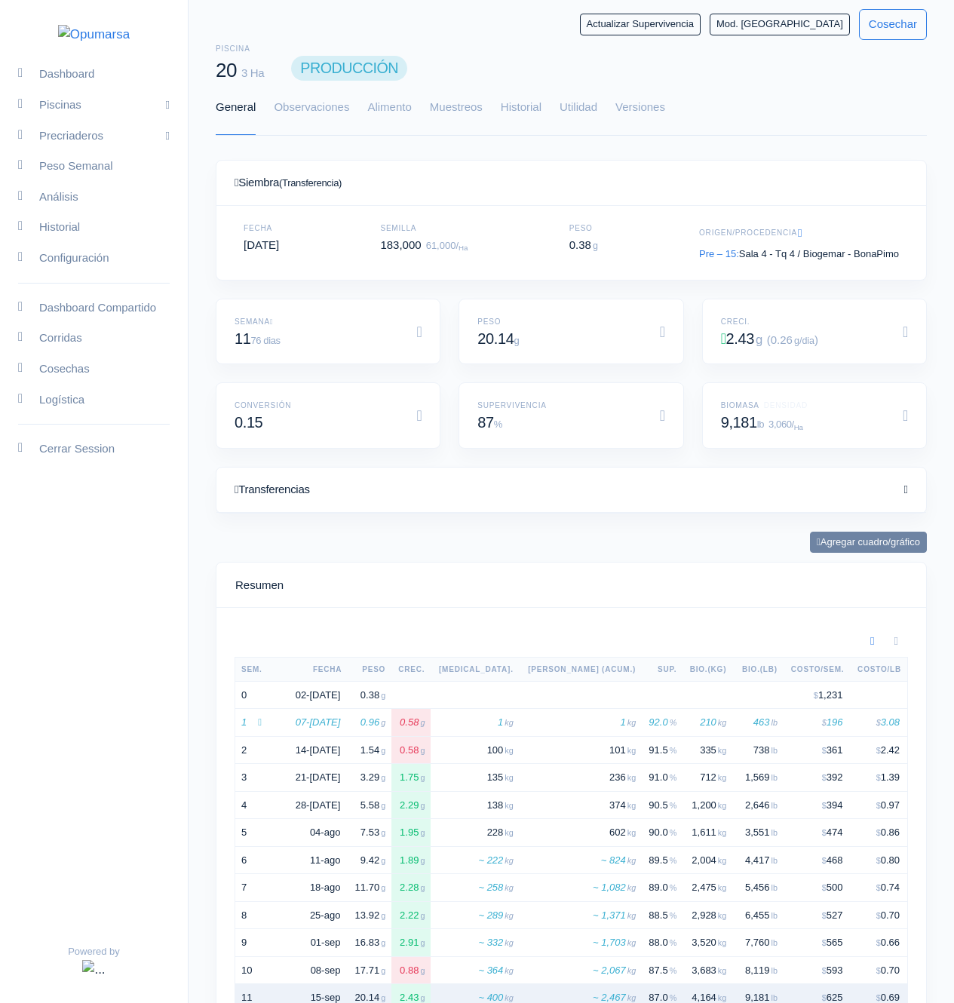
scroll to position [226, 674]
click at [403, 111] on link "Alimento" at bounding box center [389, 108] width 44 height 54
click at [398, 93] on link "Alimento" at bounding box center [389, 108] width 44 height 54
click at [376, 108] on link "Alimento" at bounding box center [389, 108] width 44 height 54
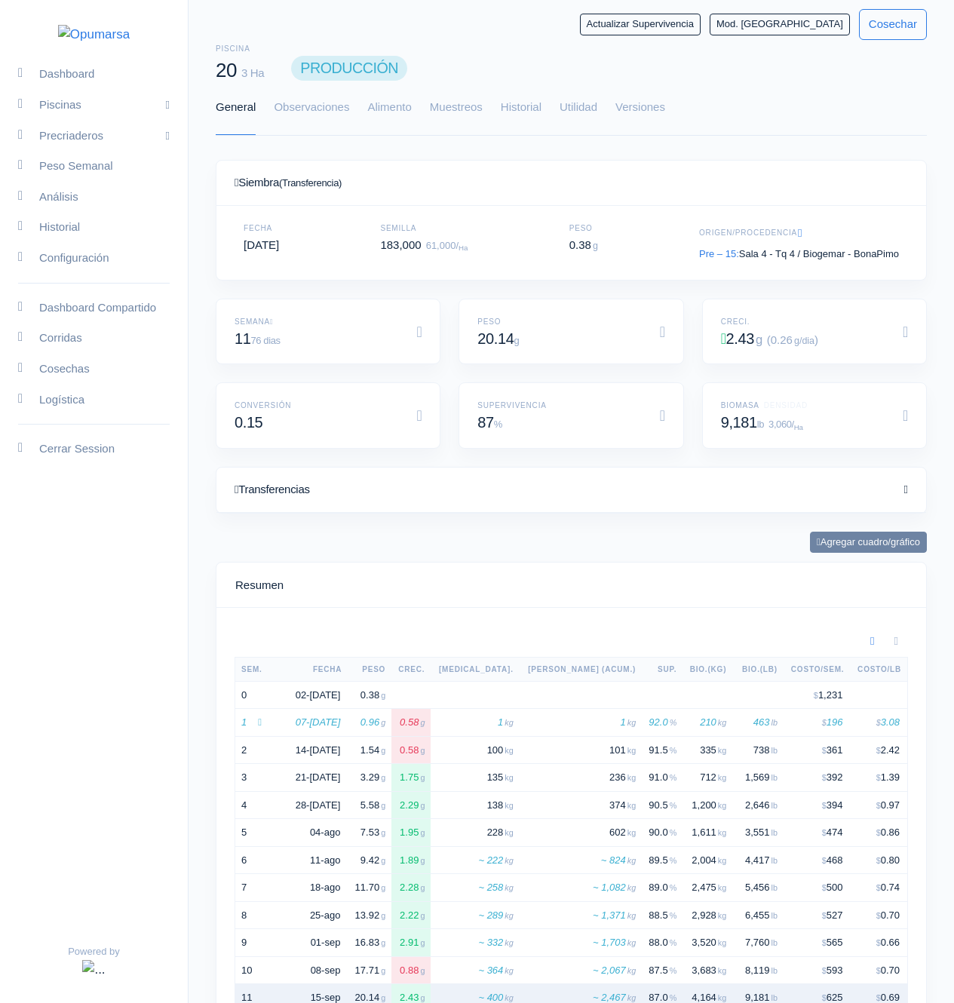
scroll to position [226, 674]
click at [409, 109] on link "Alimento" at bounding box center [389, 108] width 44 height 54
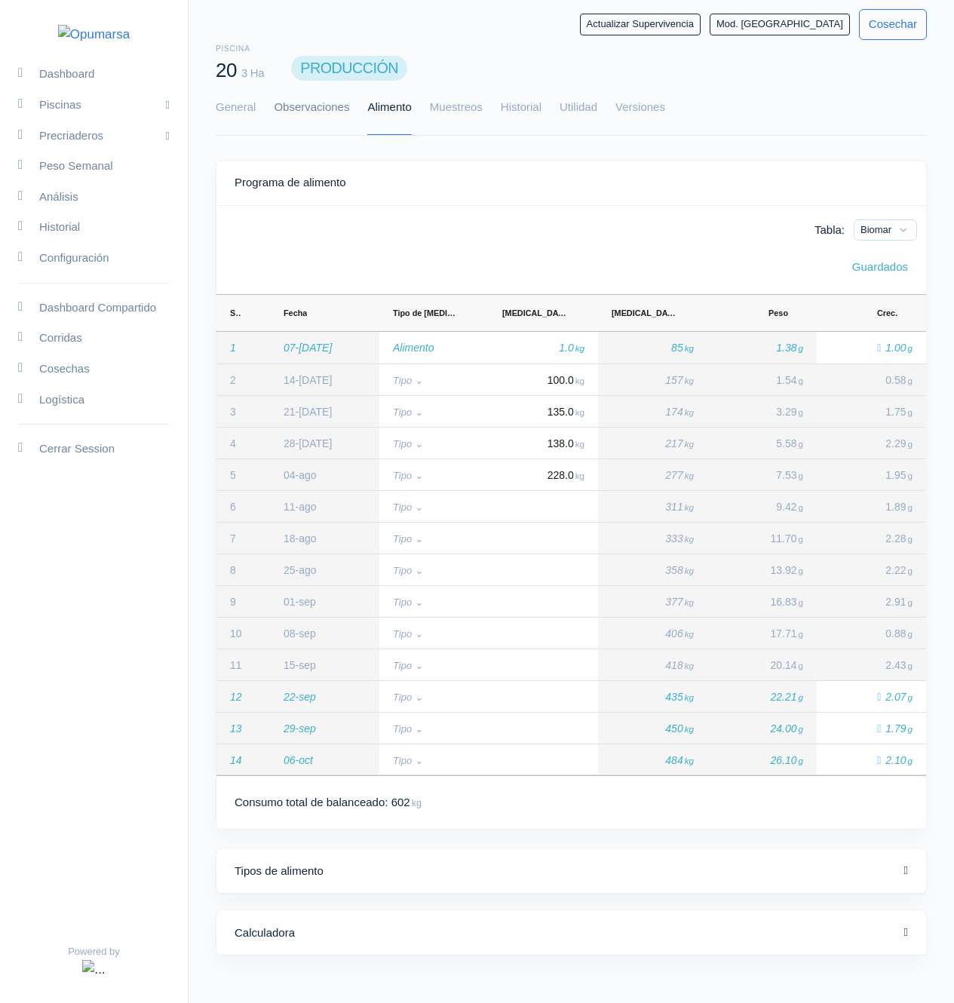
click at [301, 110] on link "Observaciones" at bounding box center [311, 108] width 75 height 54
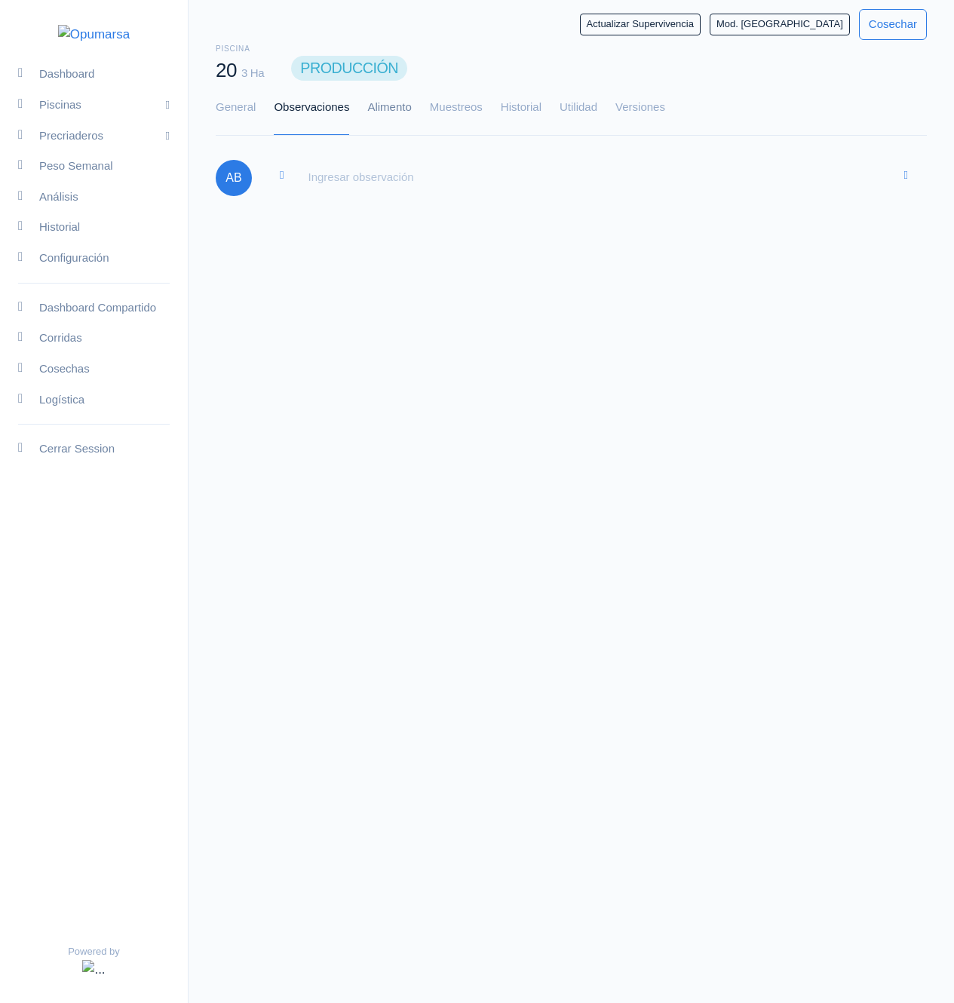
click at [395, 102] on link "Alimento" at bounding box center [389, 108] width 44 height 54
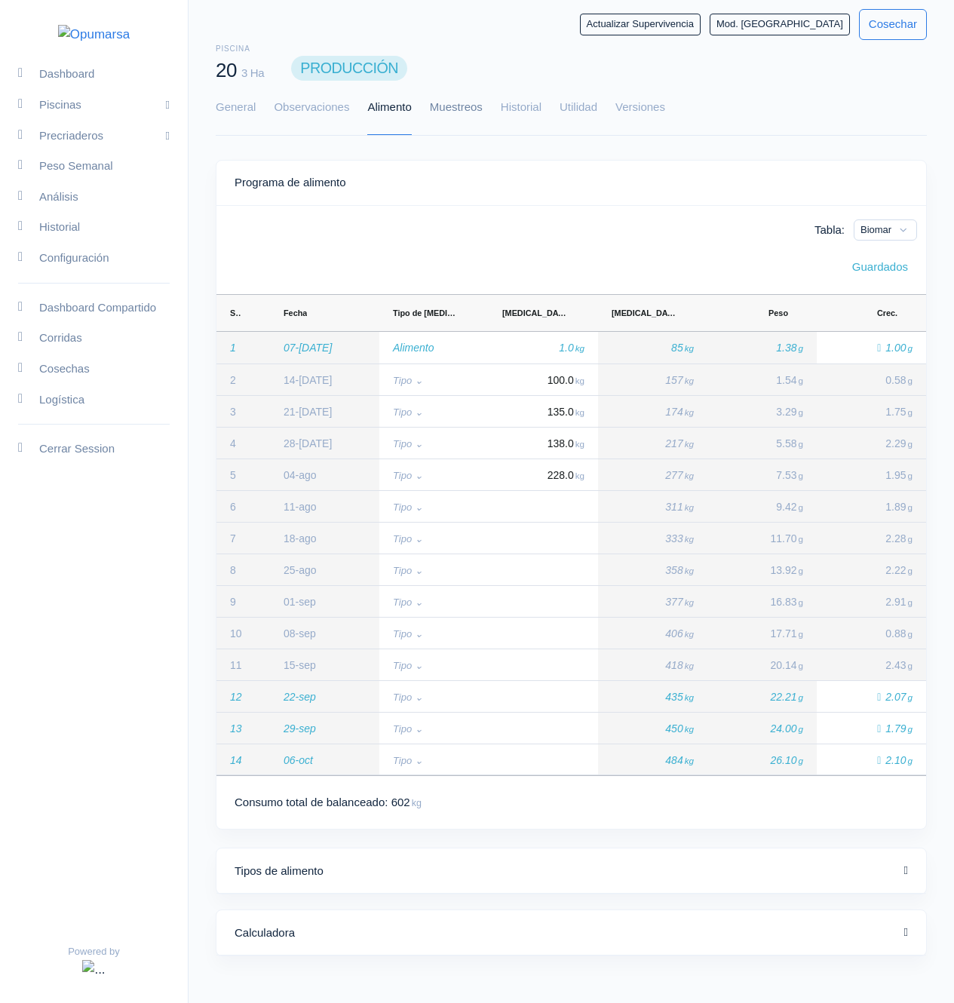
click at [445, 101] on link "Muestreos" at bounding box center [456, 108] width 53 height 54
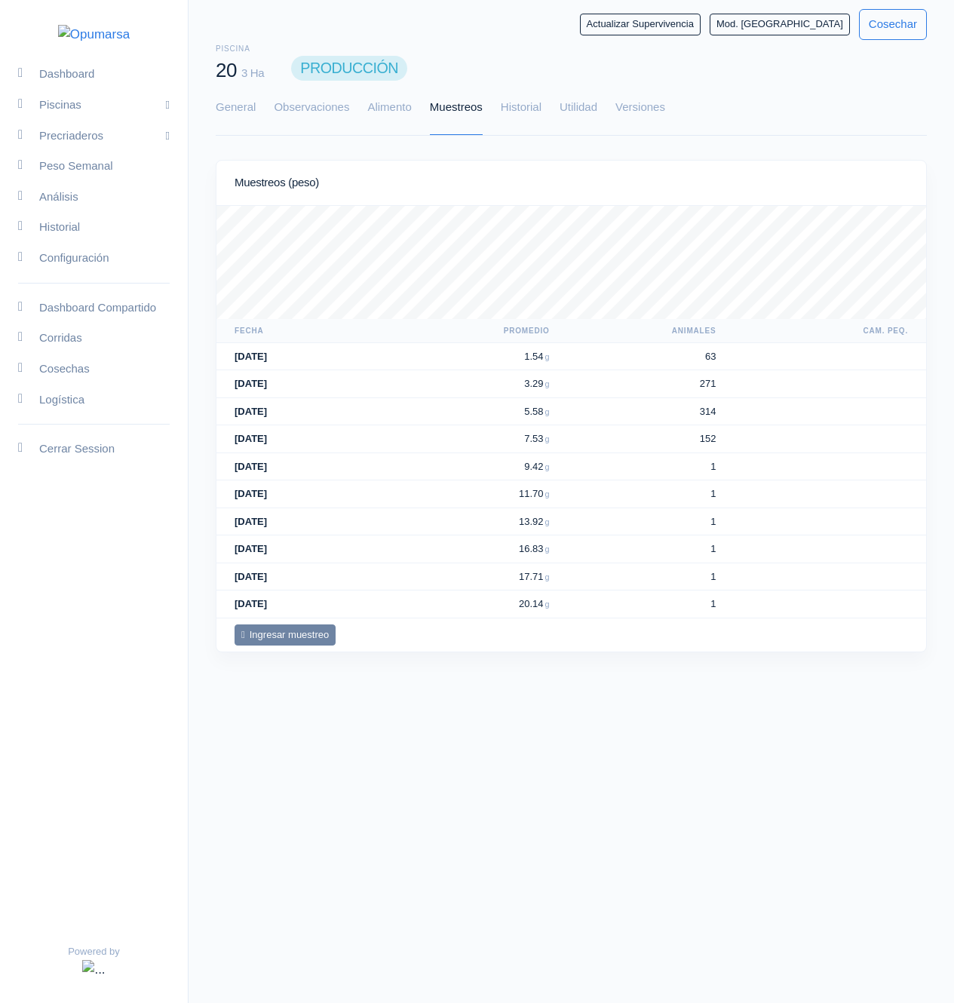
scroll to position [113, 710]
click at [250, 102] on link "General" at bounding box center [236, 108] width 40 height 54
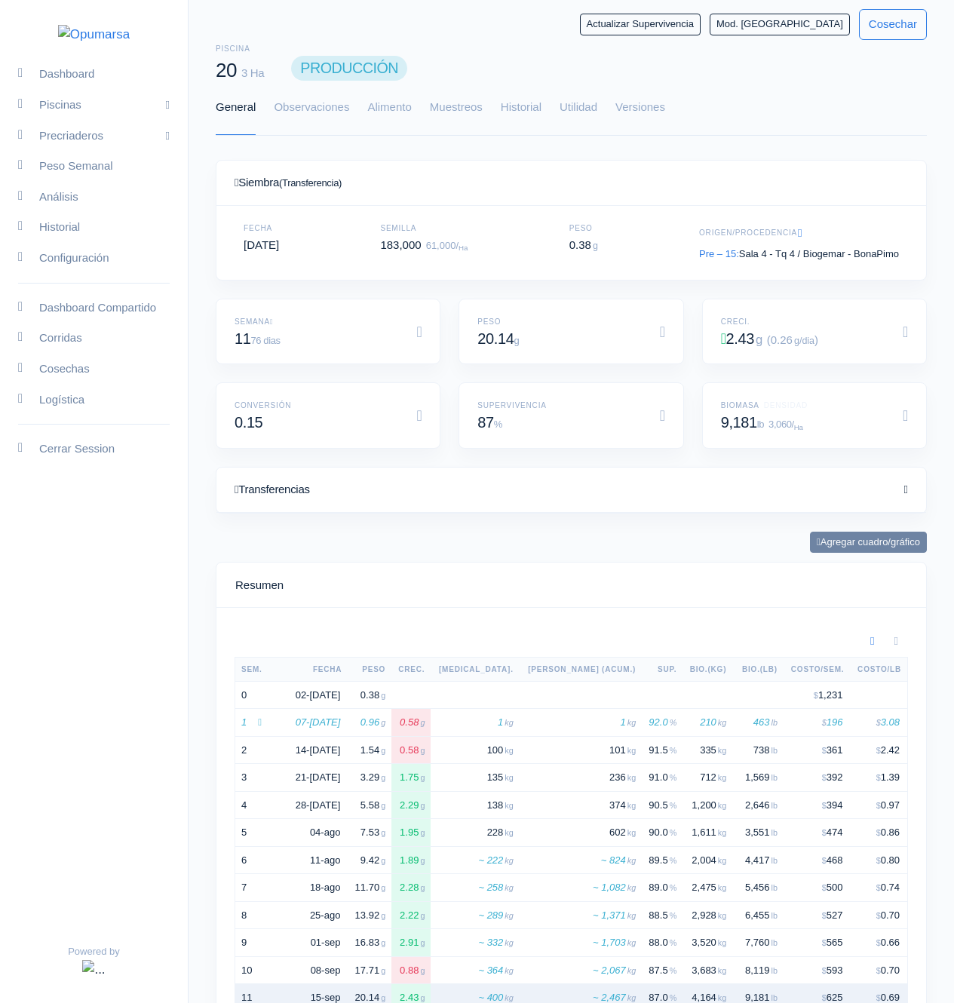
scroll to position [226, 674]
click at [394, 109] on link "Alimento" at bounding box center [389, 108] width 44 height 54
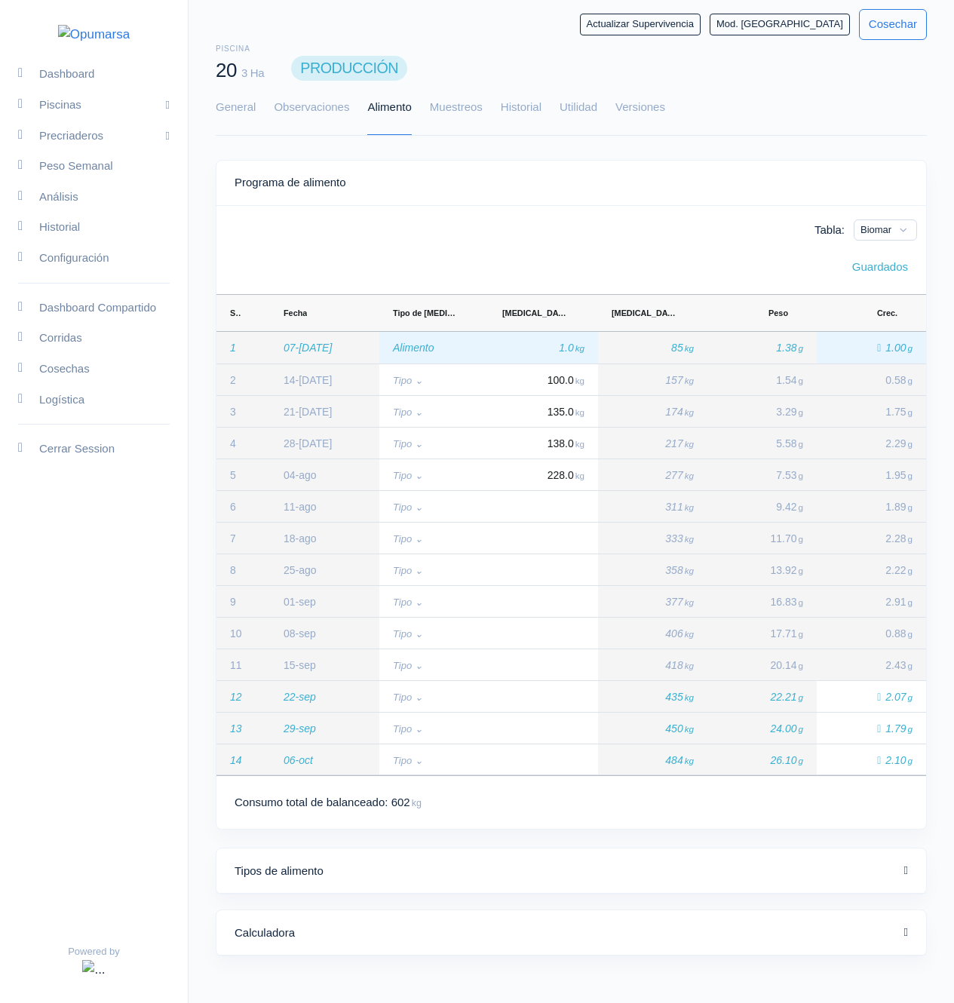
click at [557, 358] on div "1.0 kg" at bounding box center [543, 348] width 109 height 32
type input "0"
click at [568, 247] on div "Tabla: Biomar Guardados Drag here to set row groups Drag here to set column lab…" at bounding box center [571, 513] width 710 height 597
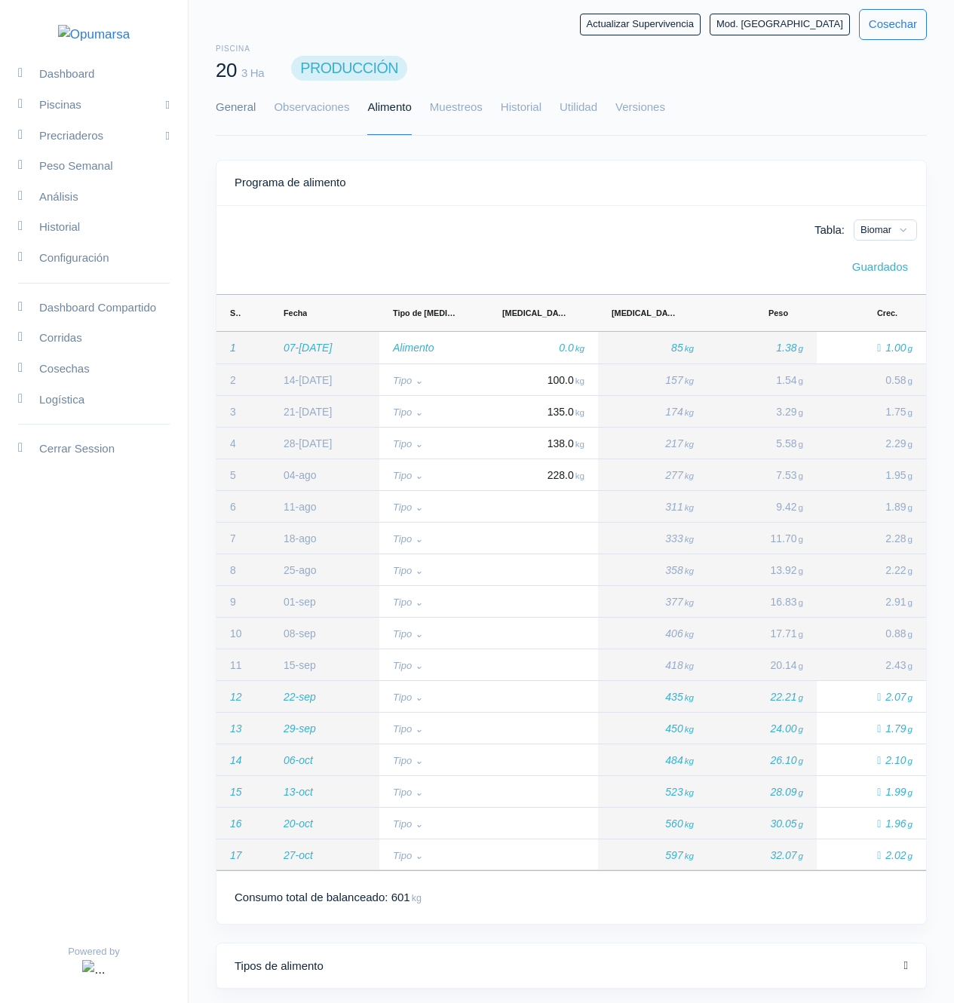
click at [232, 109] on link "General" at bounding box center [236, 108] width 40 height 54
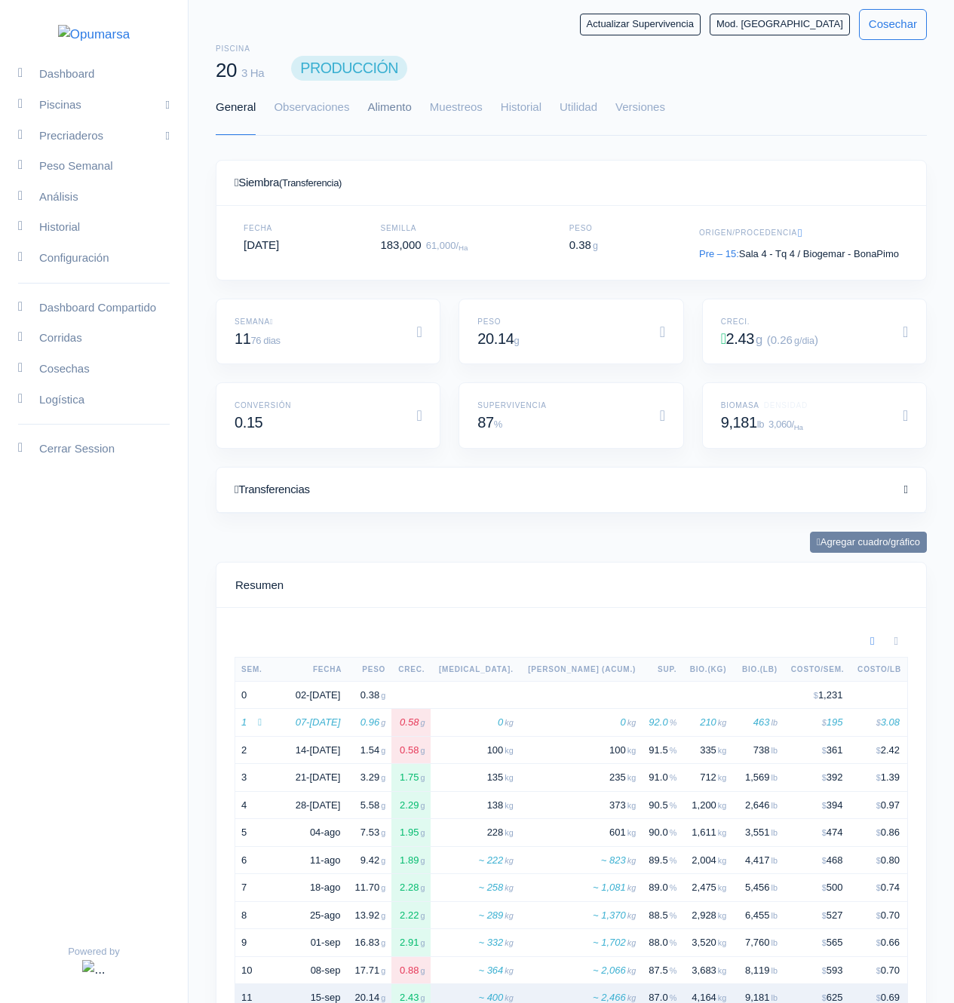
click at [385, 111] on link "Alimento" at bounding box center [389, 108] width 44 height 54
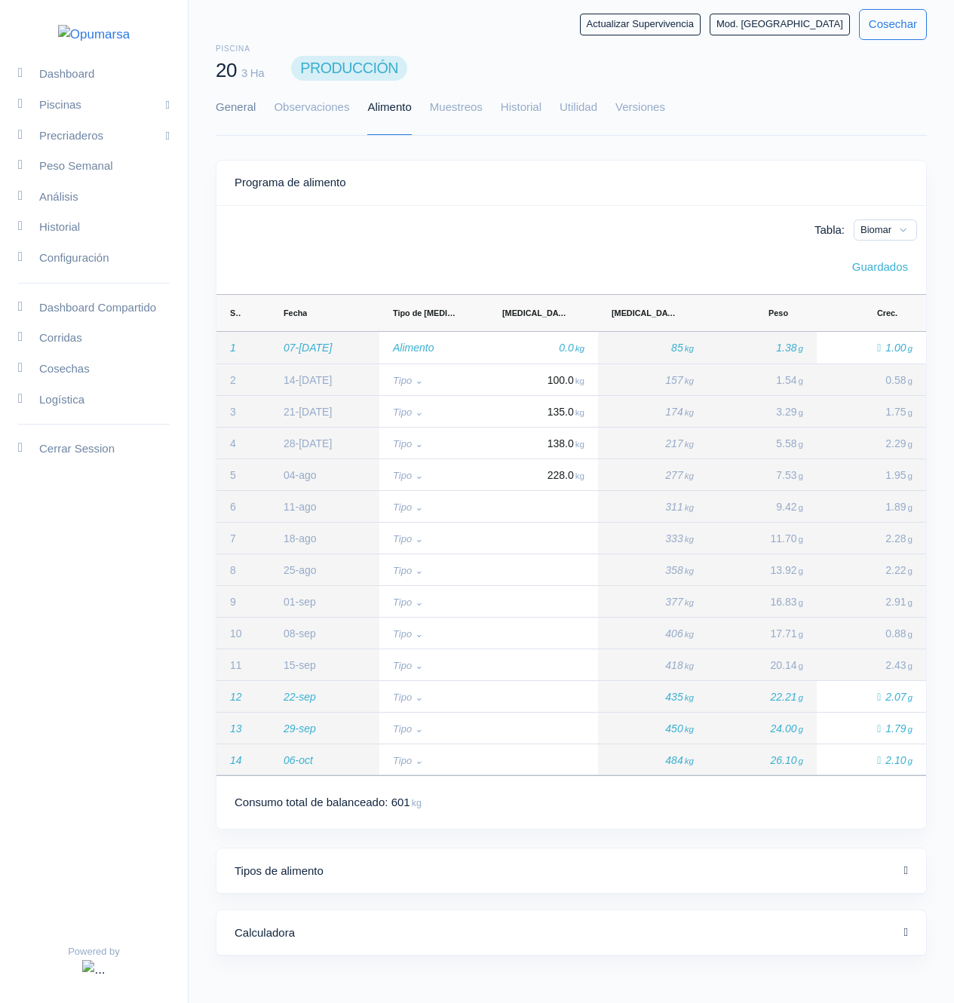
click at [237, 121] on link "General" at bounding box center [236, 108] width 40 height 54
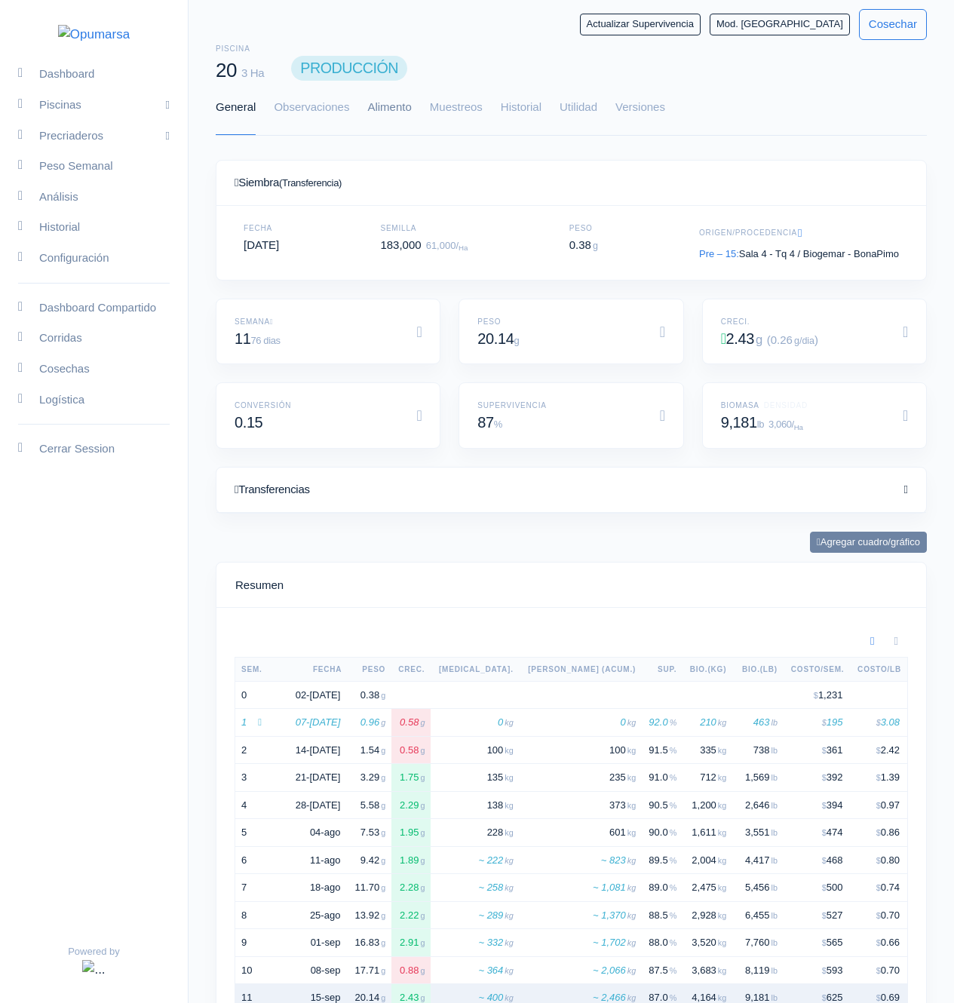
scroll to position [0, 0]
click at [583, 109] on link "Utilidad" at bounding box center [579, 108] width 38 height 54
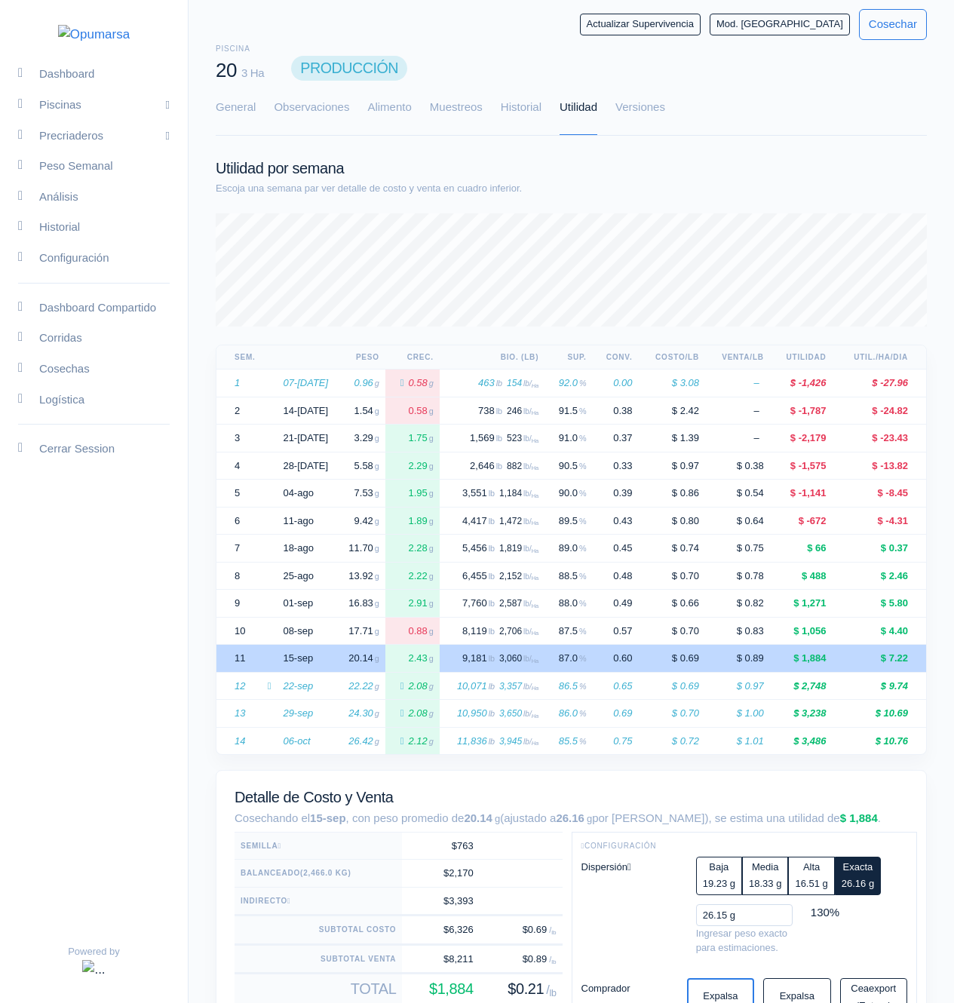
scroll to position [113, 711]
click at [536, 110] on link "Historial" at bounding box center [521, 108] width 41 height 54
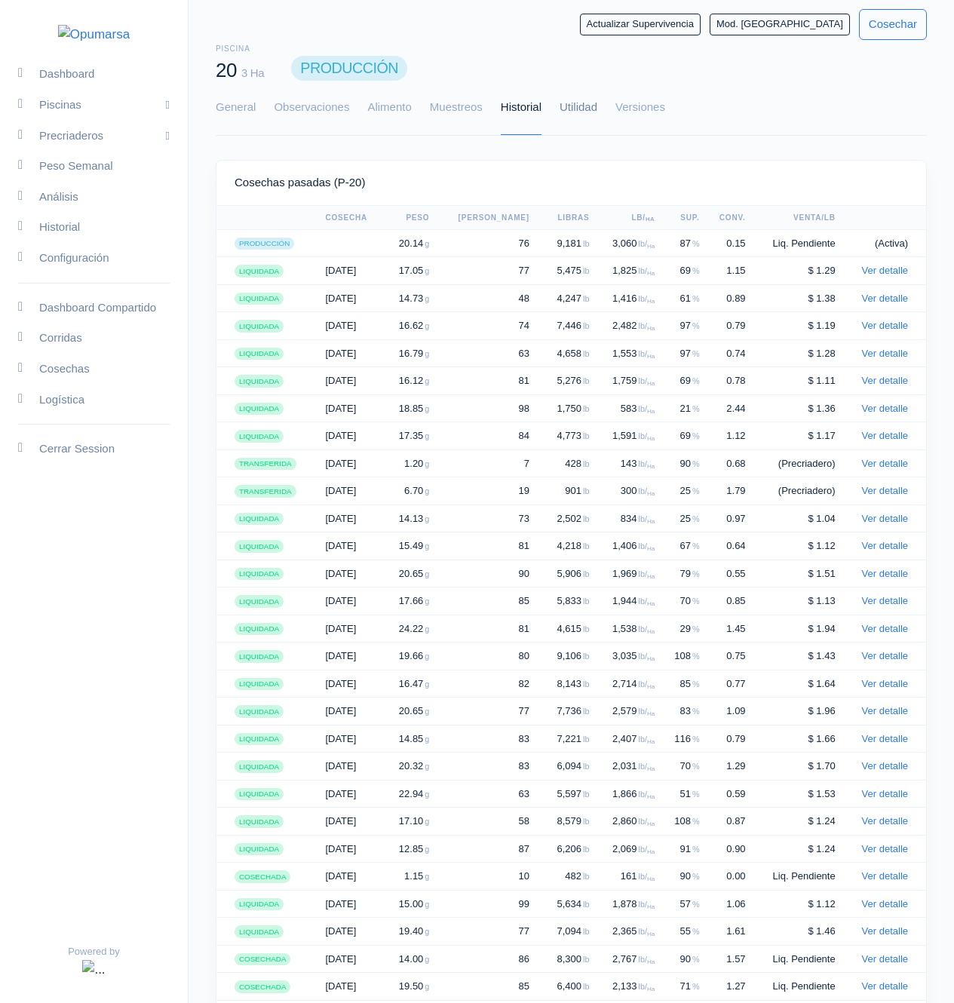
click at [580, 107] on link "Utilidad" at bounding box center [579, 108] width 38 height 54
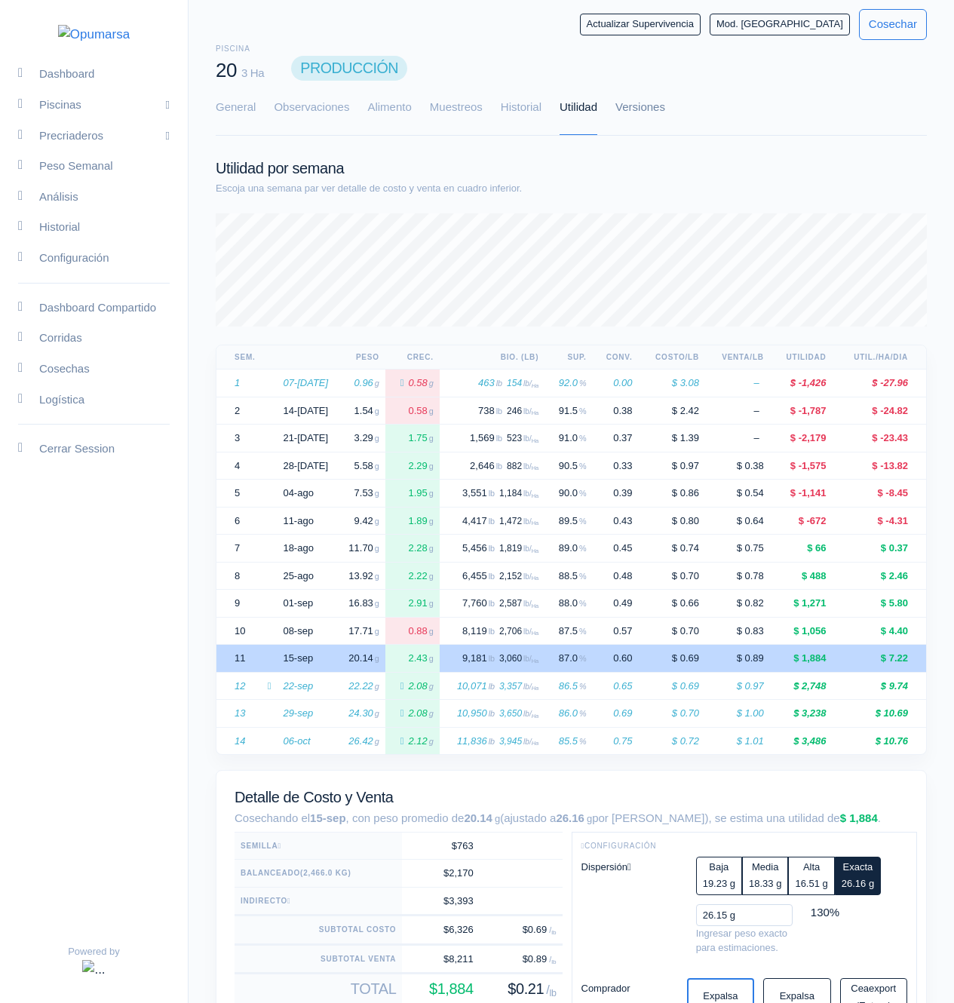
click at [655, 102] on link "Versiones" at bounding box center [641, 108] width 50 height 54
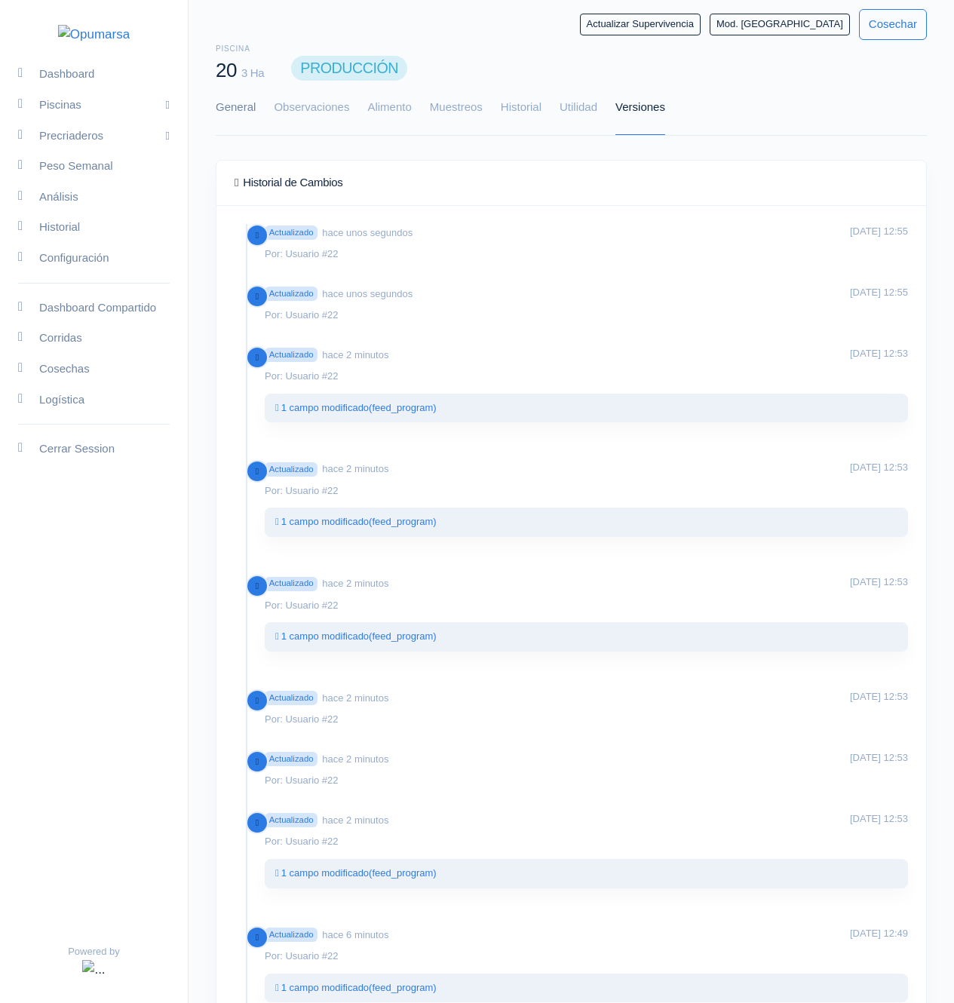
click at [242, 104] on link "General" at bounding box center [236, 108] width 40 height 54
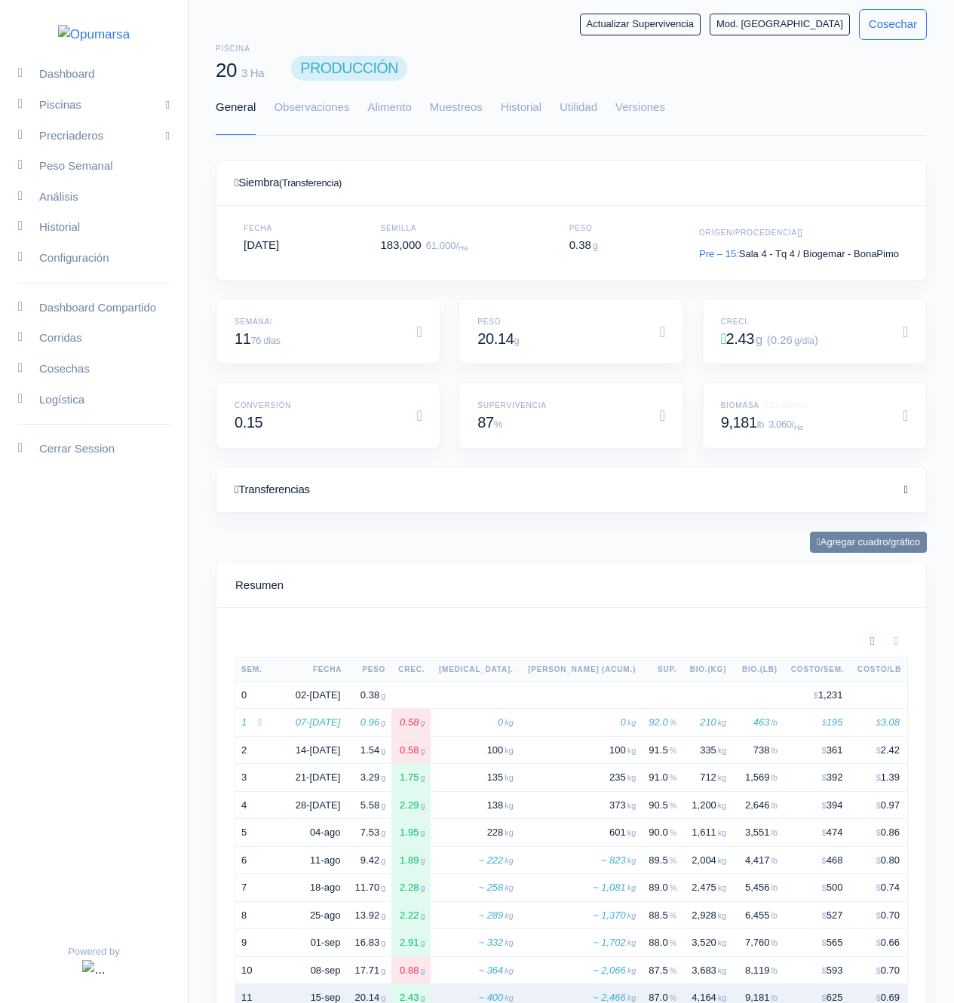
scroll to position [226, 674]
click at [400, 106] on link "Alimento" at bounding box center [389, 108] width 44 height 54
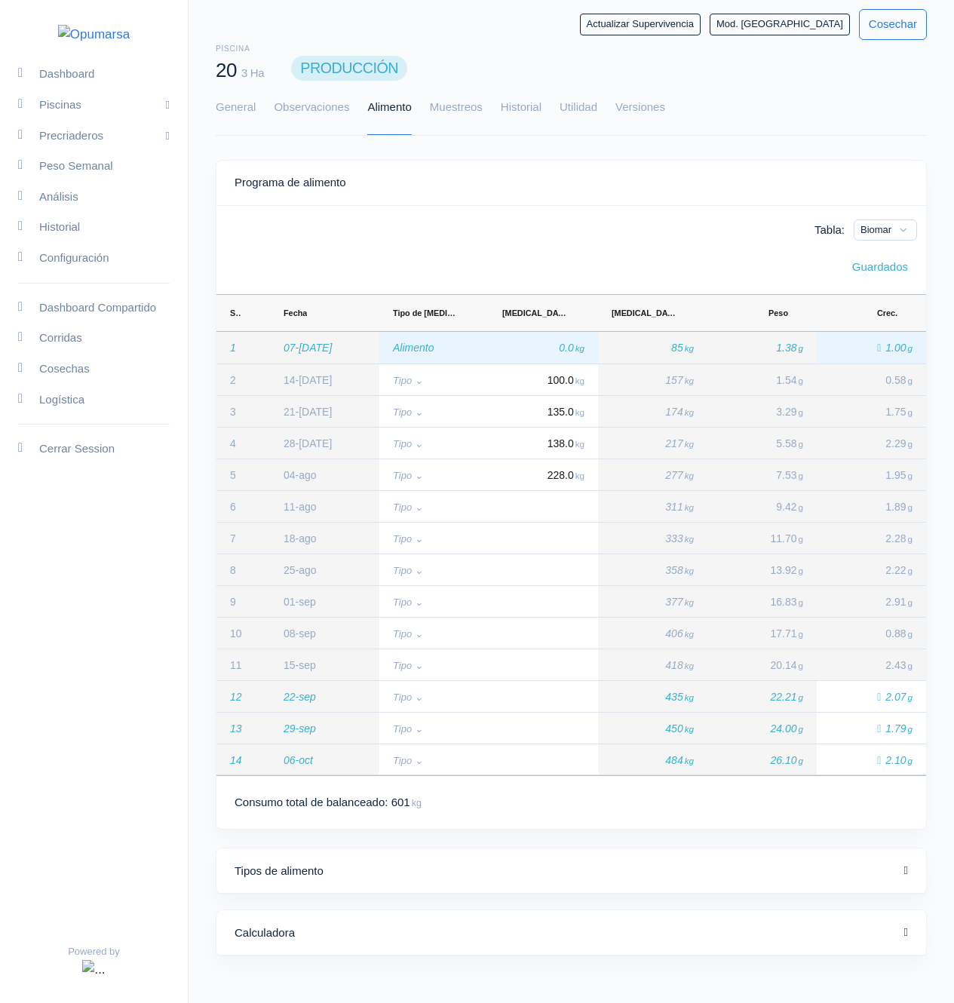
click at [560, 346] on span "0.0 kg" at bounding box center [570, 348] width 27 height 12
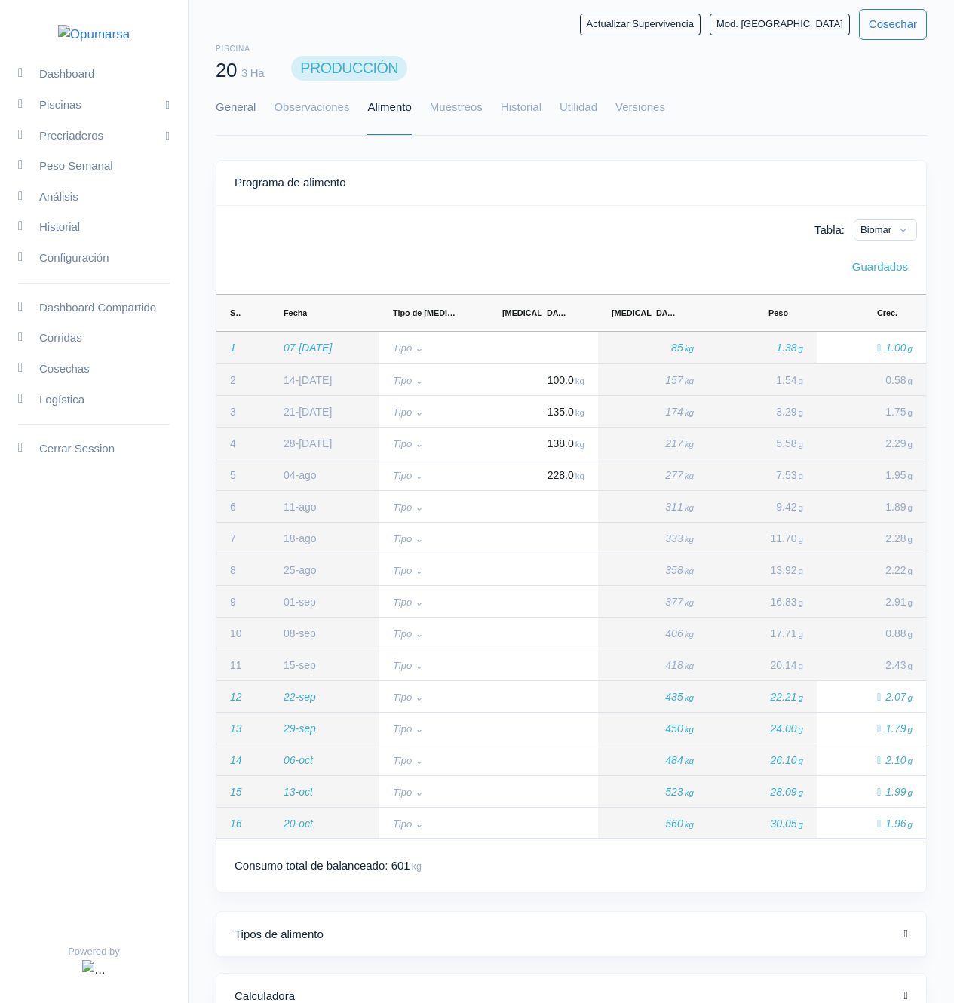
click at [250, 96] on link "General" at bounding box center [236, 108] width 40 height 54
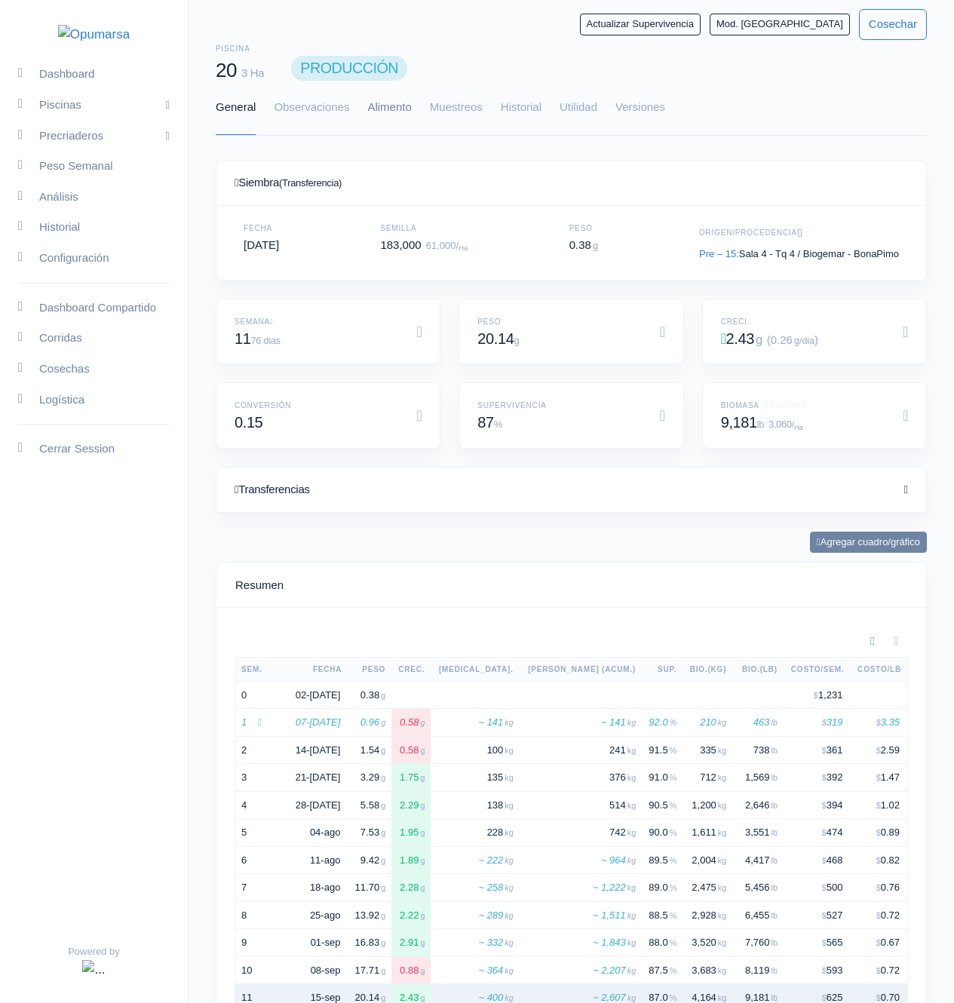
click at [397, 107] on link "Alimento" at bounding box center [389, 108] width 44 height 54
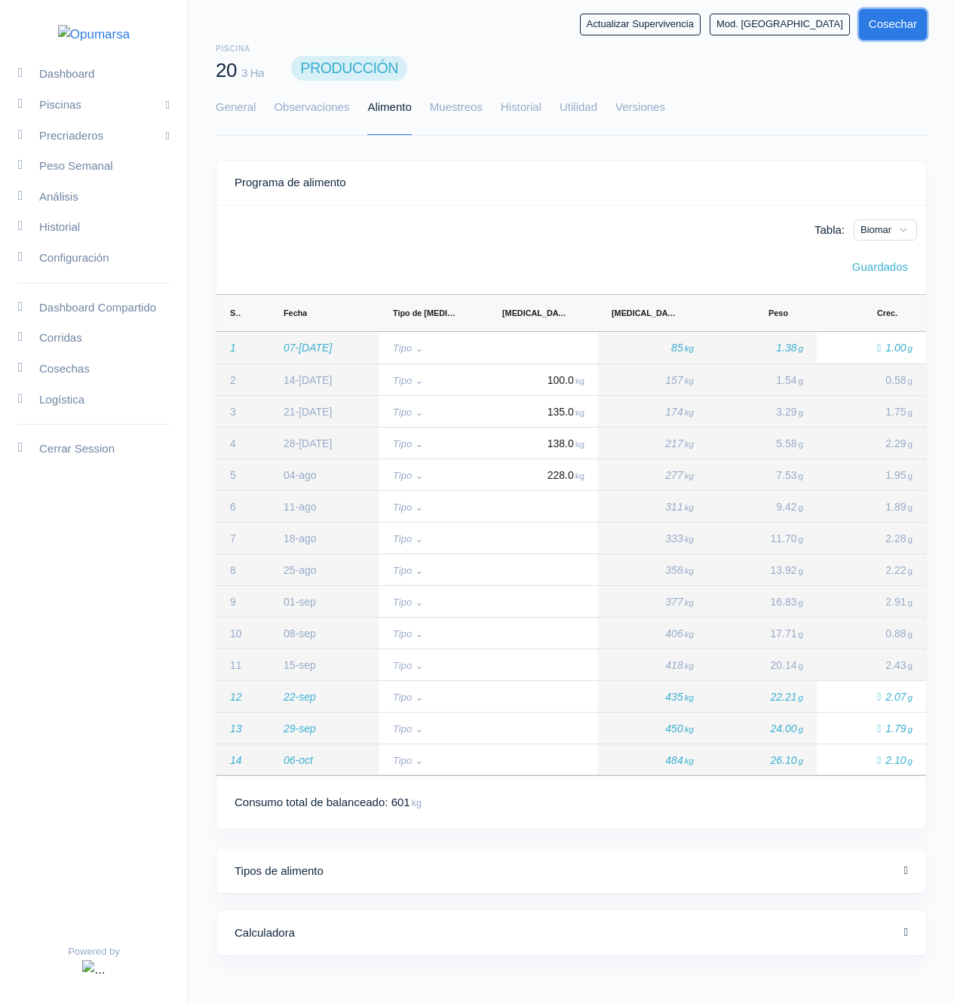
click at [904, 20] on button "Cosechar" at bounding box center [893, 24] width 68 height 31
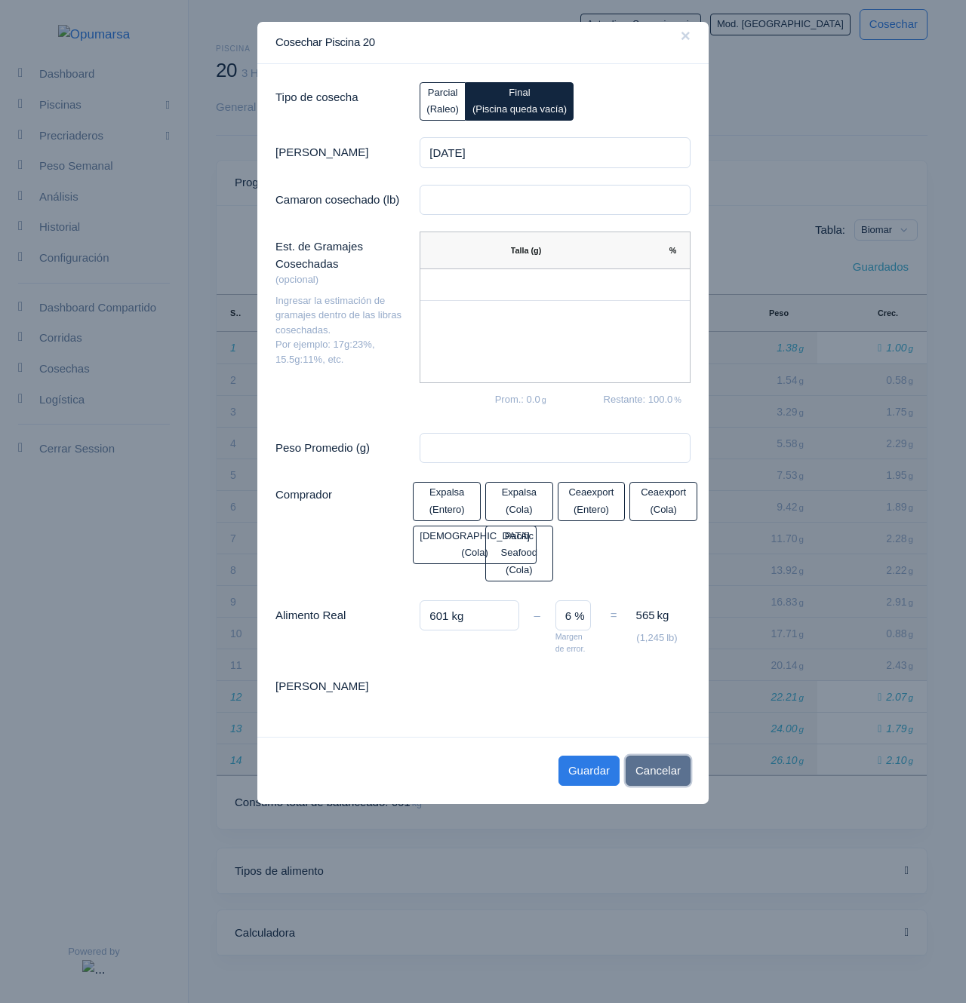
click at [631, 764] on button "Cancelar" at bounding box center [657, 771] width 65 height 31
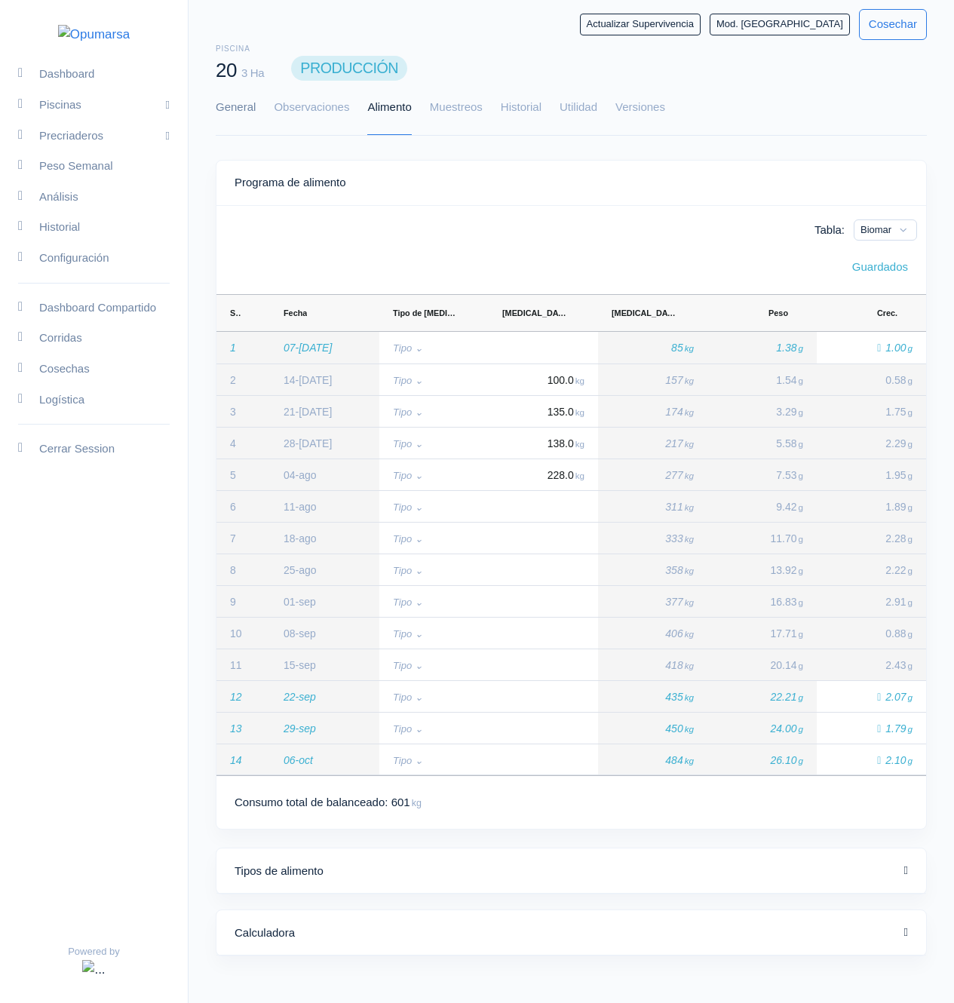
click at [235, 122] on link "General" at bounding box center [236, 108] width 40 height 54
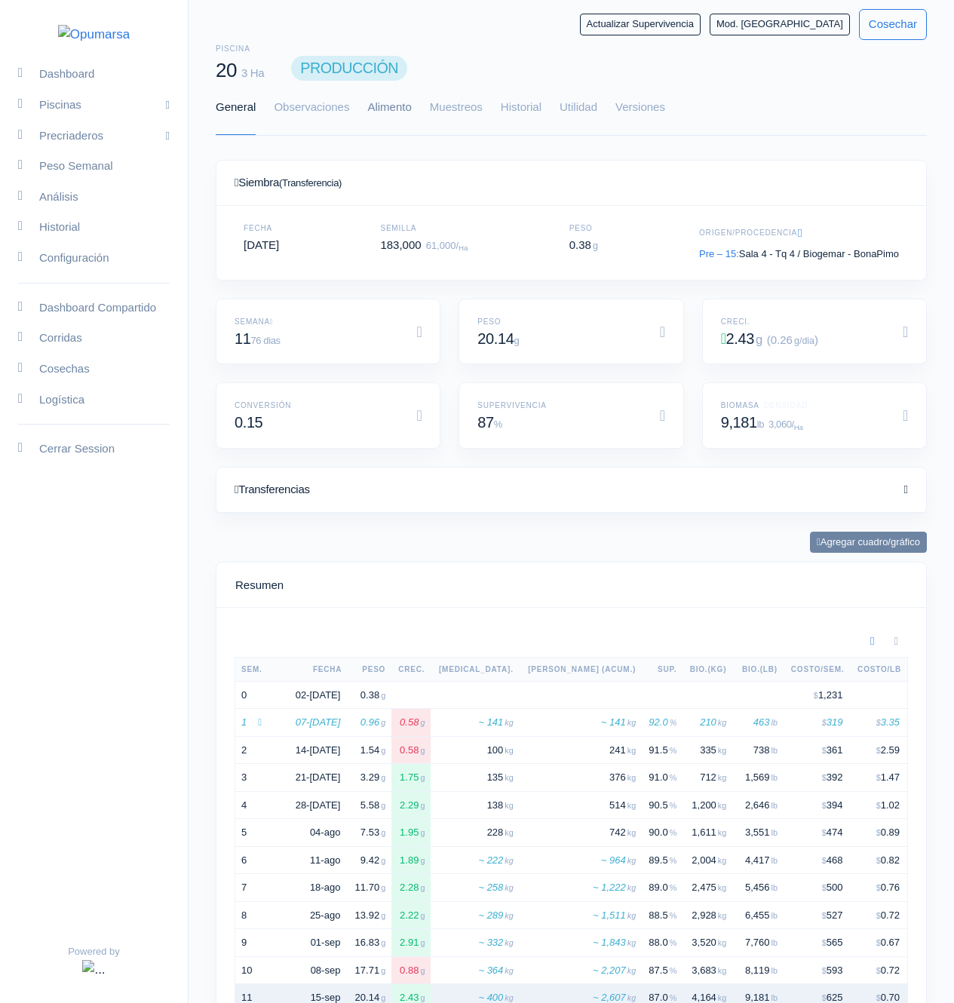
click at [372, 119] on link "Alimento" at bounding box center [389, 108] width 44 height 54
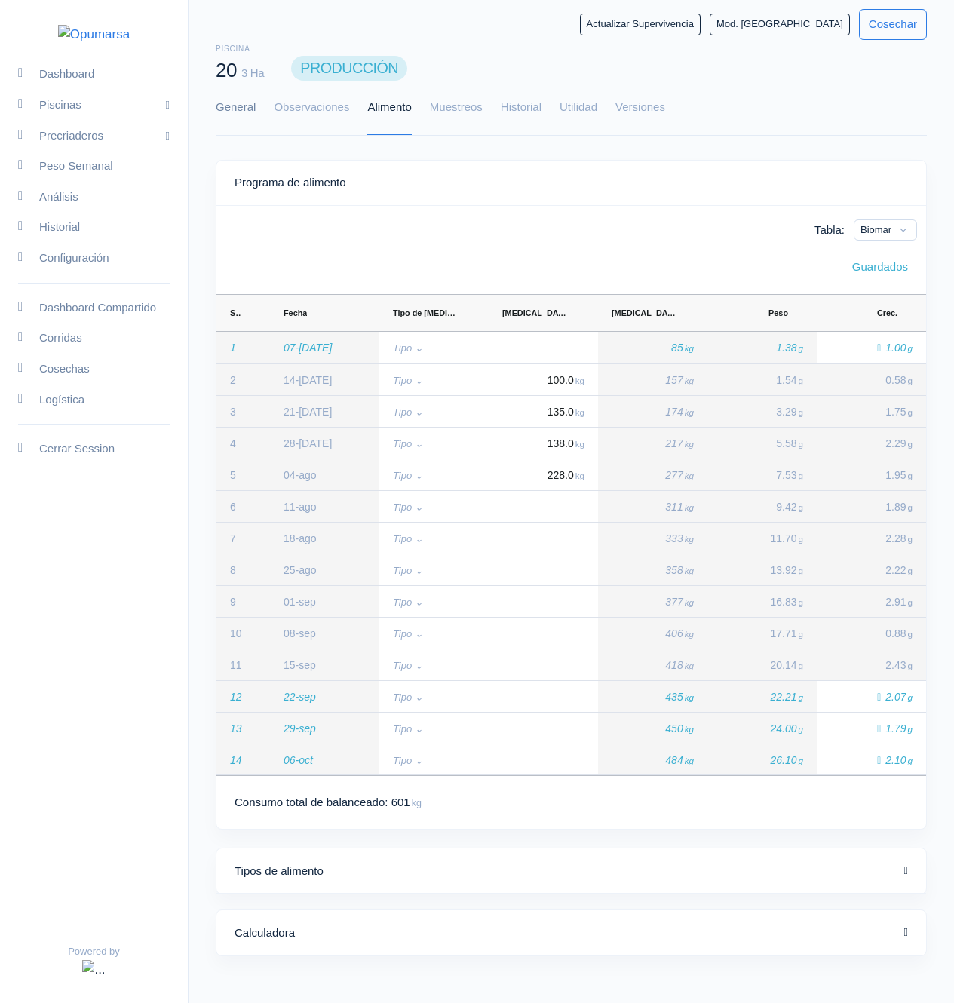
click at [227, 121] on link "General" at bounding box center [236, 108] width 40 height 54
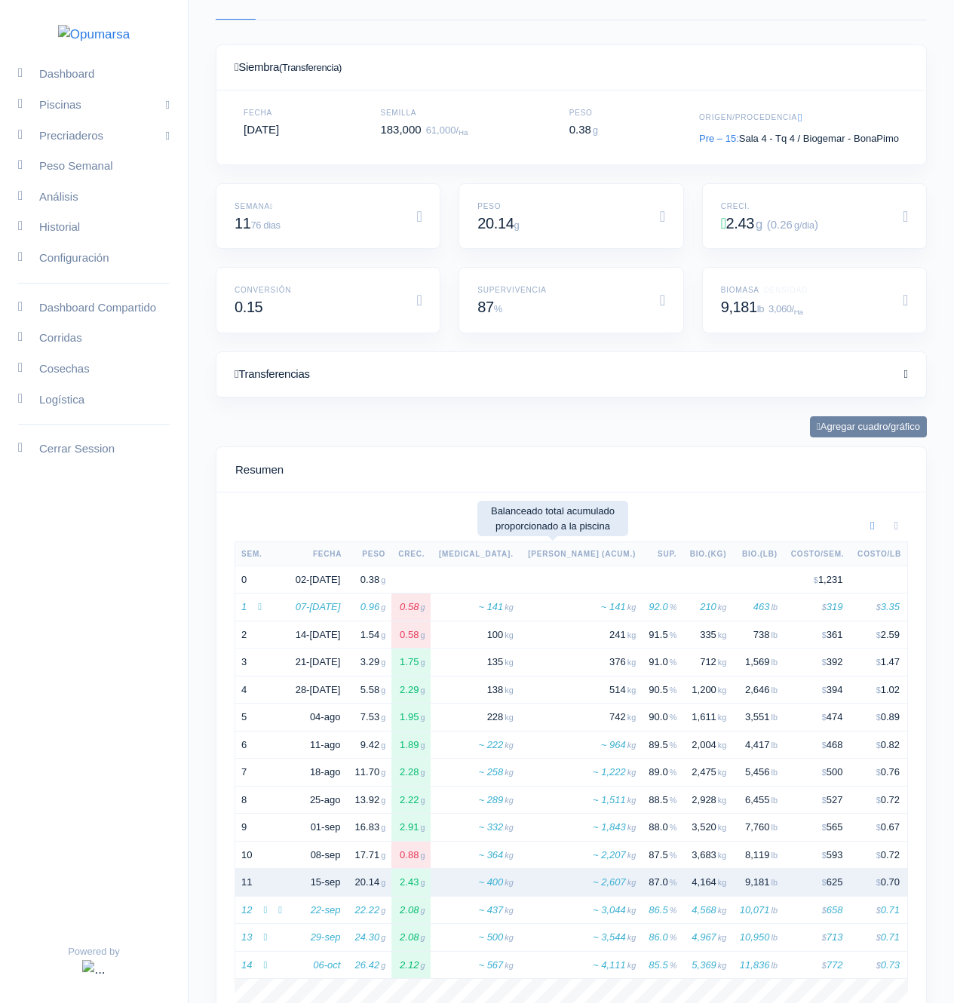
scroll to position [84, 0]
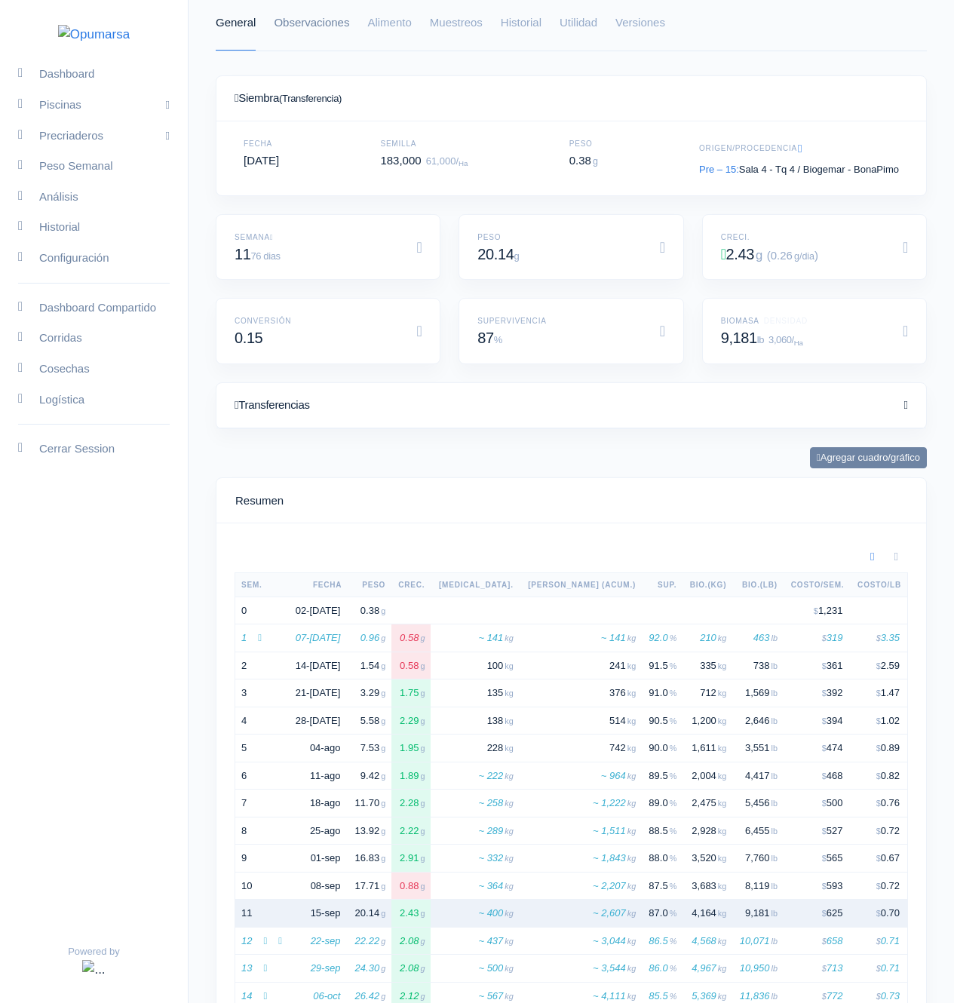
click at [293, 37] on link "Observaciones" at bounding box center [311, 23] width 75 height 54
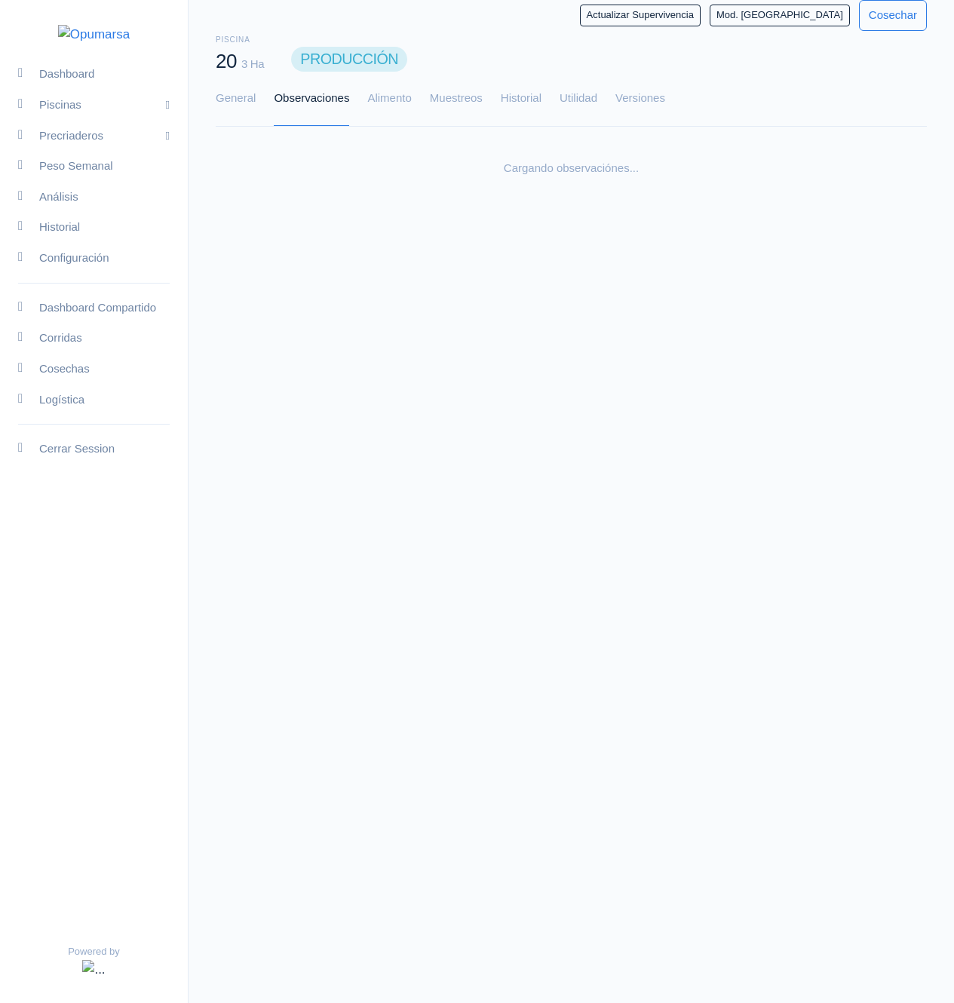
scroll to position [9, 0]
drag, startPoint x: 232, startPoint y: 97, endPoint x: 275, endPoint y: 107, distance: 44.8
click at [232, 99] on link "General" at bounding box center [236, 99] width 40 height 54
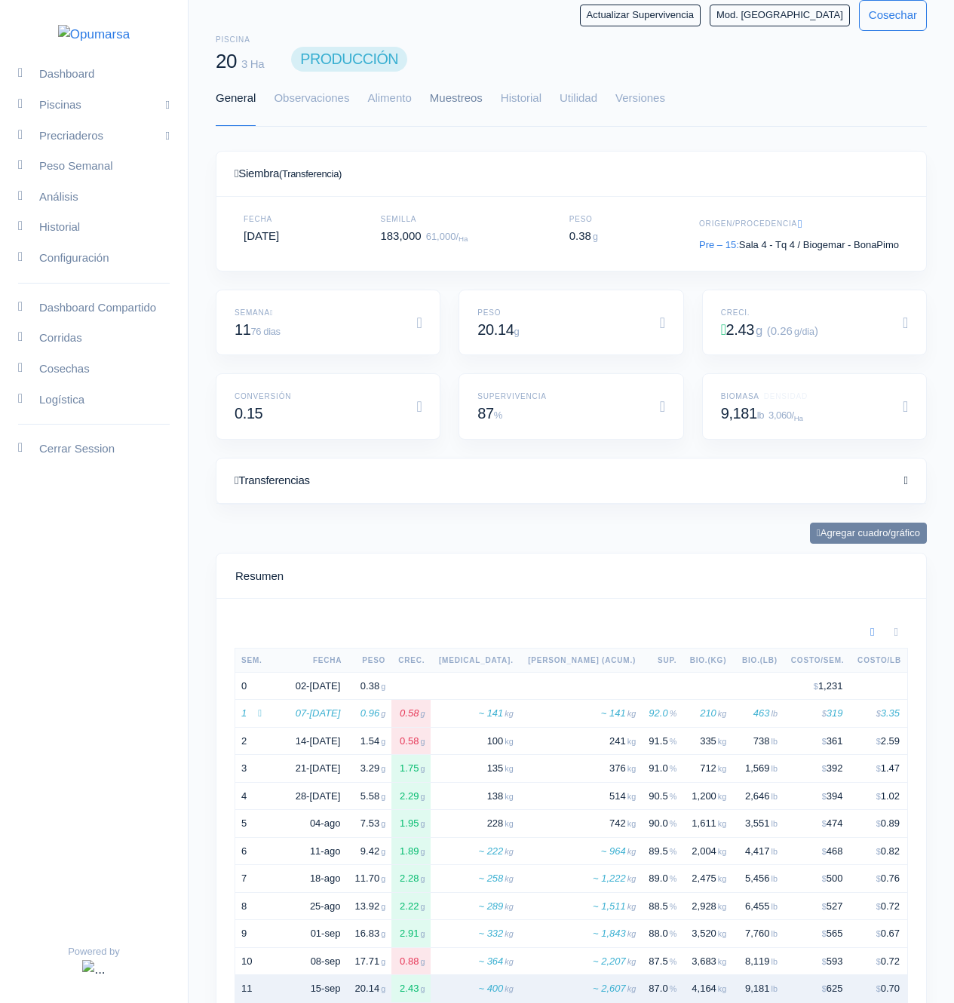
scroll to position [0, 0]
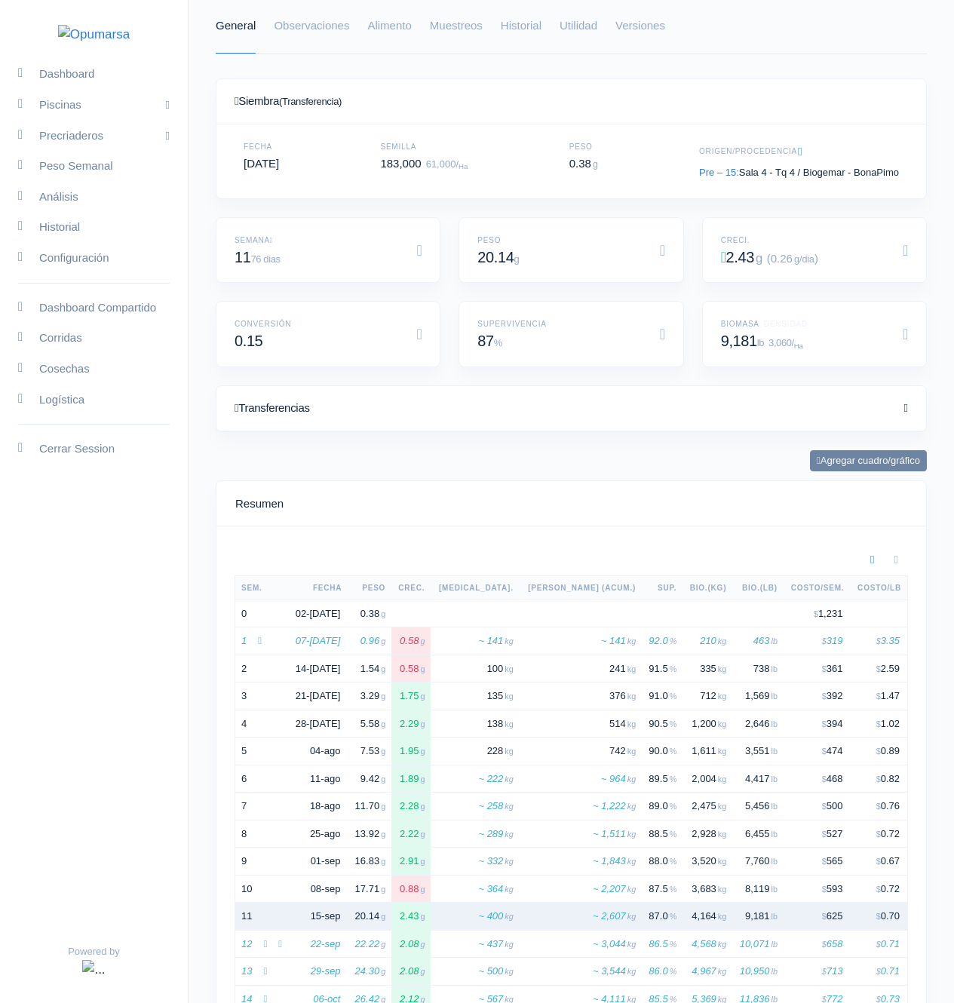
click at [229, 33] on link "General" at bounding box center [236, 26] width 40 height 54
click at [574, 34] on link "Utilidad" at bounding box center [579, 26] width 38 height 54
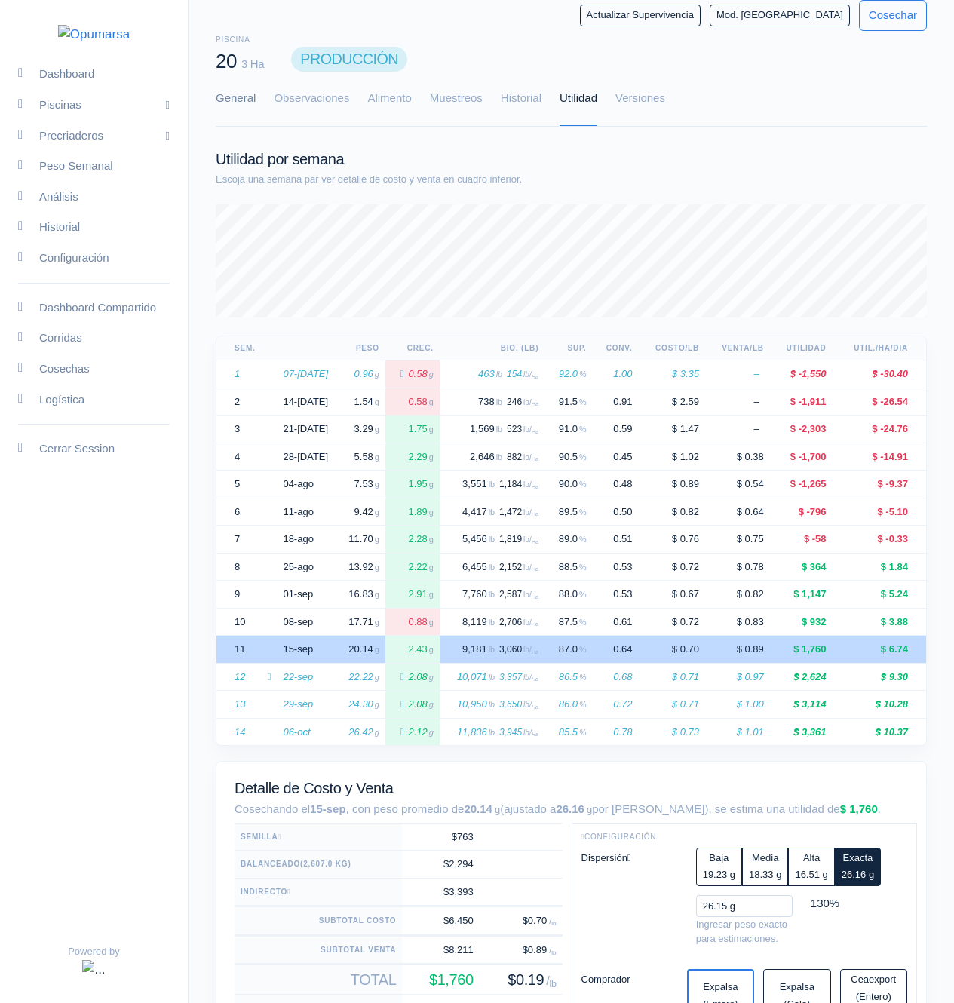
scroll to position [754192, 753594]
click at [243, 106] on link "General" at bounding box center [236, 99] width 40 height 54
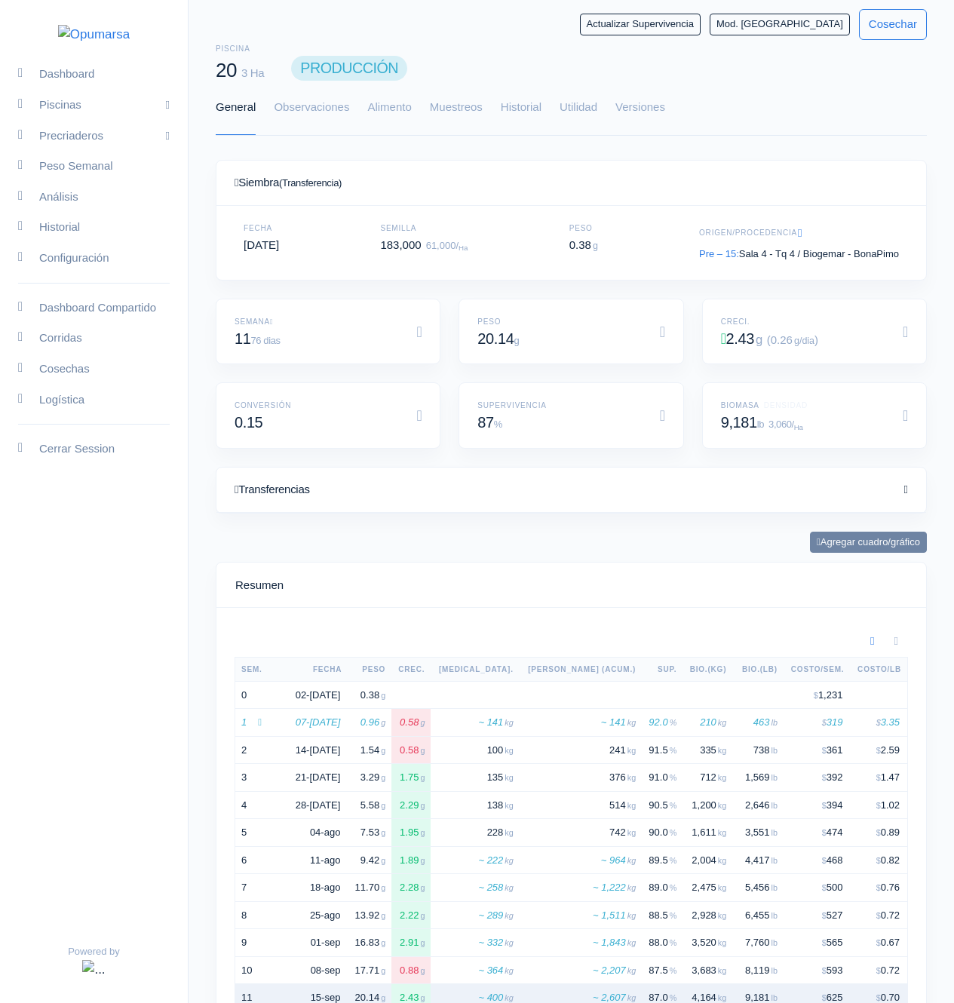
click at [451, 500] on div "Transferencias" at bounding box center [571, 490] width 710 height 45
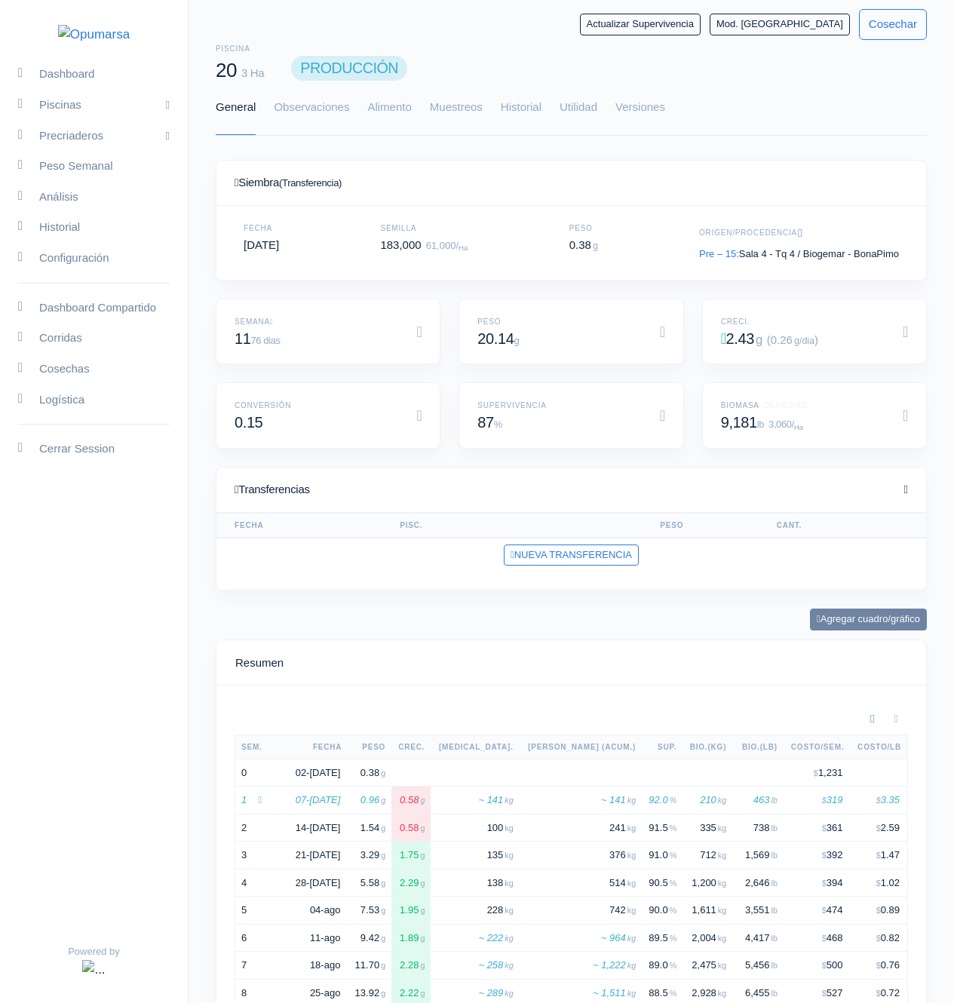
click at [450, 498] on div "Transferencias" at bounding box center [571, 490] width 710 height 45
